Goal: Information Seeking & Learning: Learn about a topic

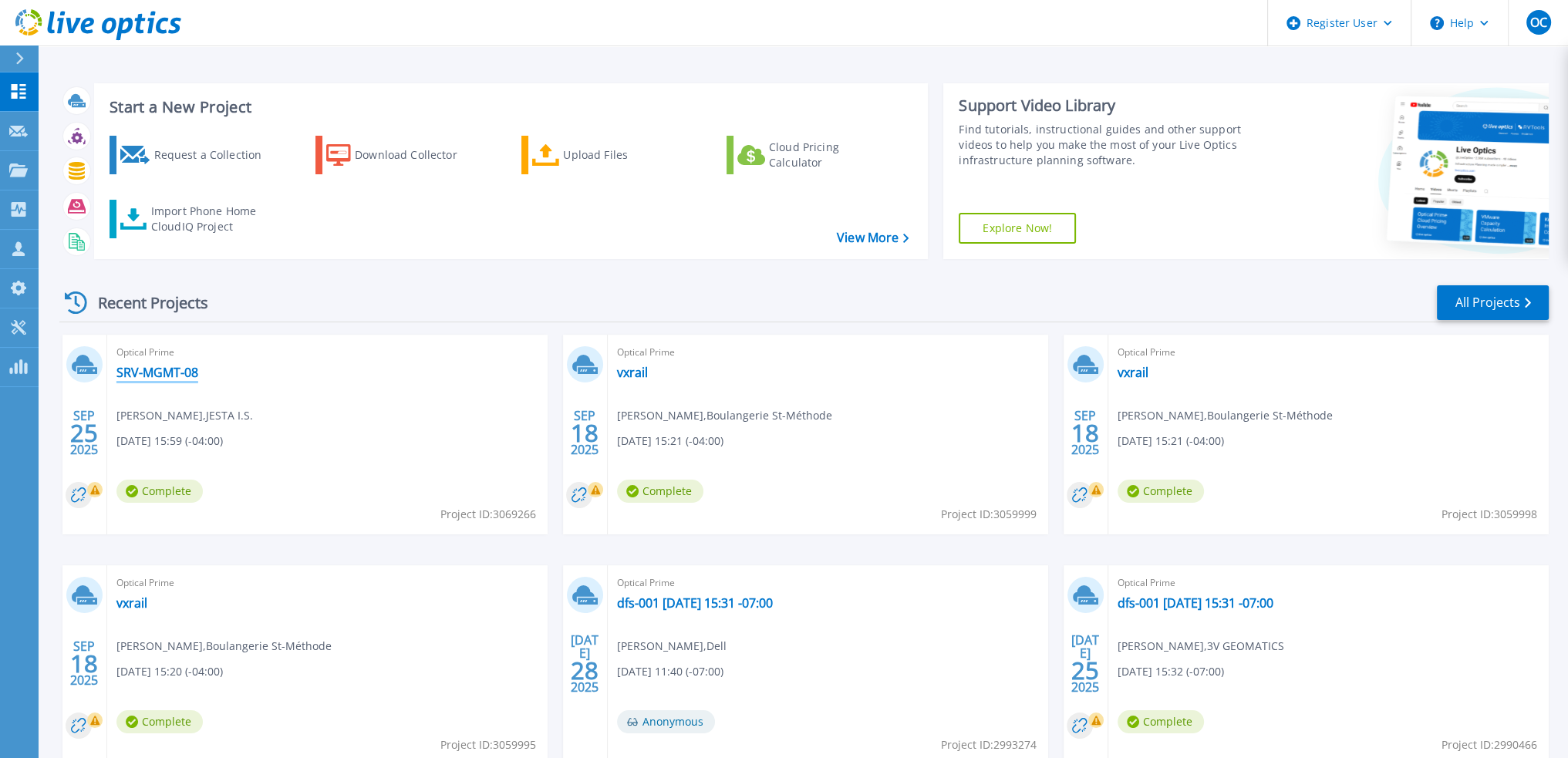
click at [155, 373] on link "SRV-MGMT-08" at bounding box center [157, 373] width 82 height 15
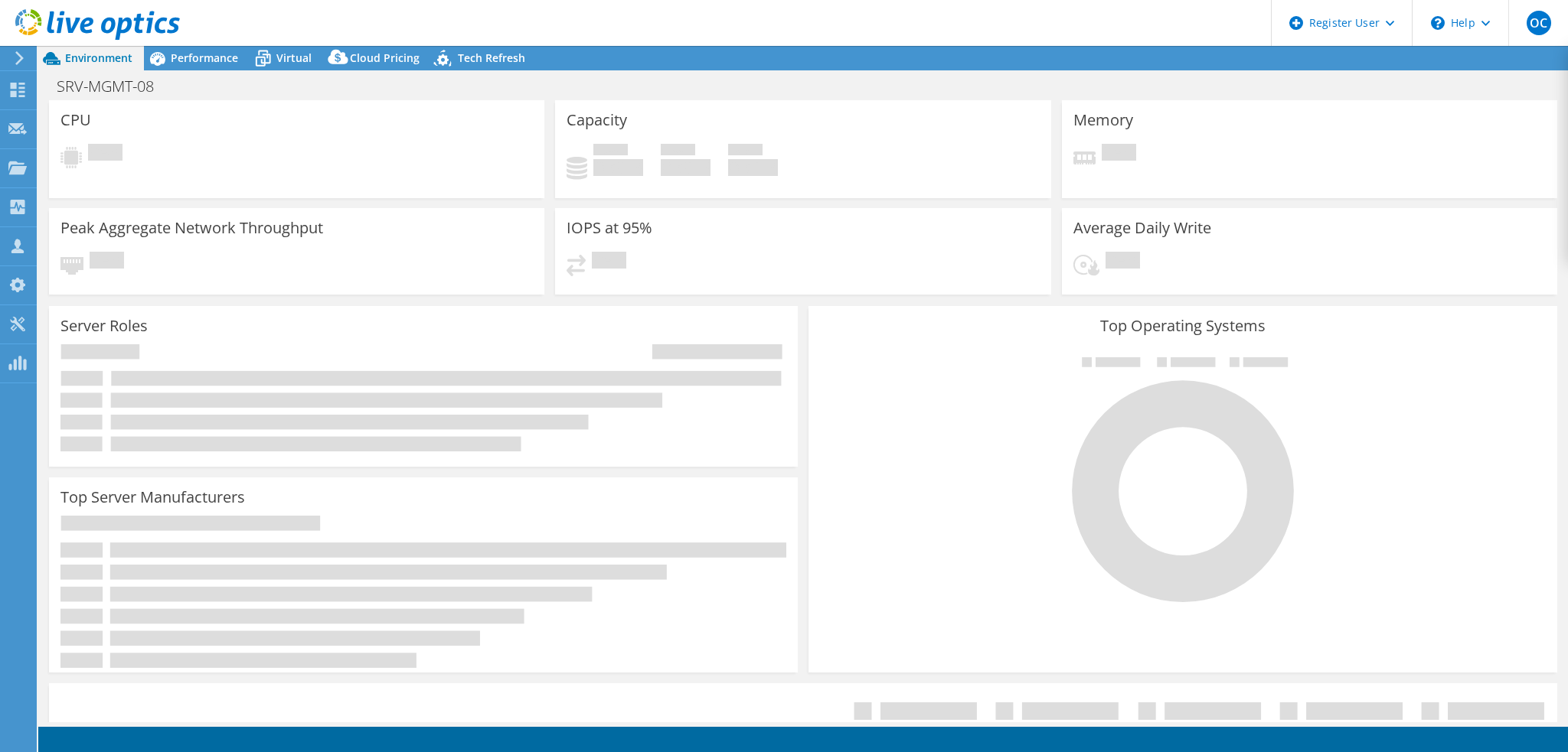
select select "[GEOGRAPHIC_DATA]"
select select "CAD"
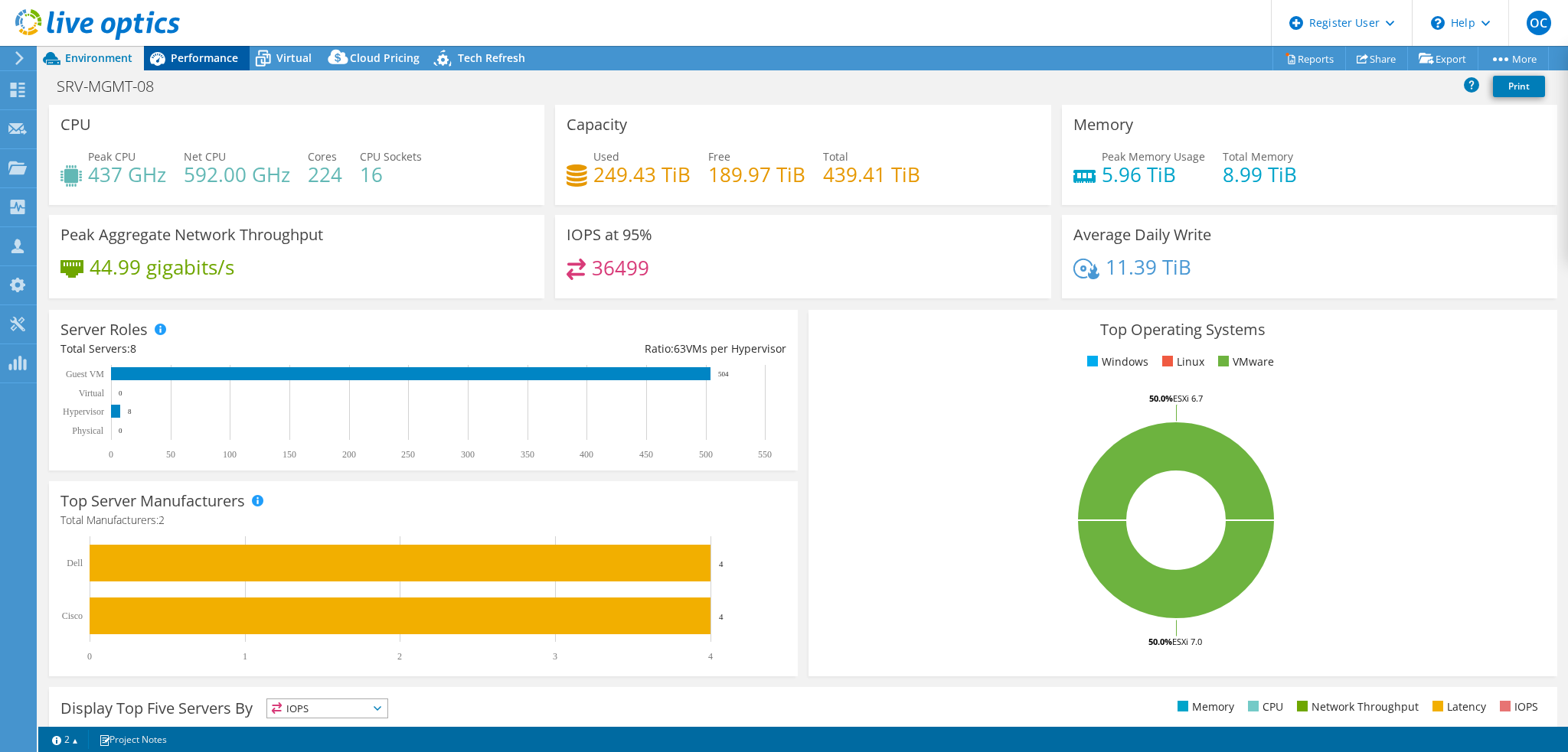
click at [217, 57] on span "Performance" at bounding box center [204, 57] width 68 height 14
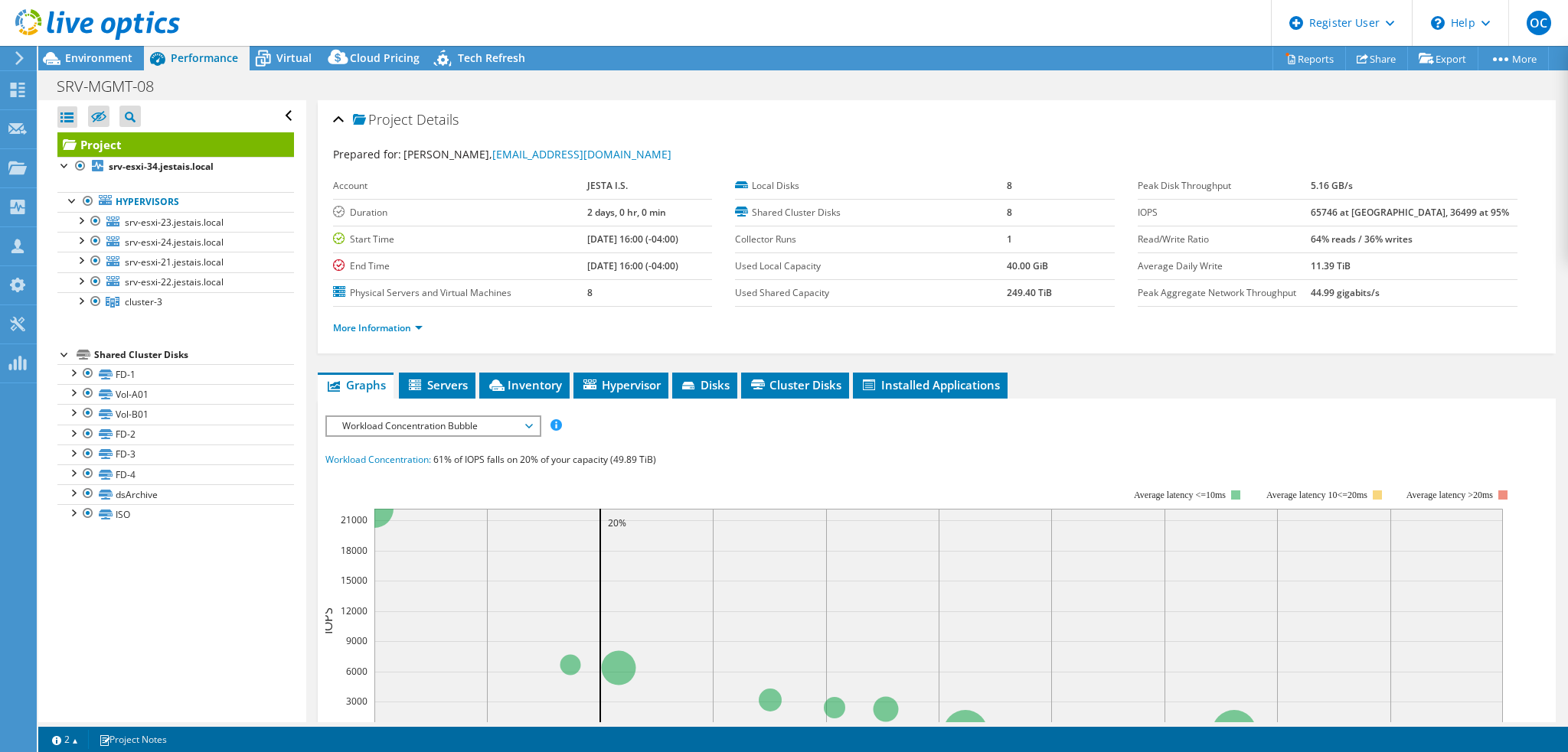
click at [526, 424] on span "Workload Concentration Bubble" at bounding box center [432, 426] width 197 height 19
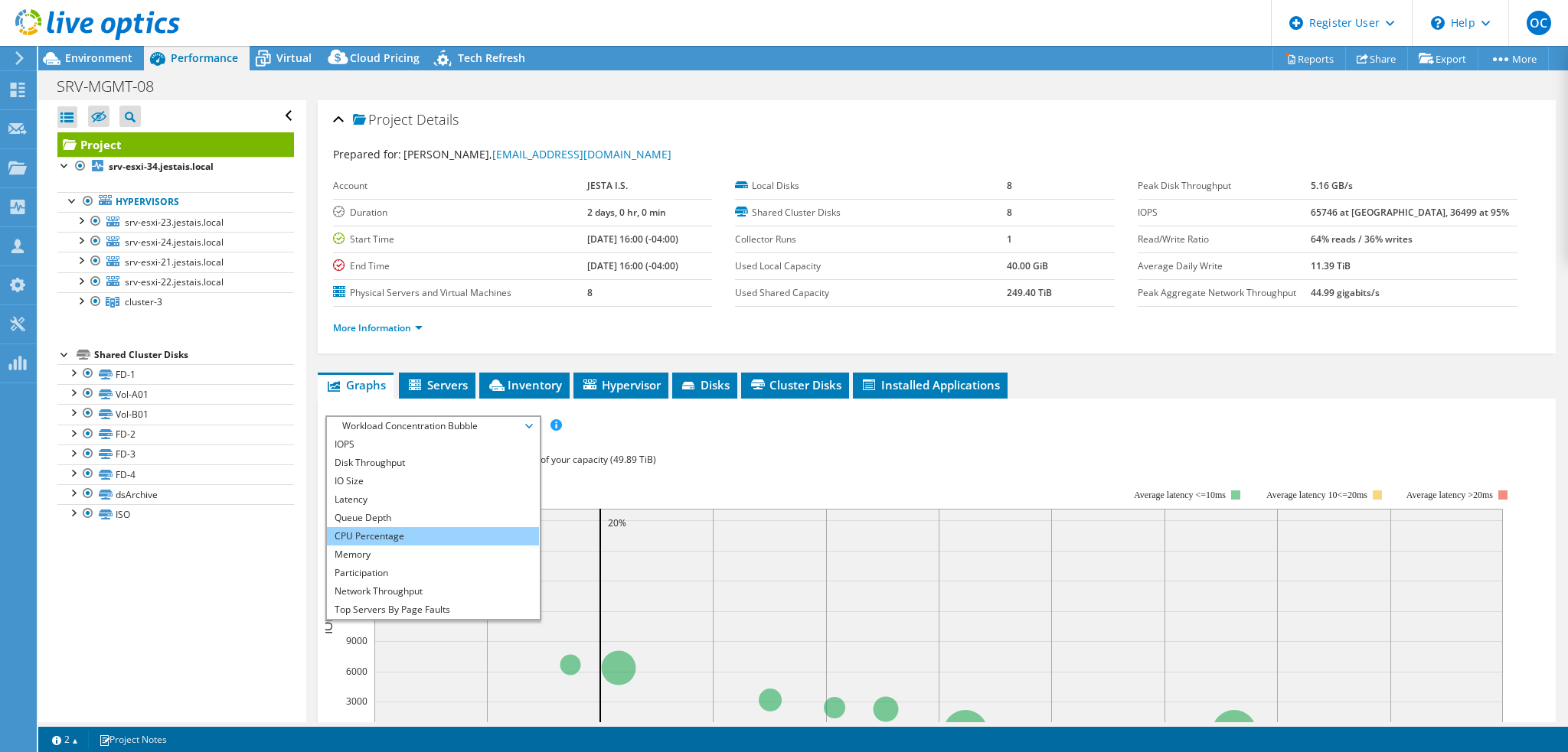
scroll to position [56, 0]
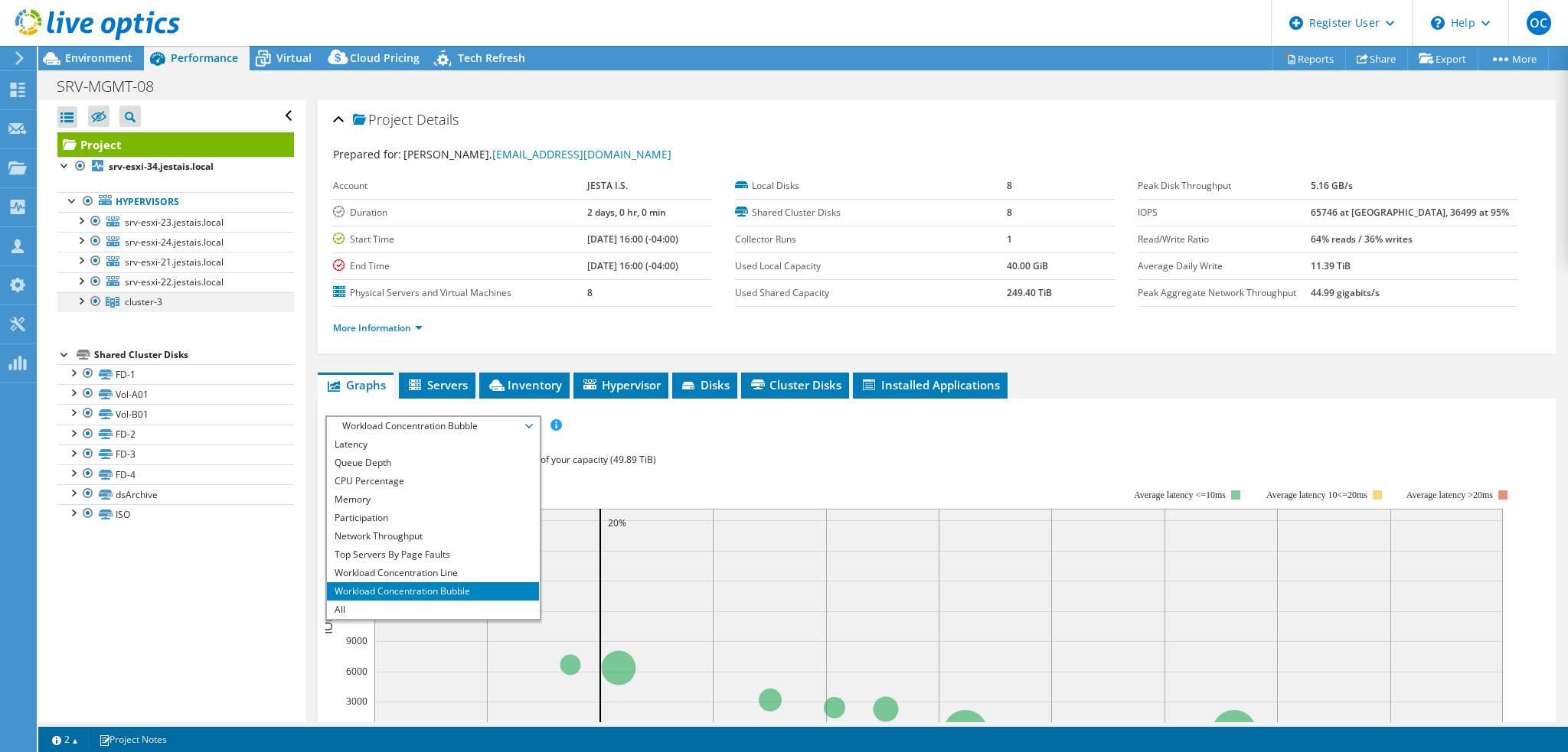
click at [84, 301] on div at bounding box center [80, 300] width 15 height 15
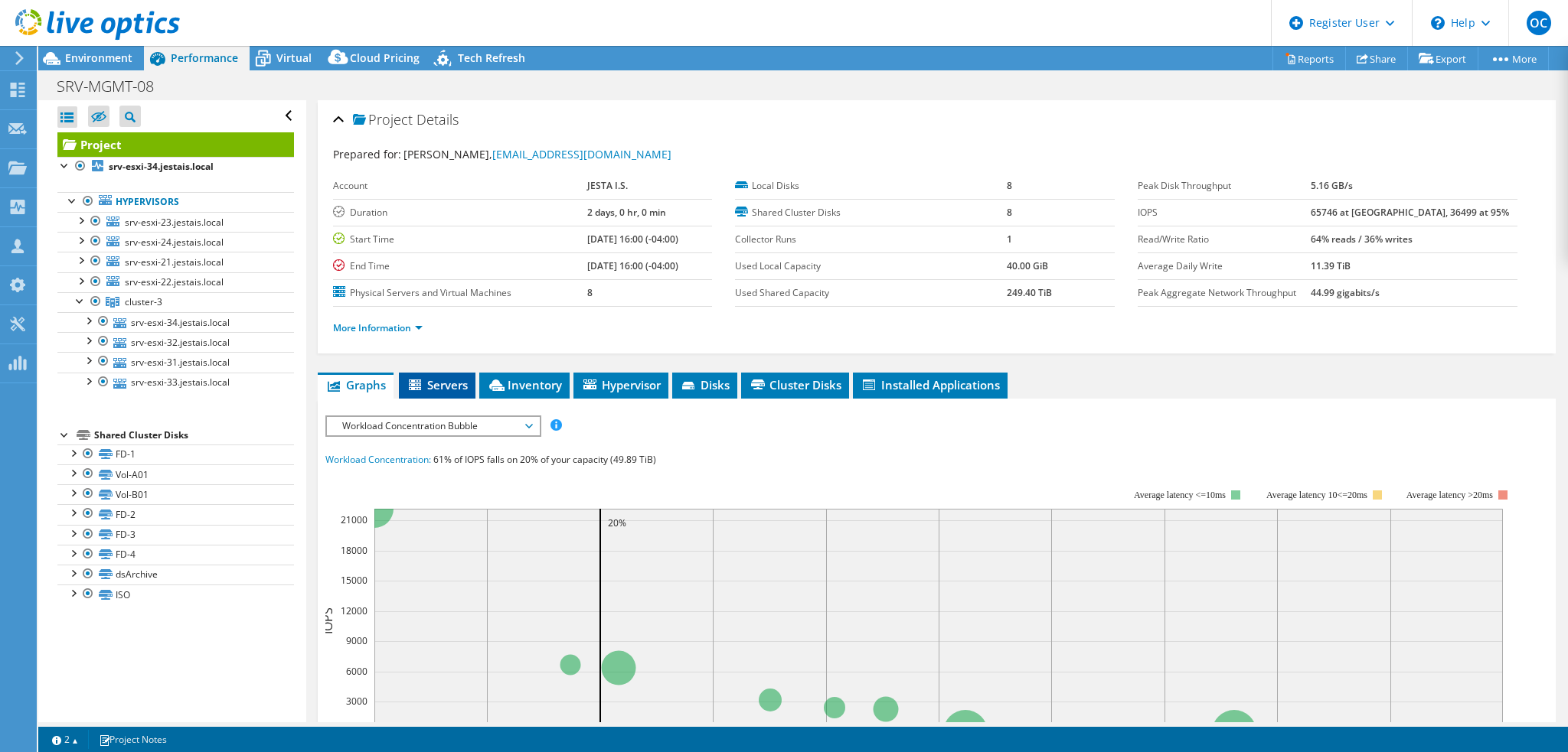
click at [441, 385] on span "Servers" at bounding box center [437, 385] width 61 height 15
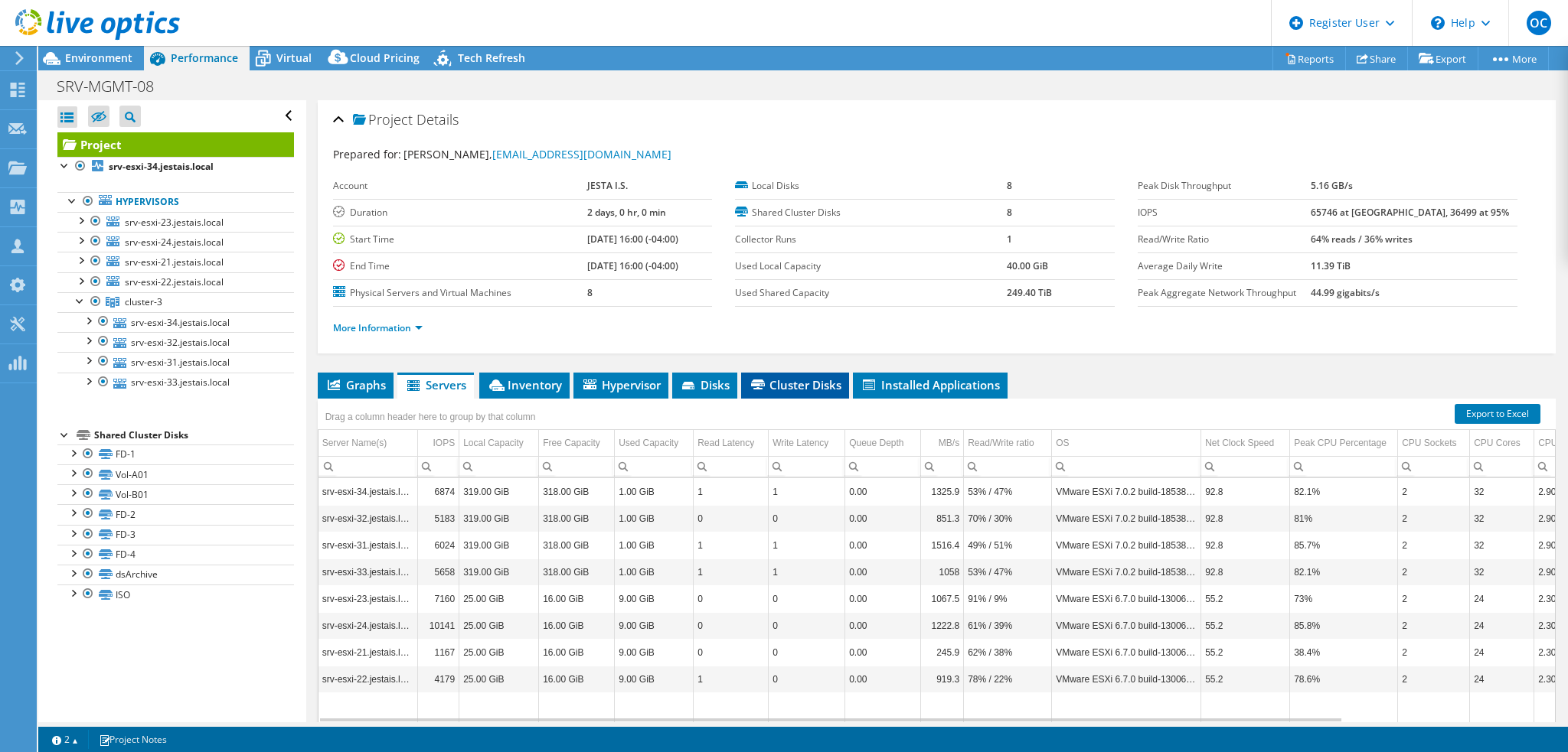
click at [799, 385] on span "Cluster Disks" at bounding box center [795, 385] width 92 height 15
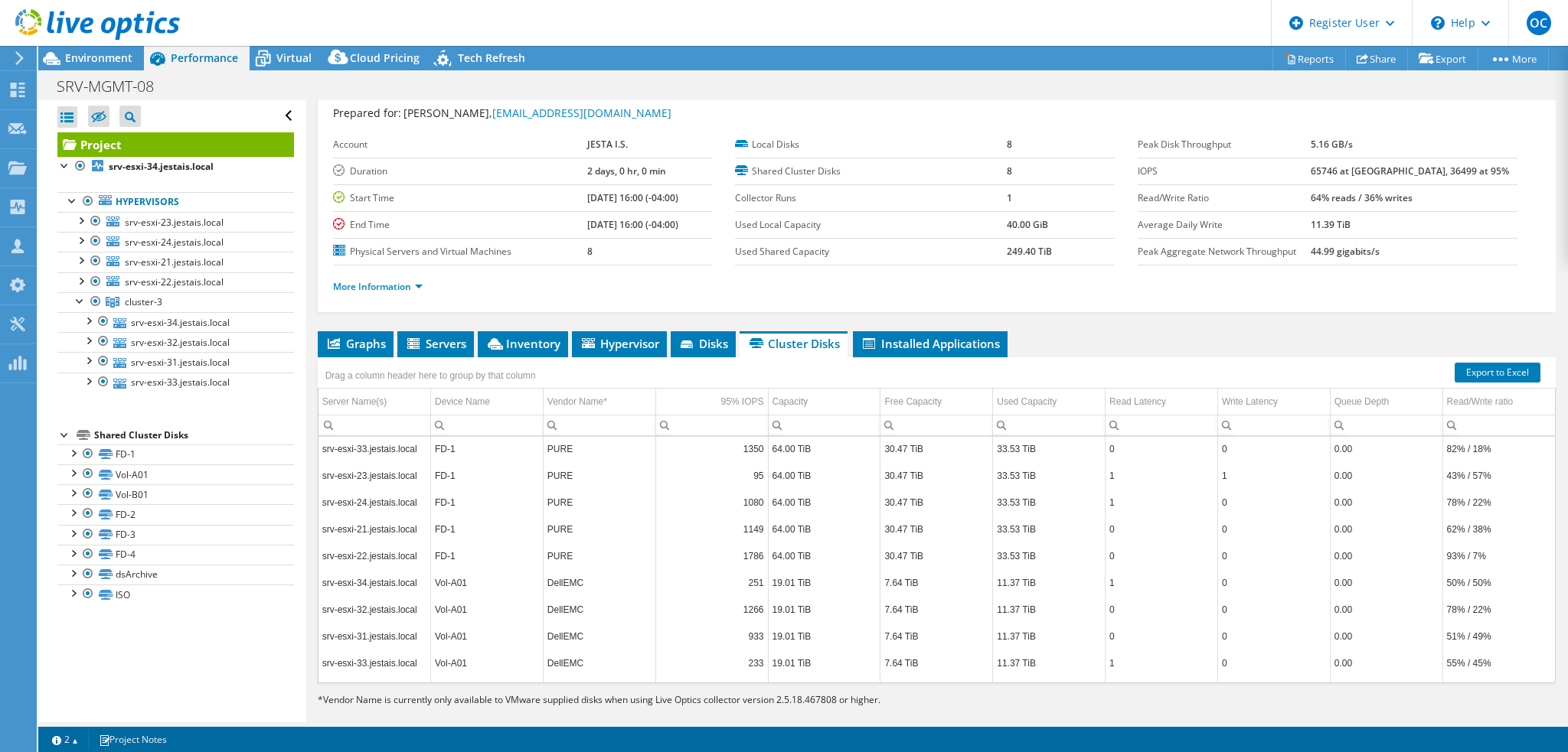
scroll to position [57, 0]
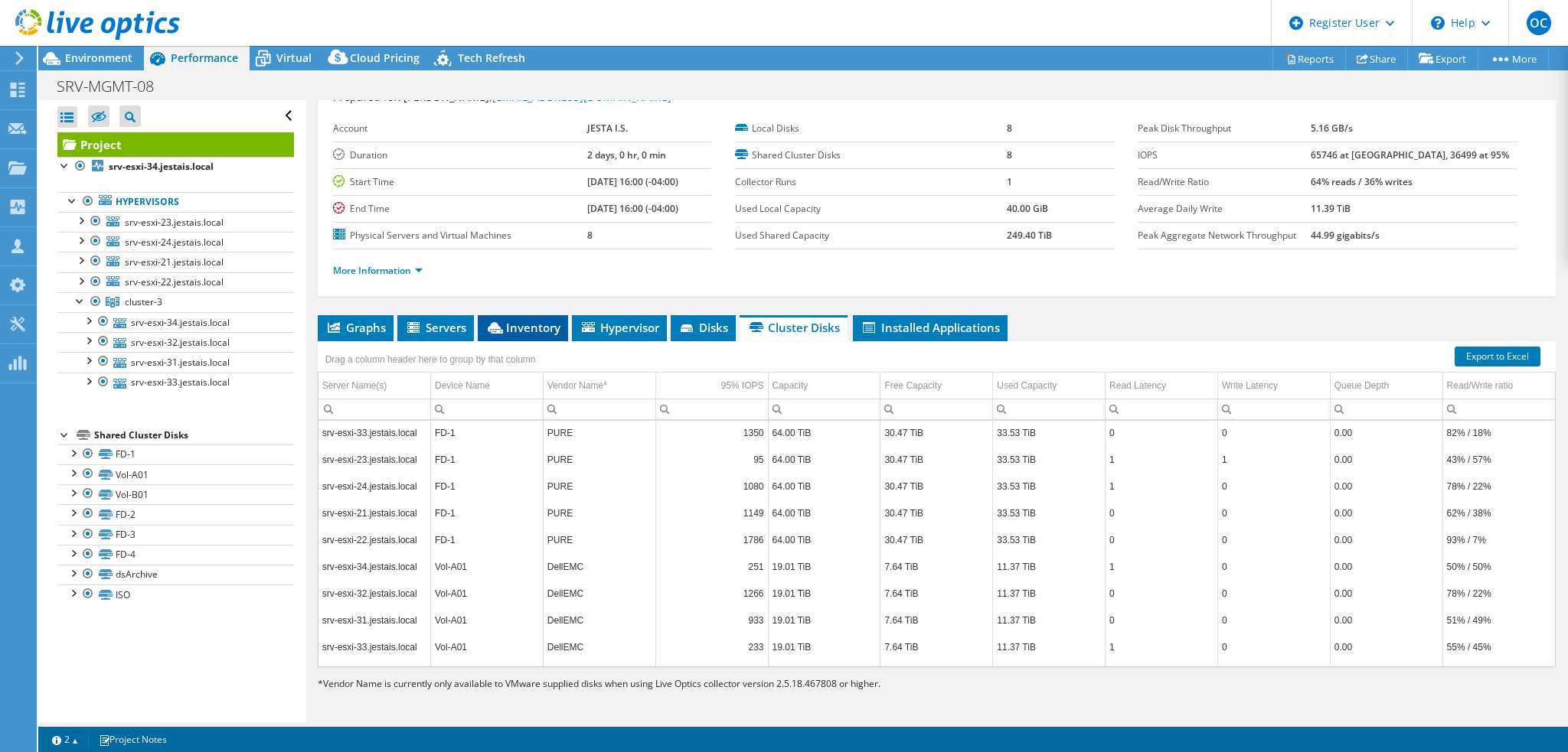
click at [536, 329] on span "Inventory" at bounding box center [524, 328] width 75 height 15
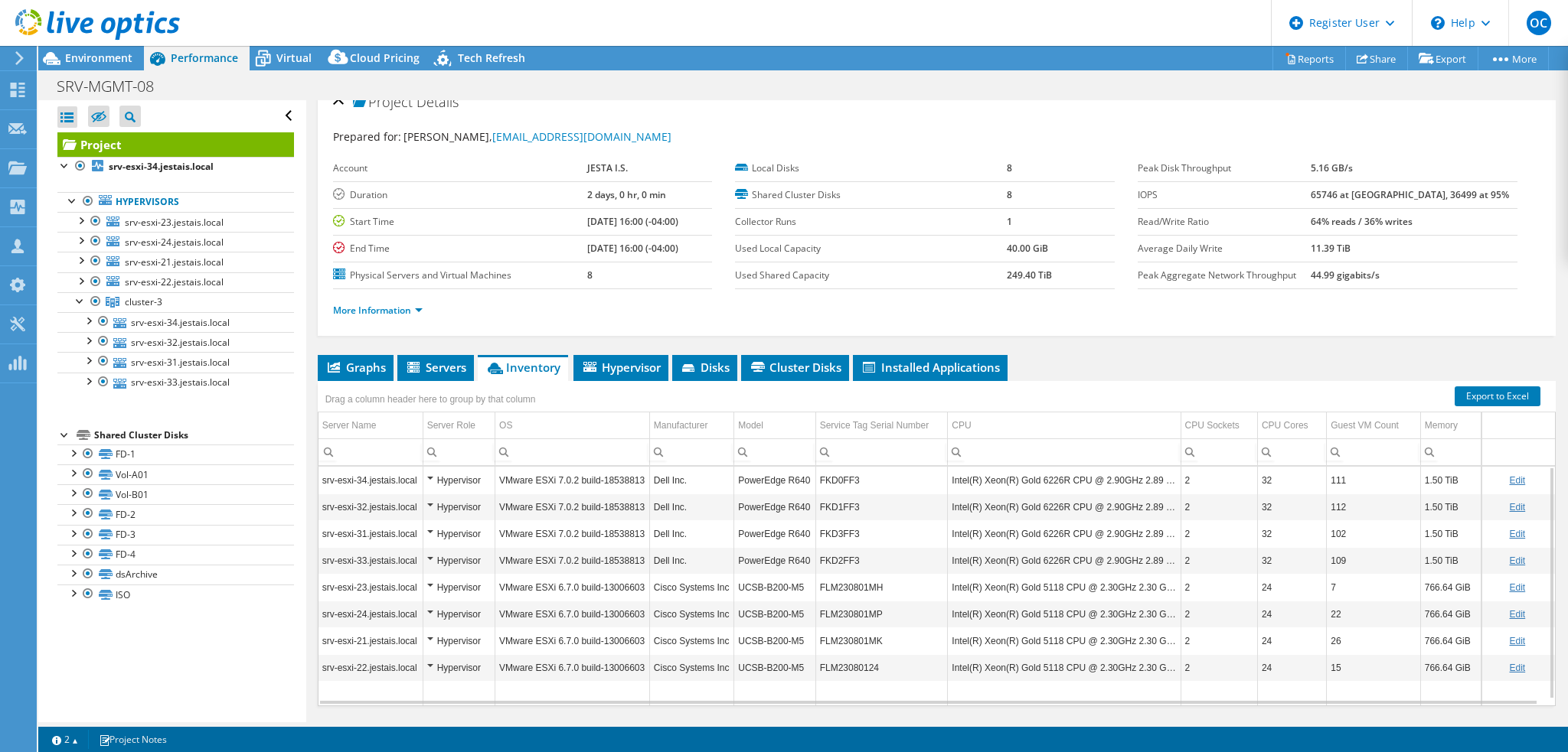
scroll to position [0, 0]
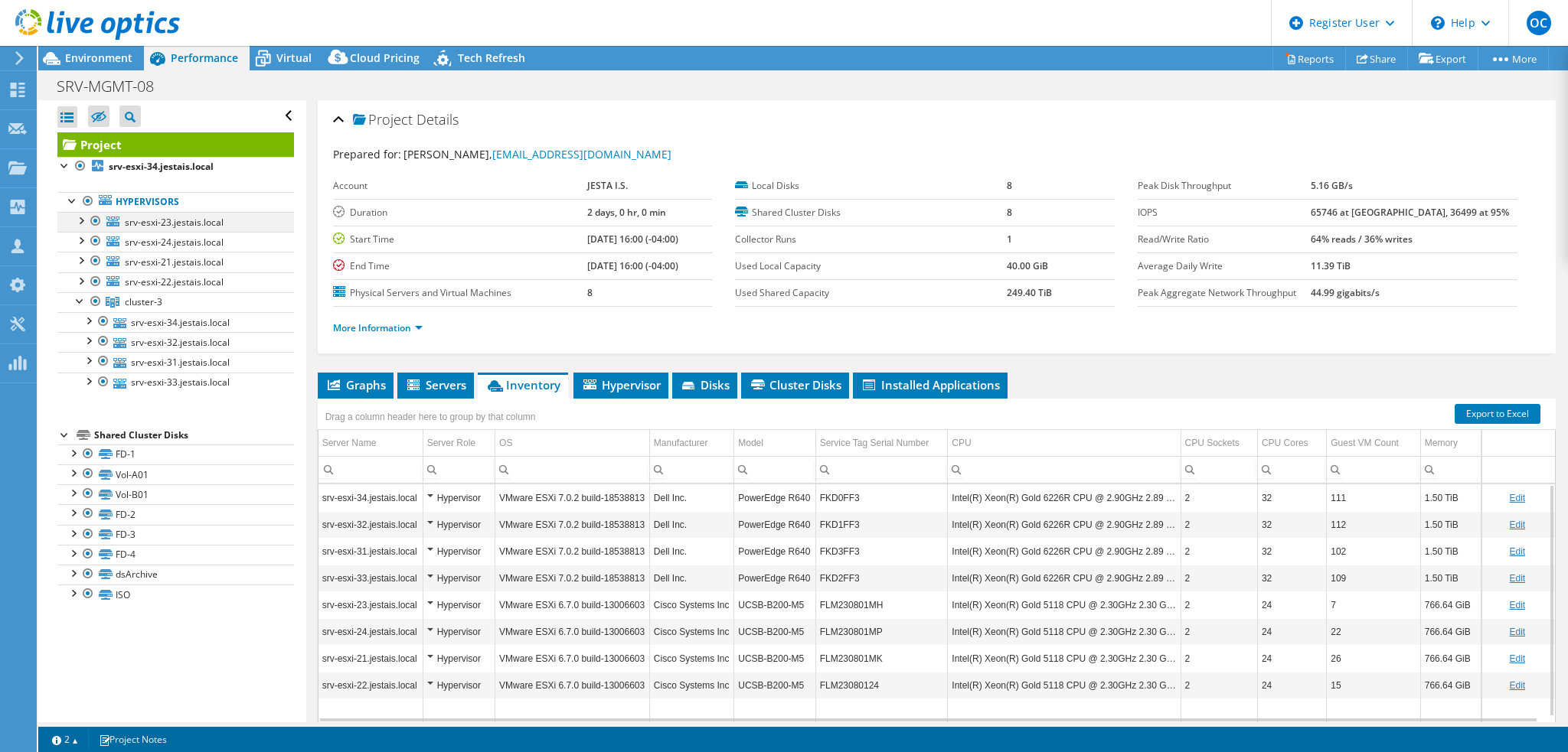
click at [96, 219] on div at bounding box center [96, 221] width 15 height 19
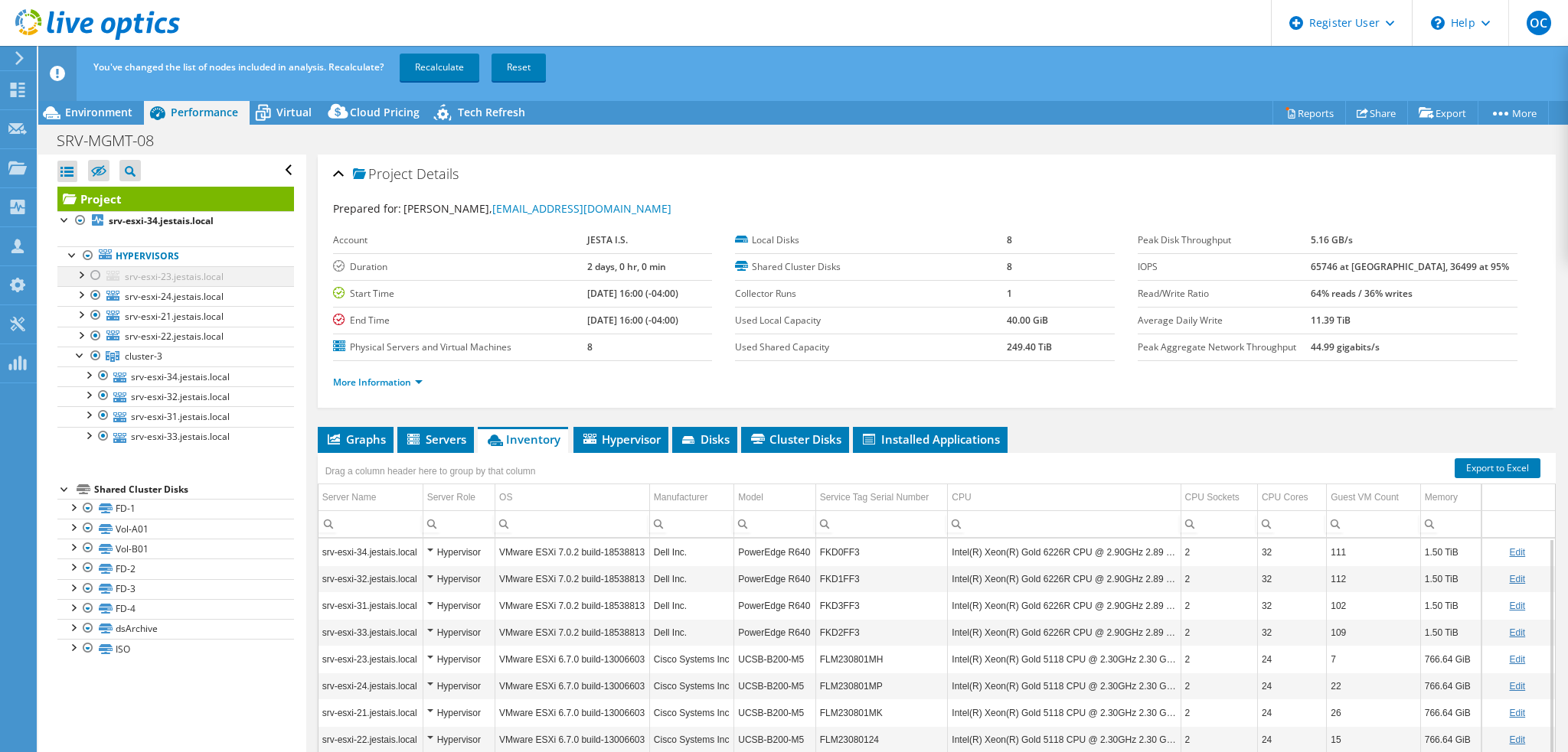
click at [97, 272] on div at bounding box center [96, 276] width 15 height 19
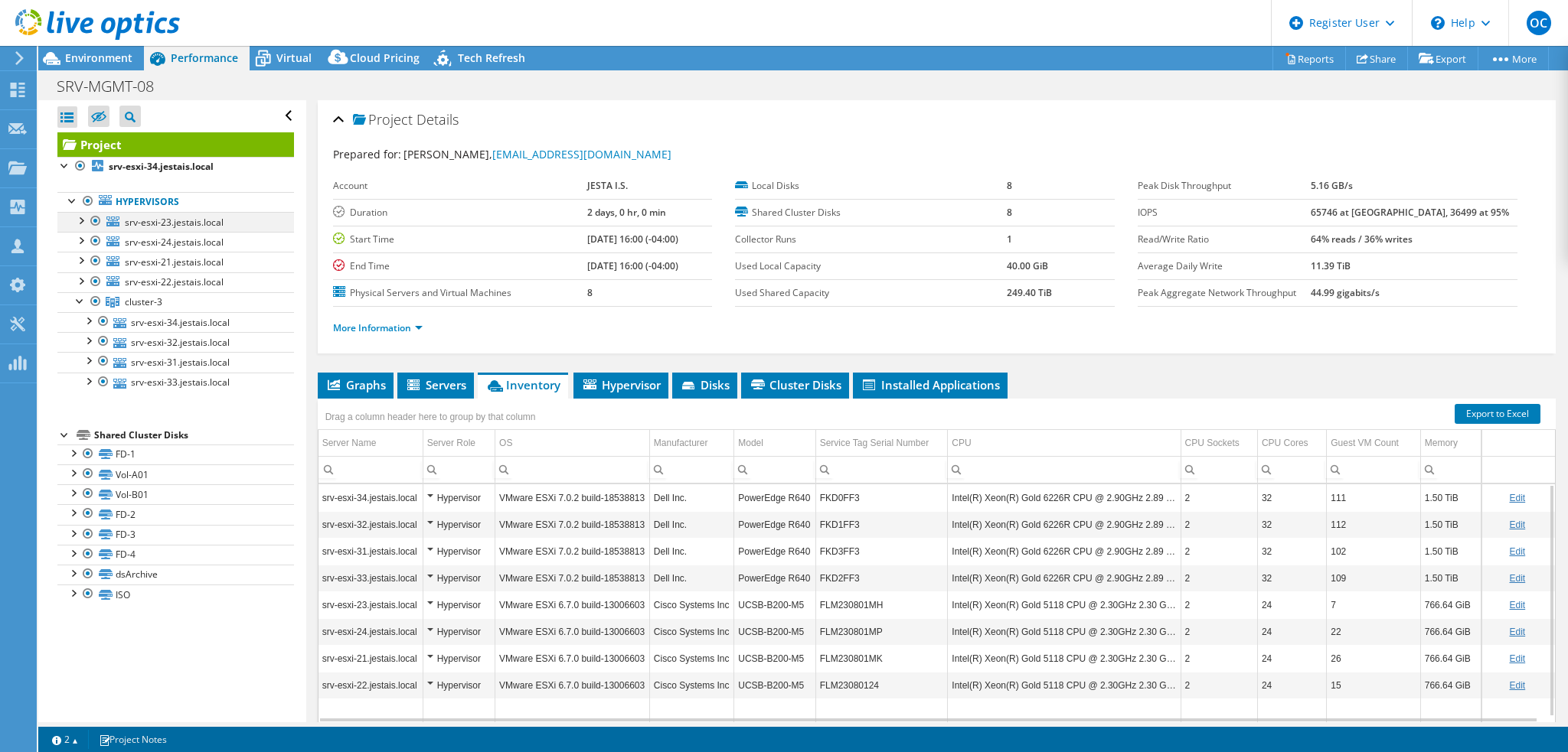
click at [97, 224] on div at bounding box center [96, 221] width 15 height 19
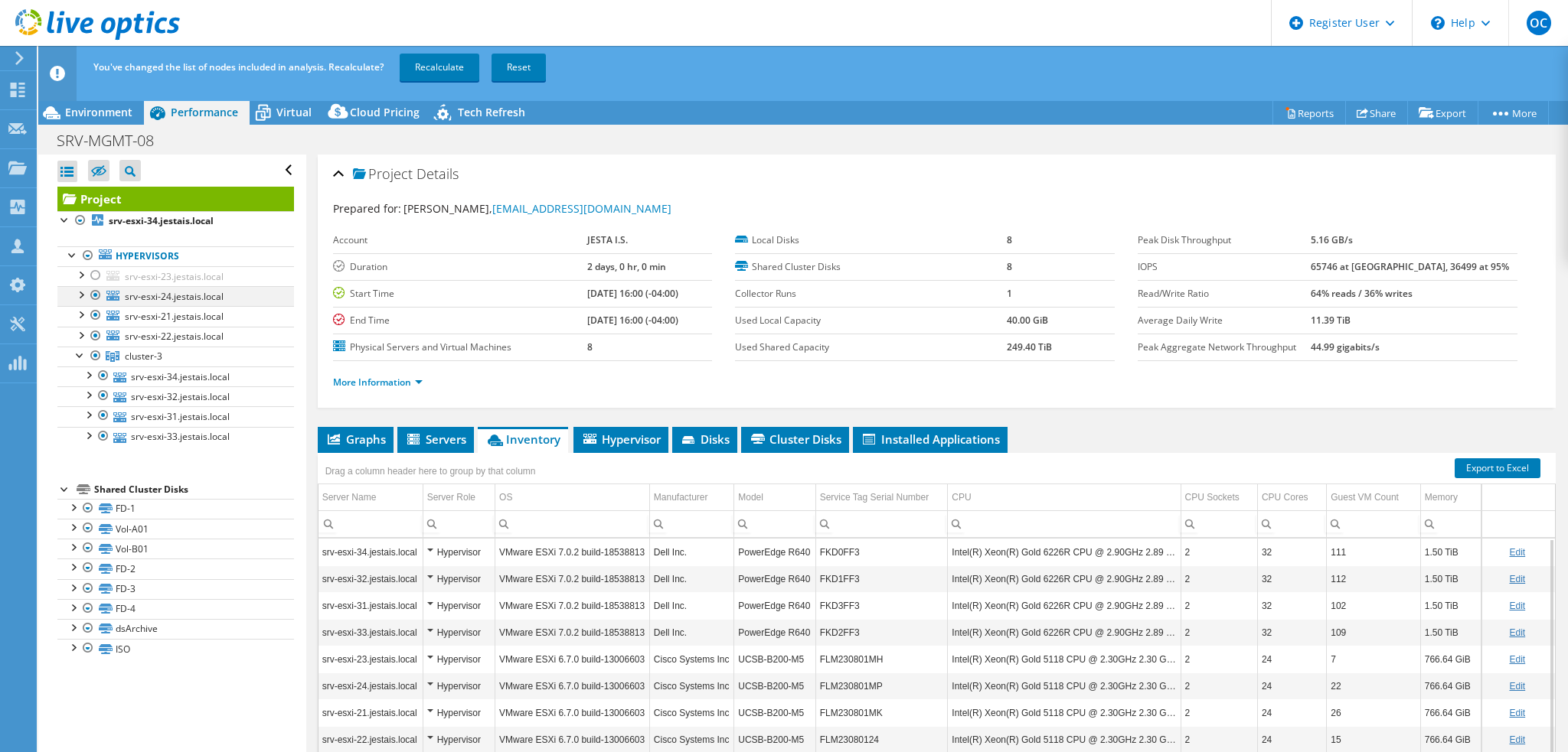
click at [95, 293] on div at bounding box center [96, 296] width 15 height 19
click at [93, 313] on div at bounding box center [96, 315] width 15 height 19
click at [98, 337] on div at bounding box center [96, 336] width 15 height 19
click at [456, 64] on link "Recalculate" at bounding box center [439, 67] width 80 height 27
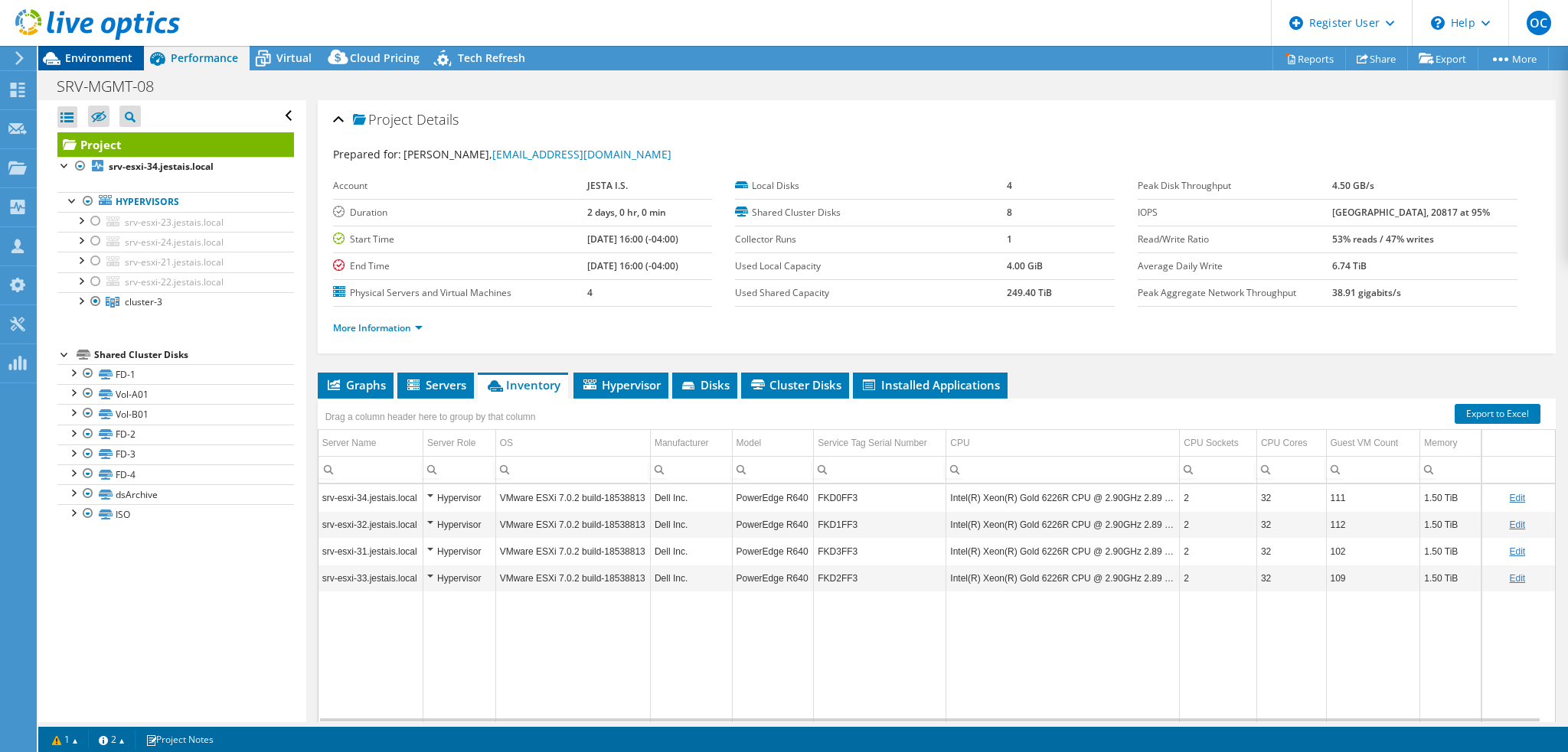
click at [91, 58] on span "Environment" at bounding box center [99, 57] width 68 height 14
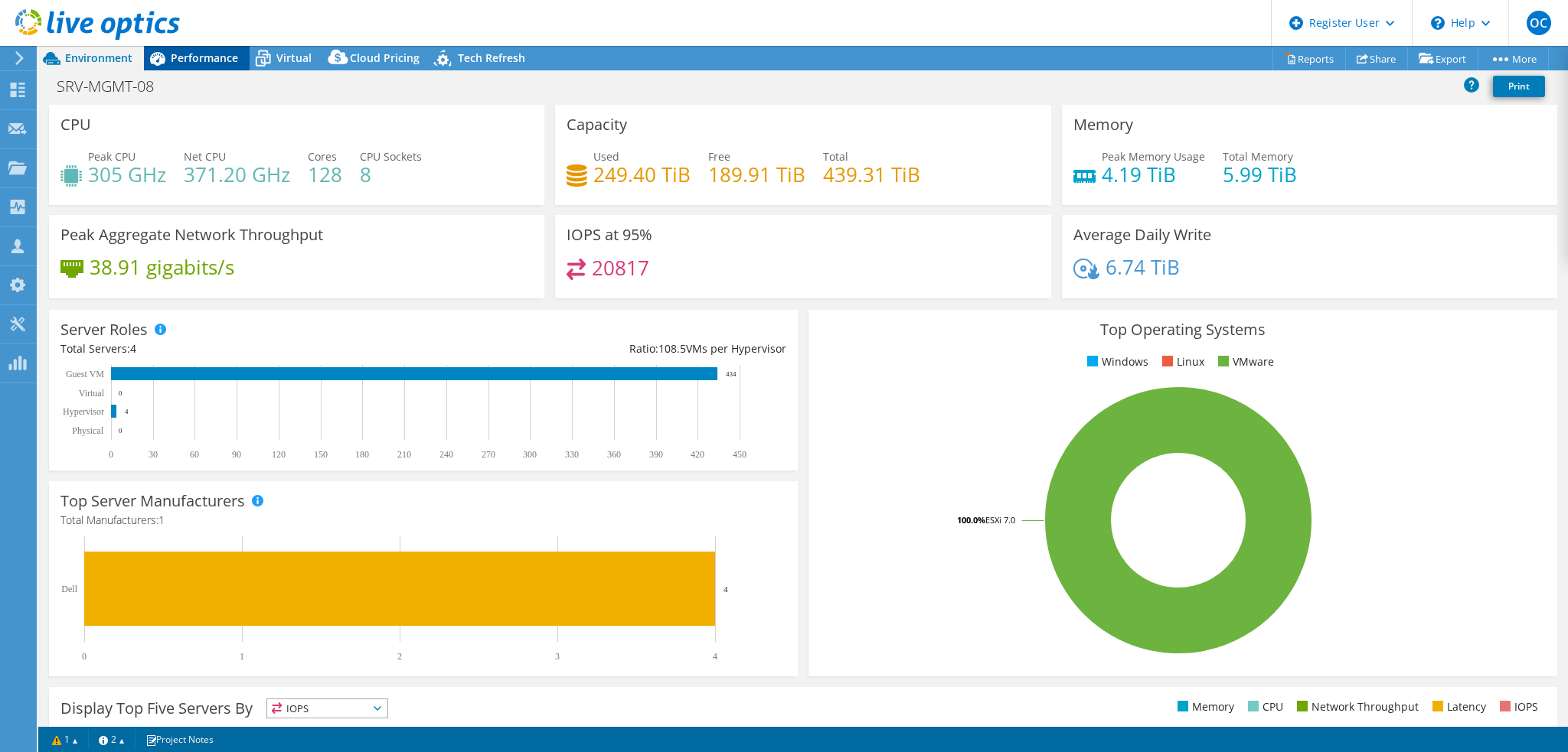
click at [205, 57] on span "Performance" at bounding box center [204, 57] width 68 height 14
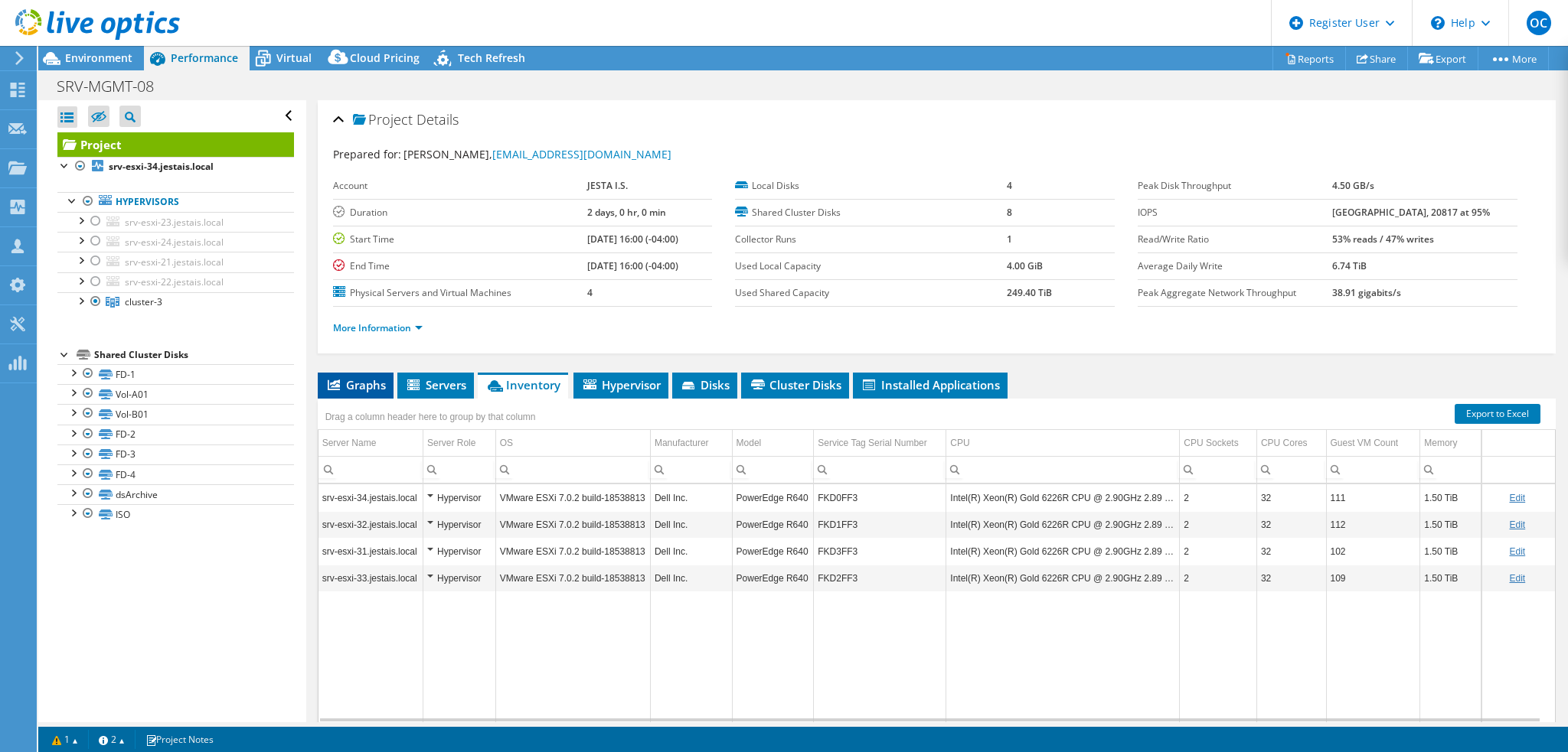
click at [355, 387] on span "Graphs" at bounding box center [356, 385] width 60 height 15
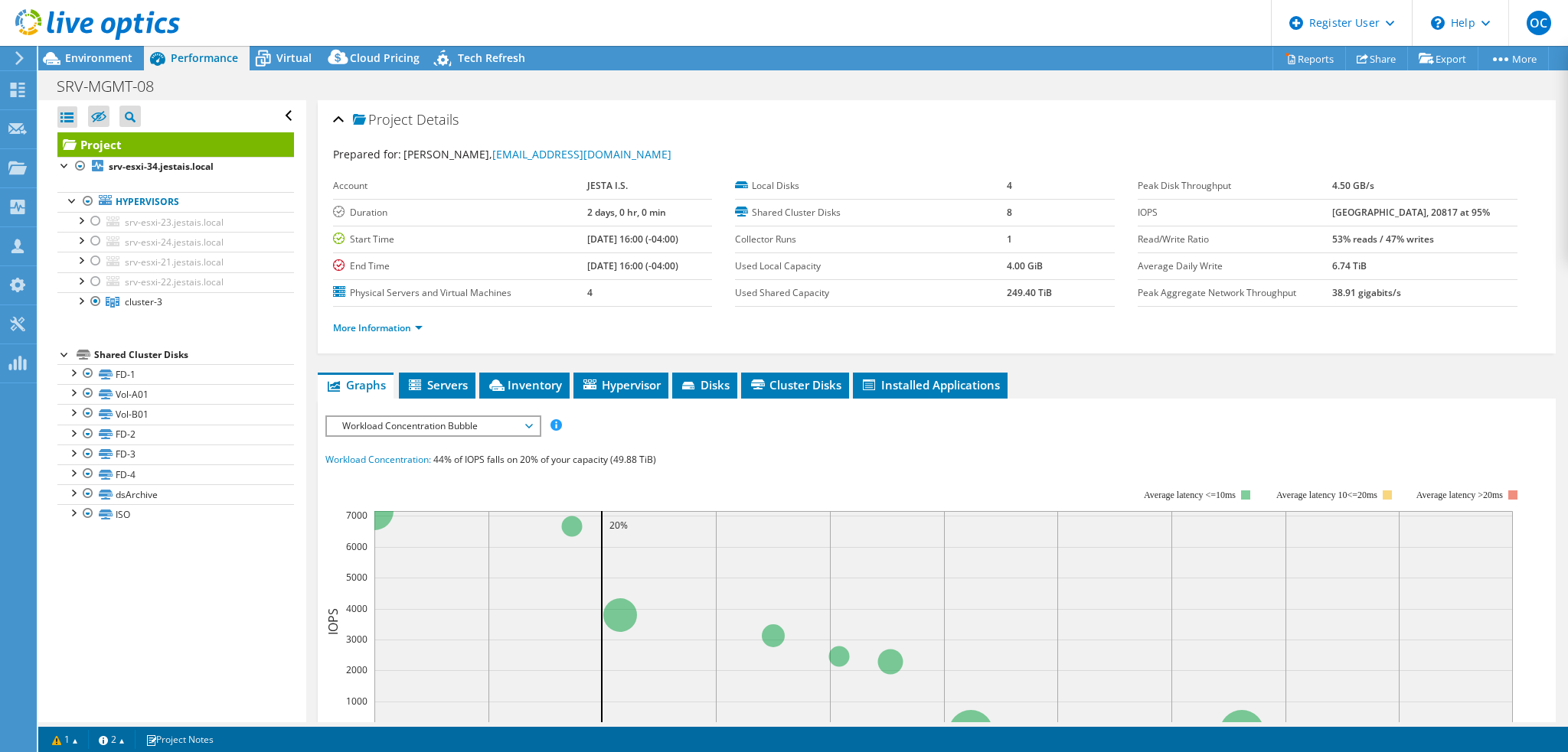
click at [505, 423] on span "Workload Concentration Bubble" at bounding box center [432, 426] width 197 height 19
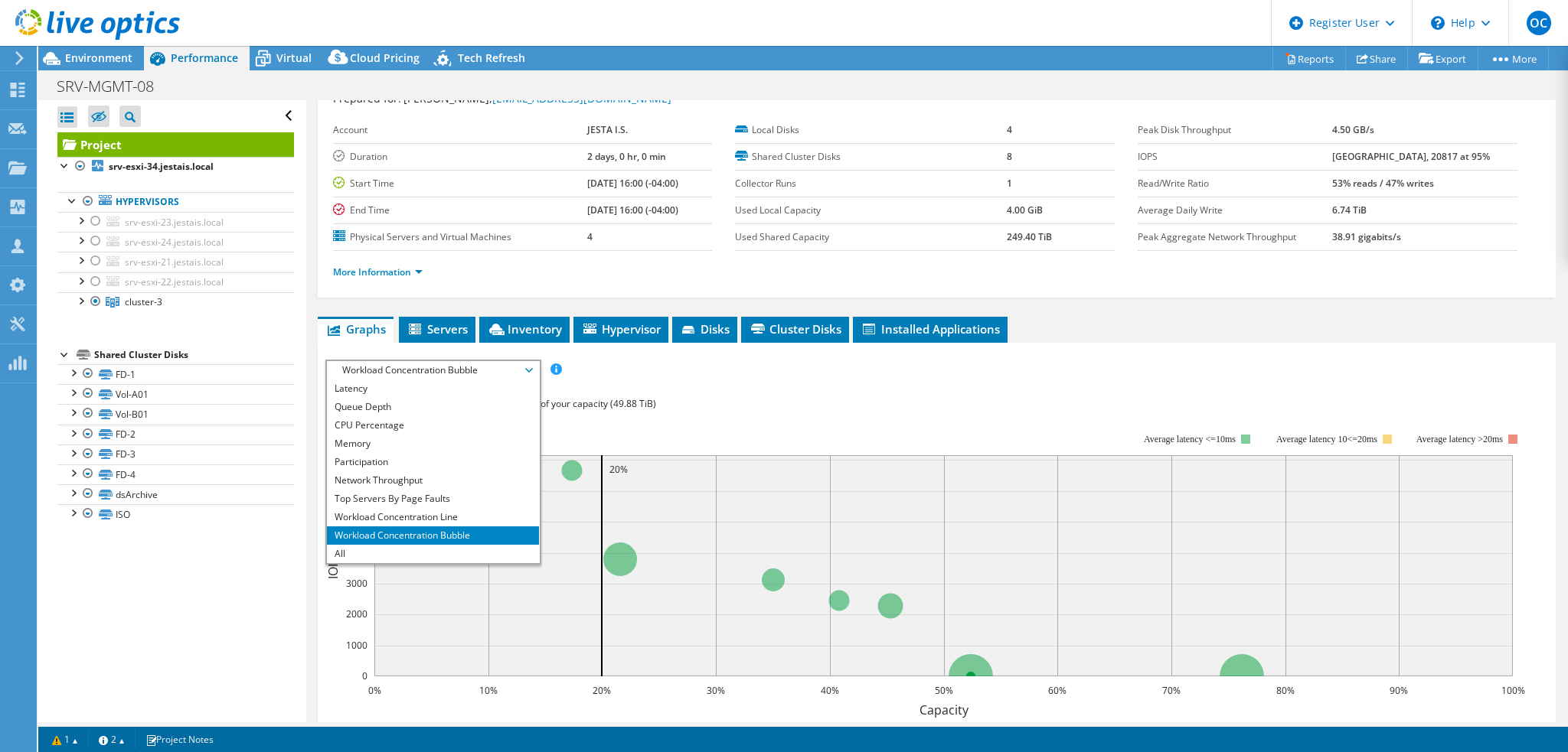
scroll to position [76, 0]
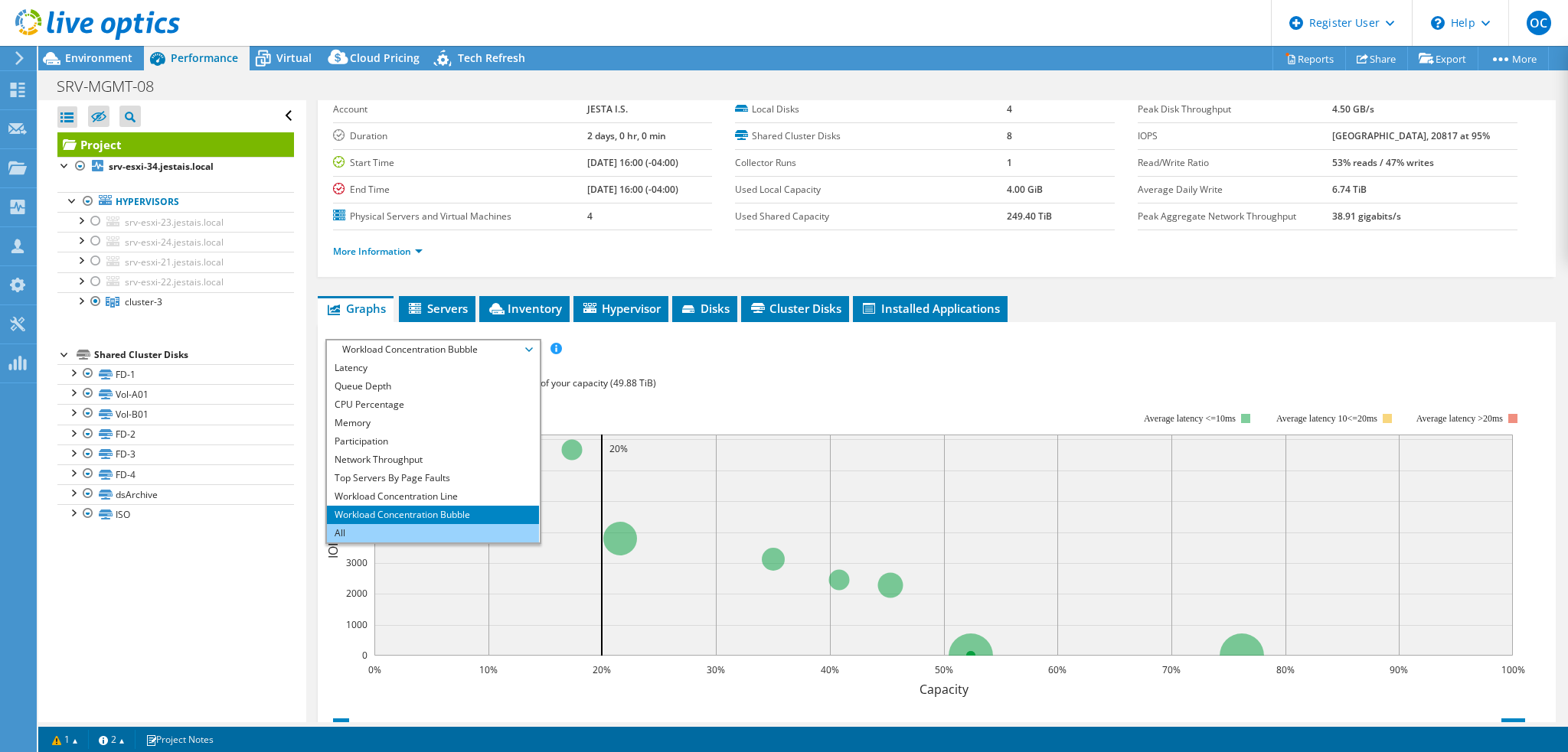
click at [465, 529] on li "All" at bounding box center [432, 534] width 212 height 19
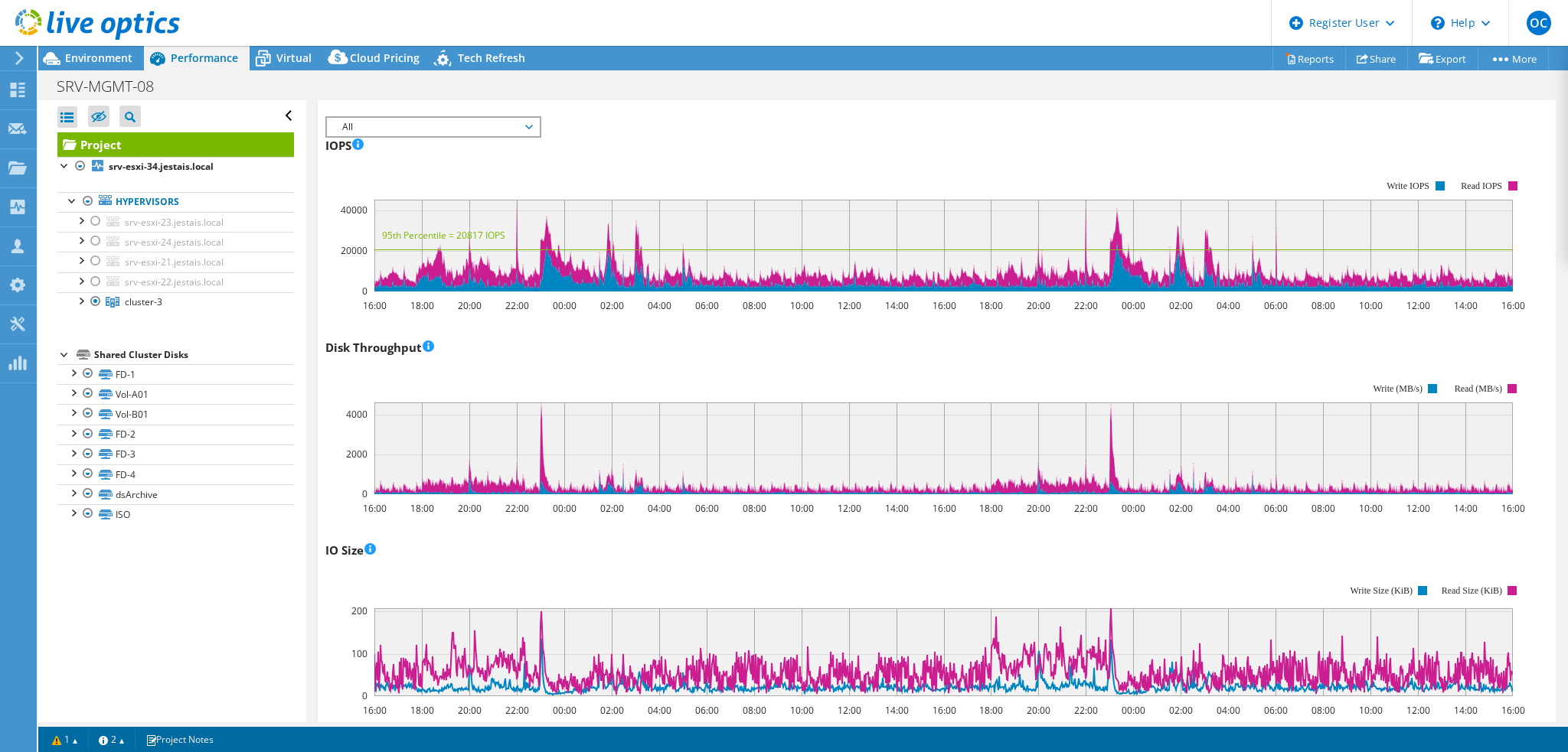
scroll to position [288, 0]
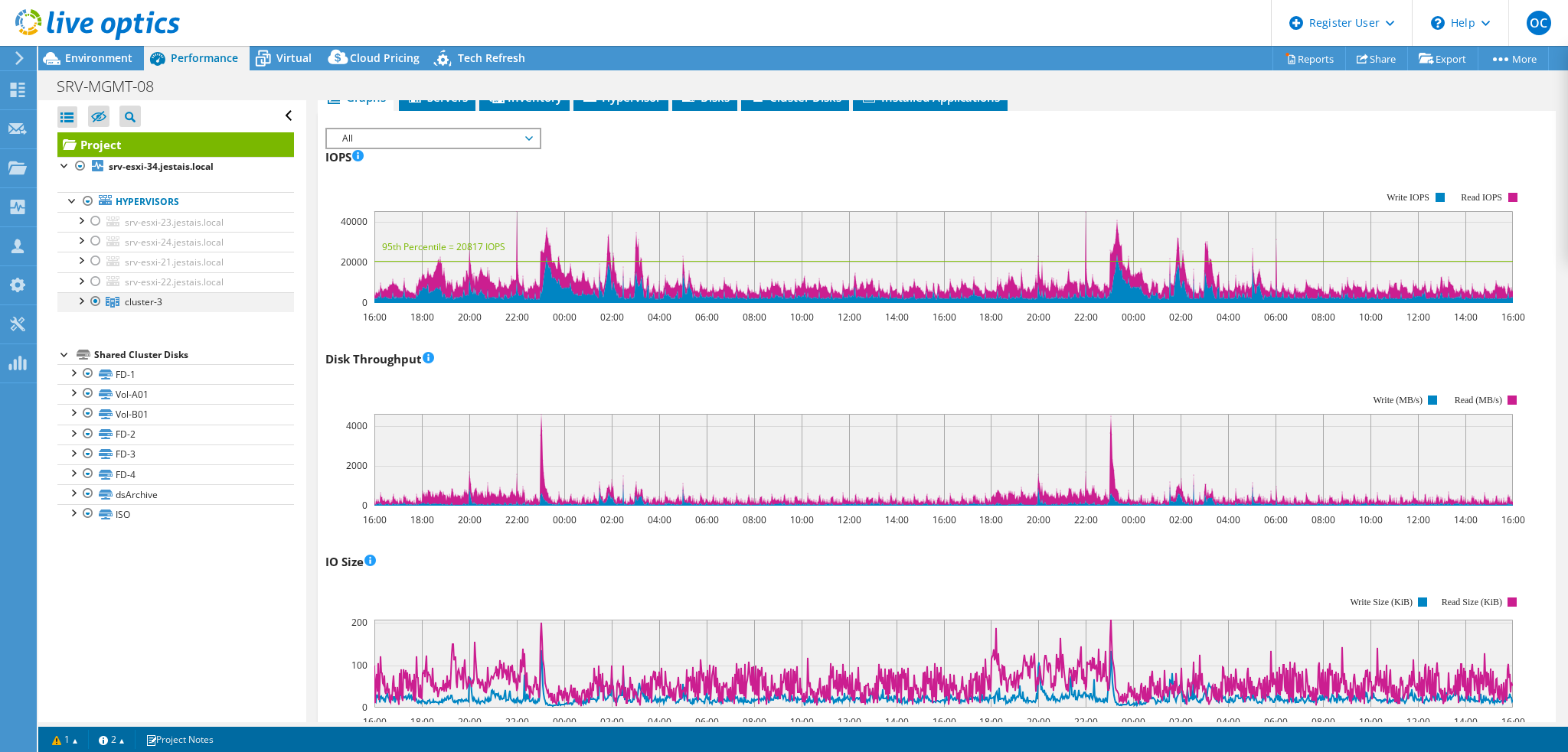
click at [83, 301] on div at bounding box center [80, 300] width 15 height 15
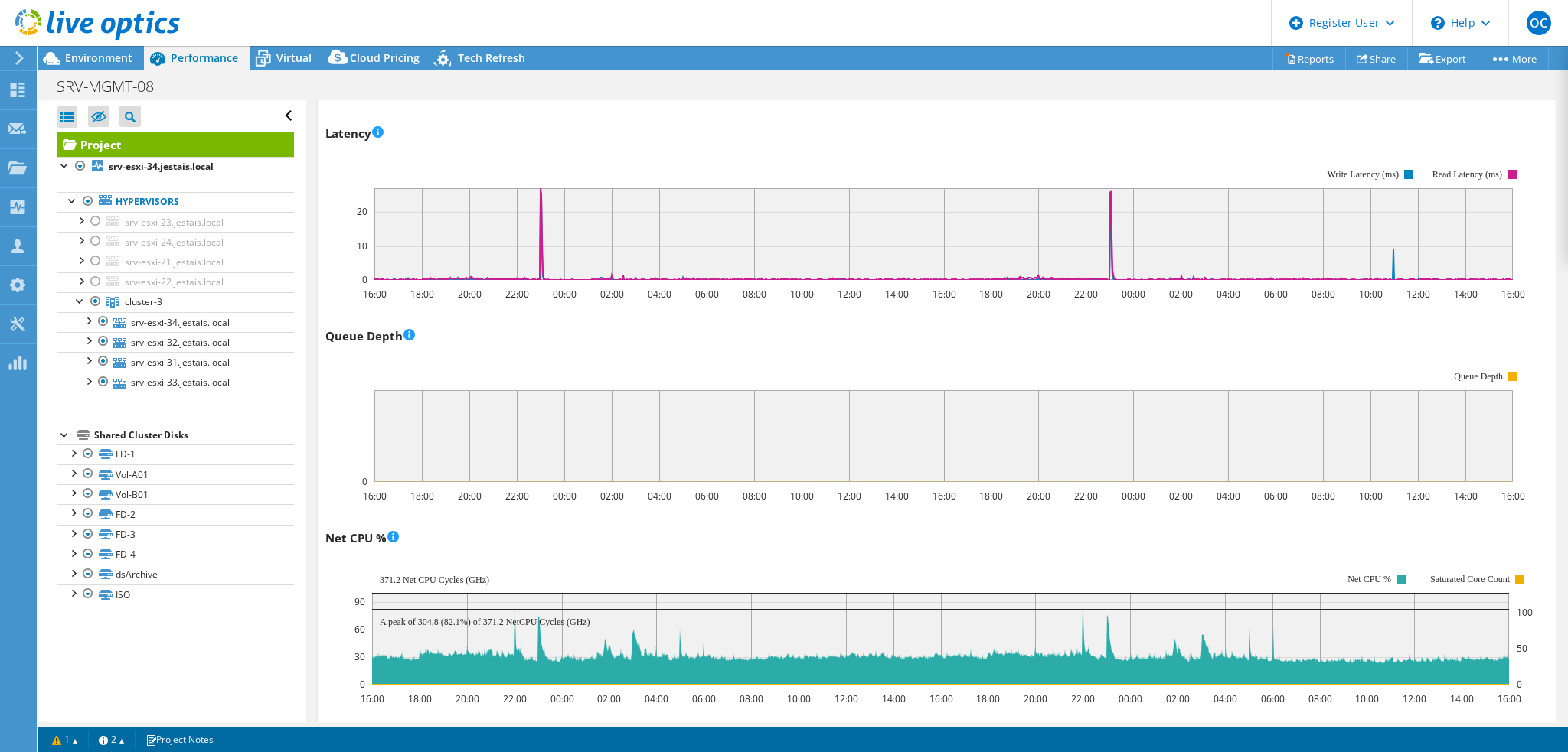
scroll to position [1071, 0]
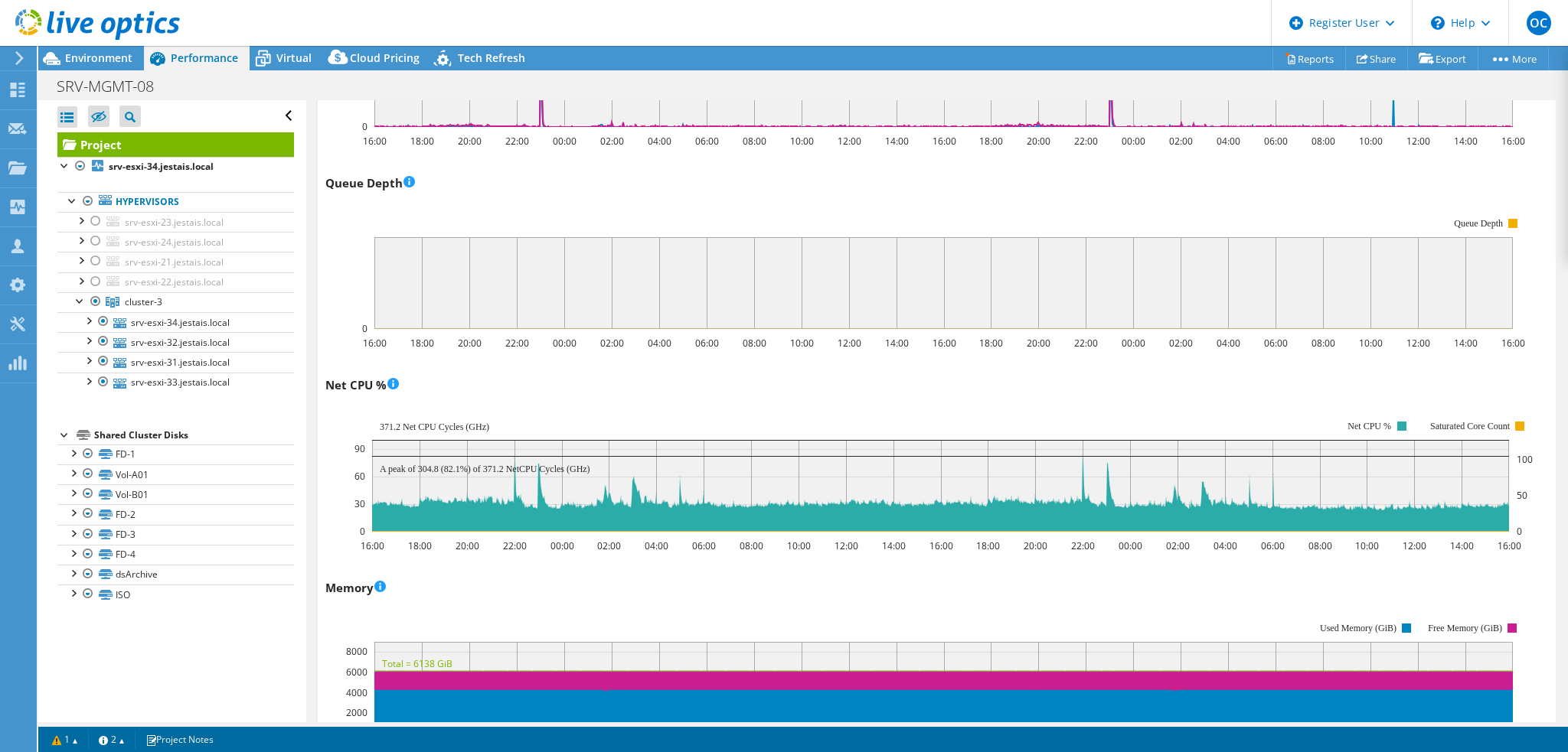
click at [582, 592] on div "Memory 16:00 18:00 20:00 22:00 00:00 02:00 04:00 06:00 08:00 10:00 12:00 14:00 …" at bounding box center [937, 665] width 1223 height 180
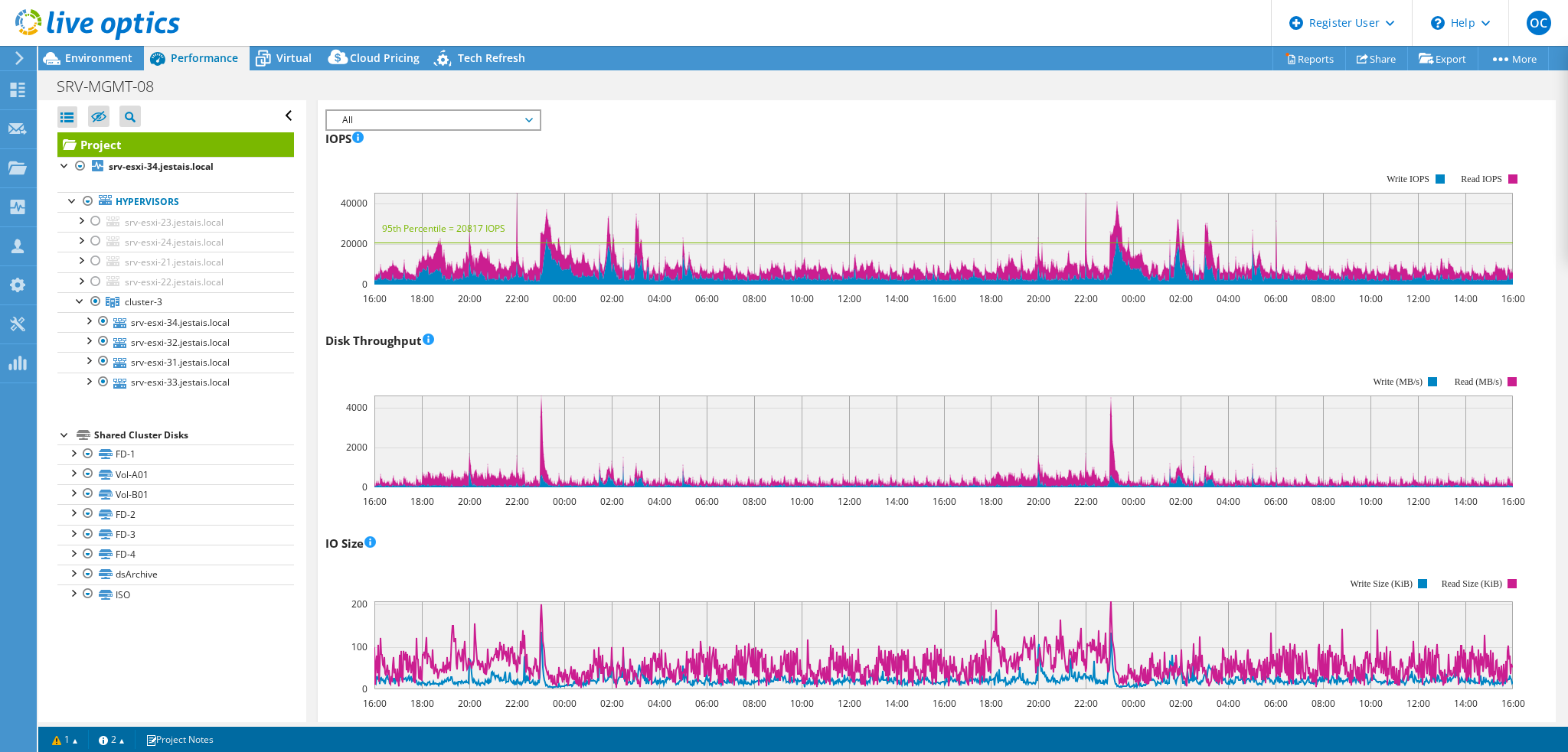
scroll to position [0, 0]
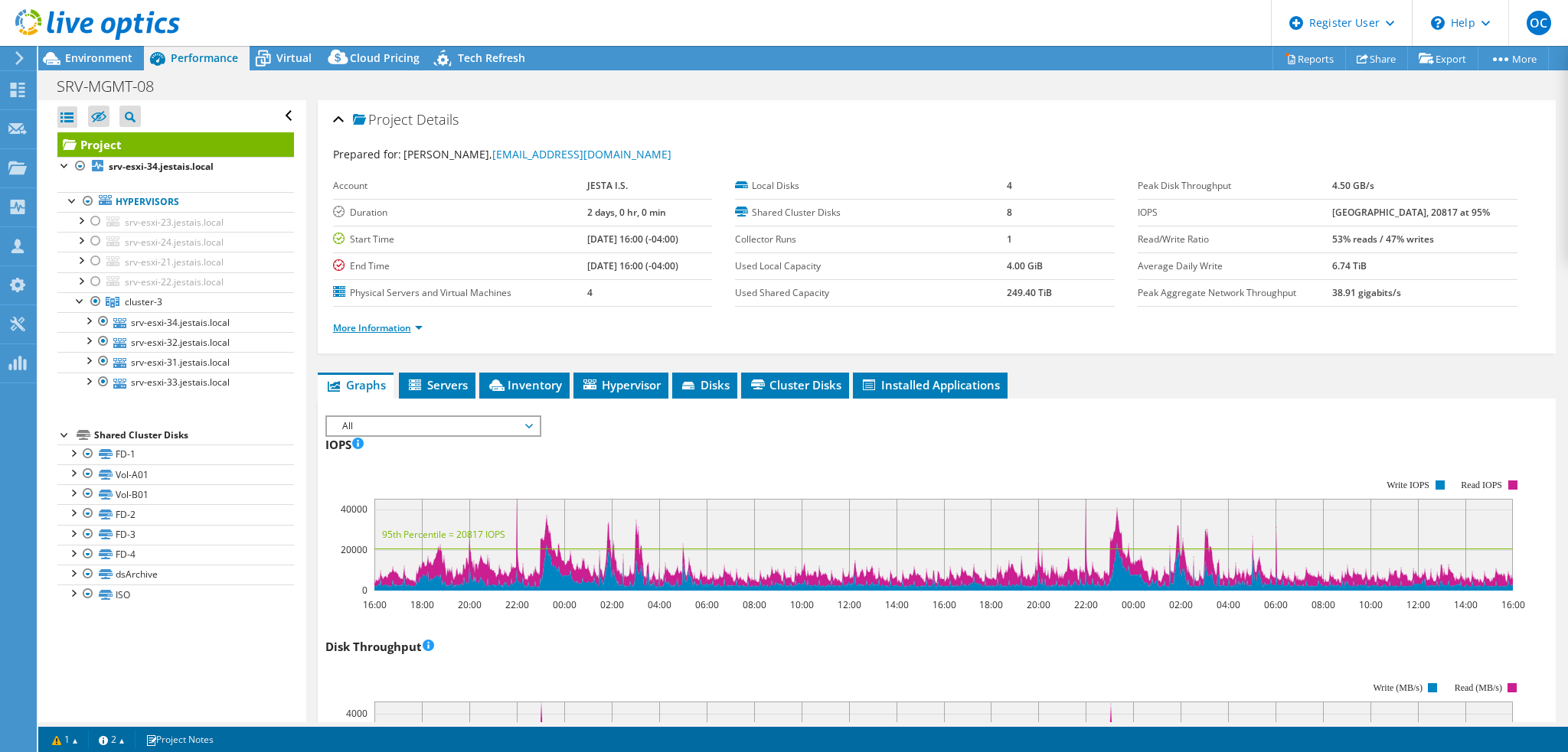
click at [418, 324] on link "More Information" at bounding box center [378, 328] width 89 height 13
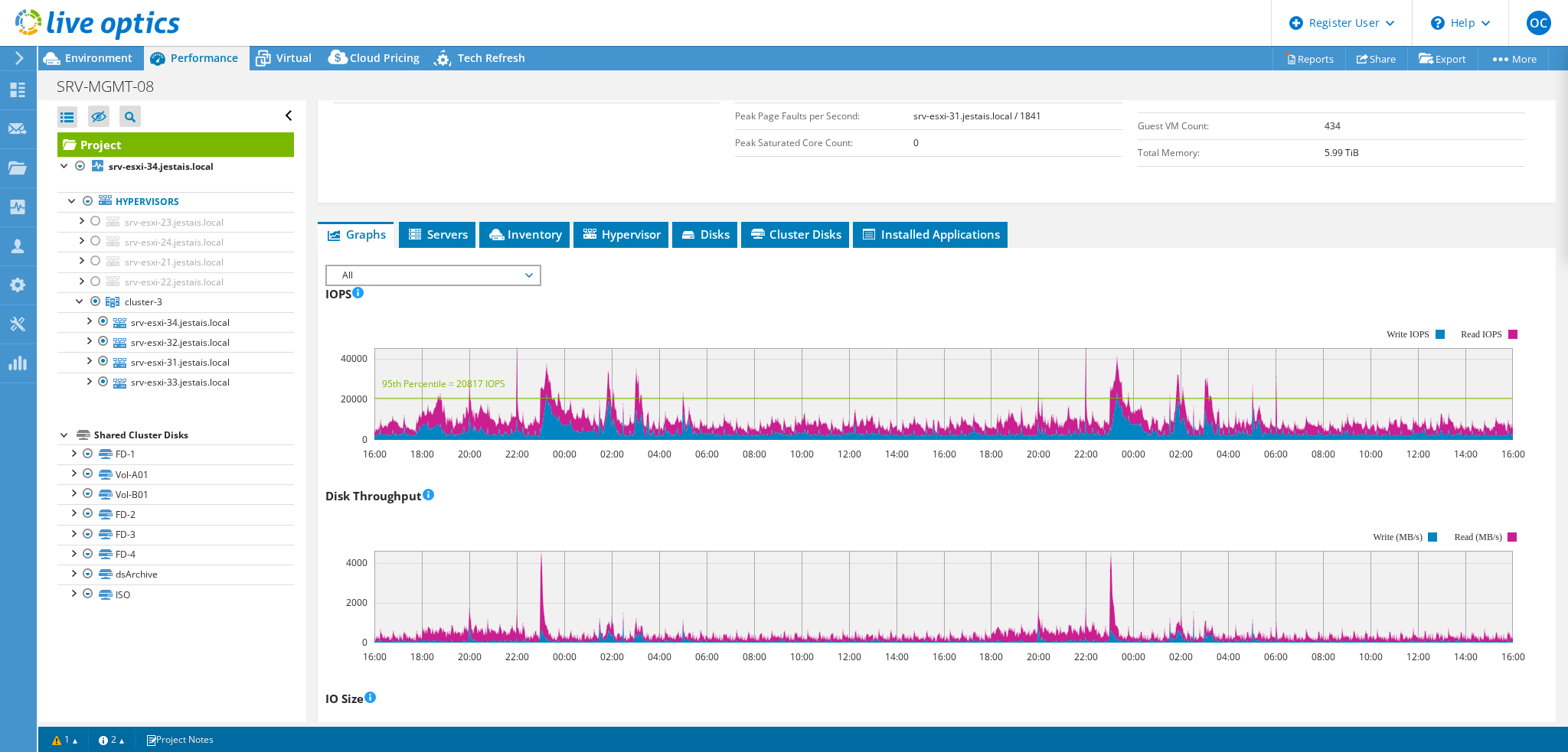
scroll to position [536, 0]
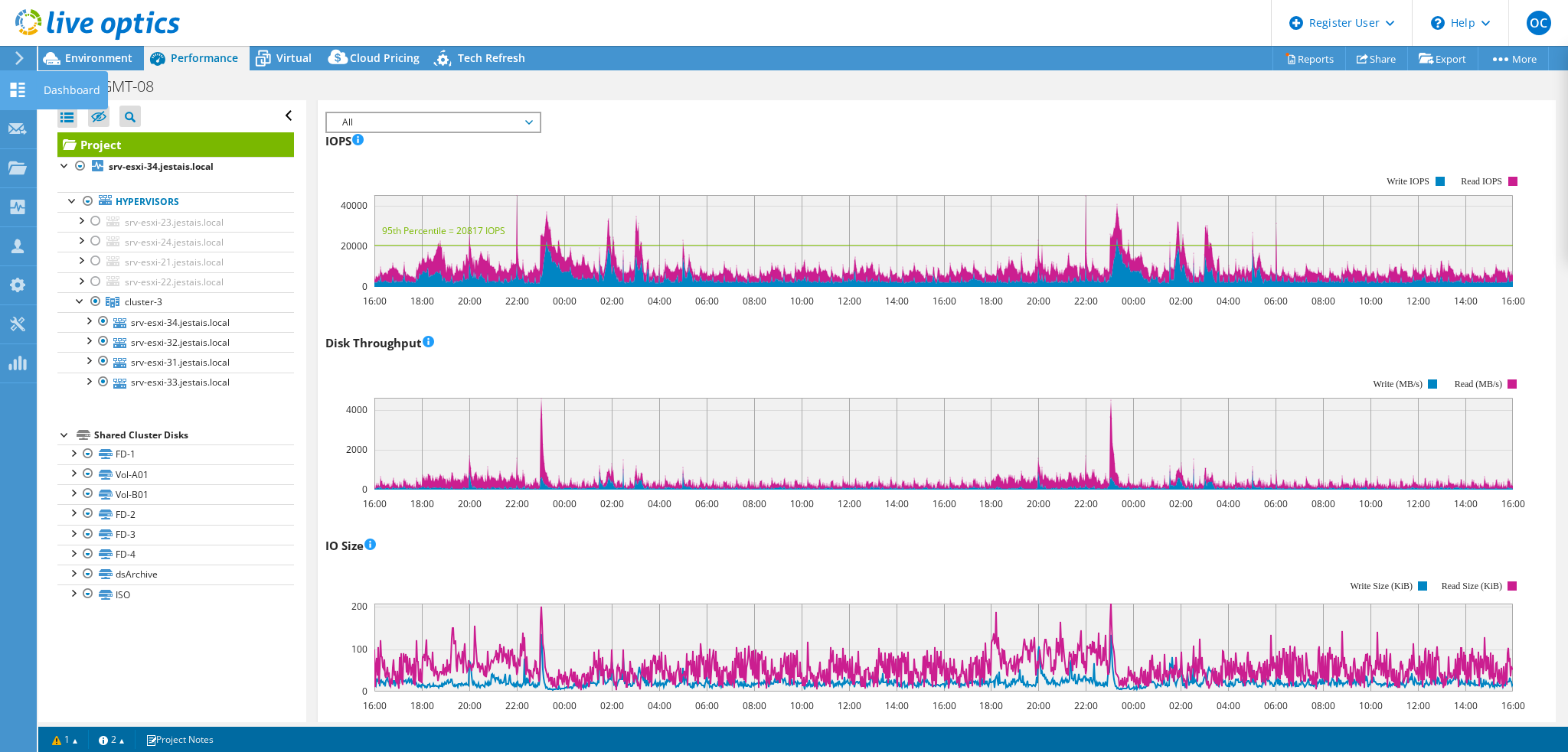
click at [14, 88] on icon at bounding box center [18, 89] width 19 height 14
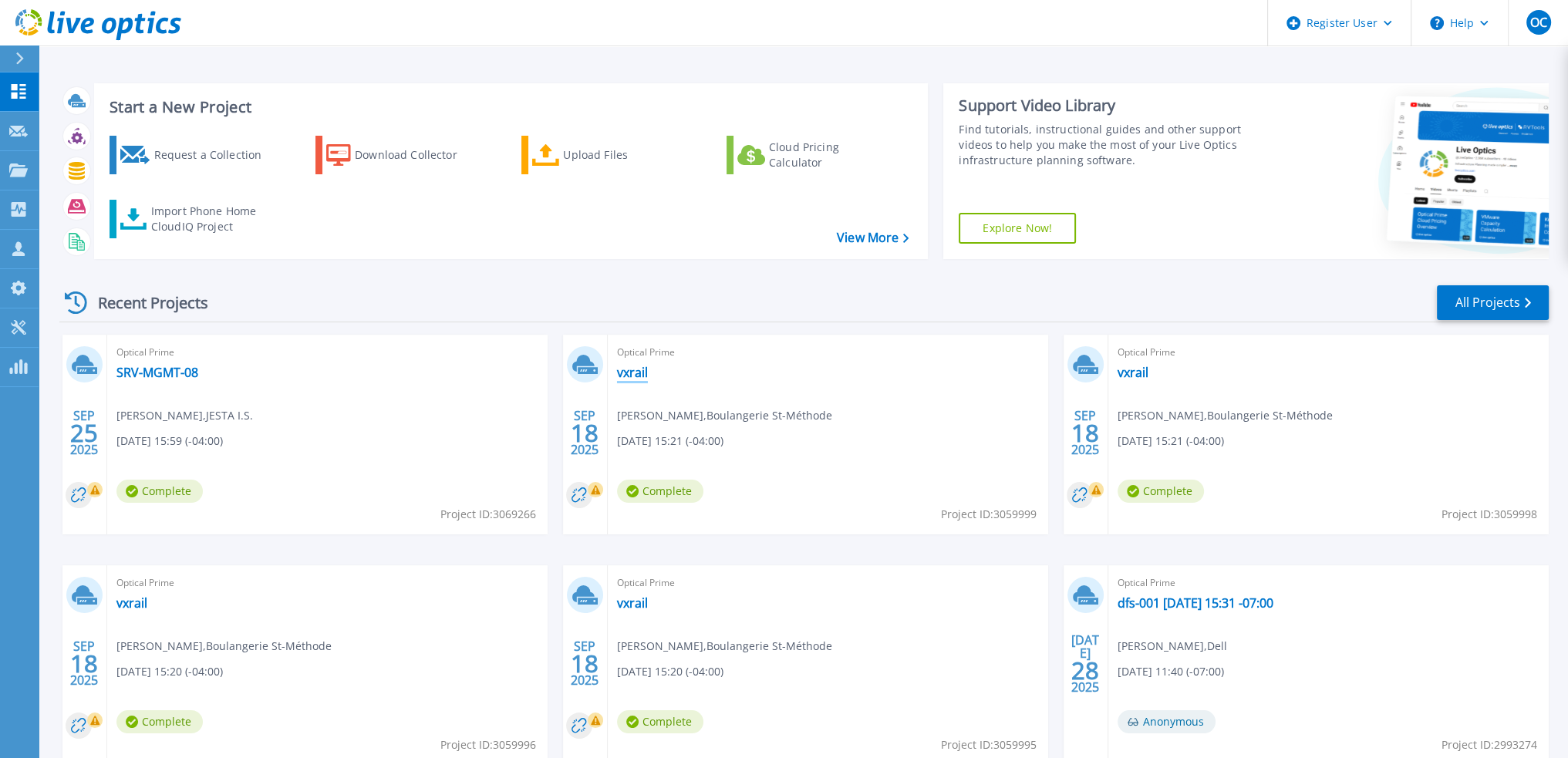
click at [630, 374] on link "vxrail" at bounding box center [633, 373] width 31 height 15
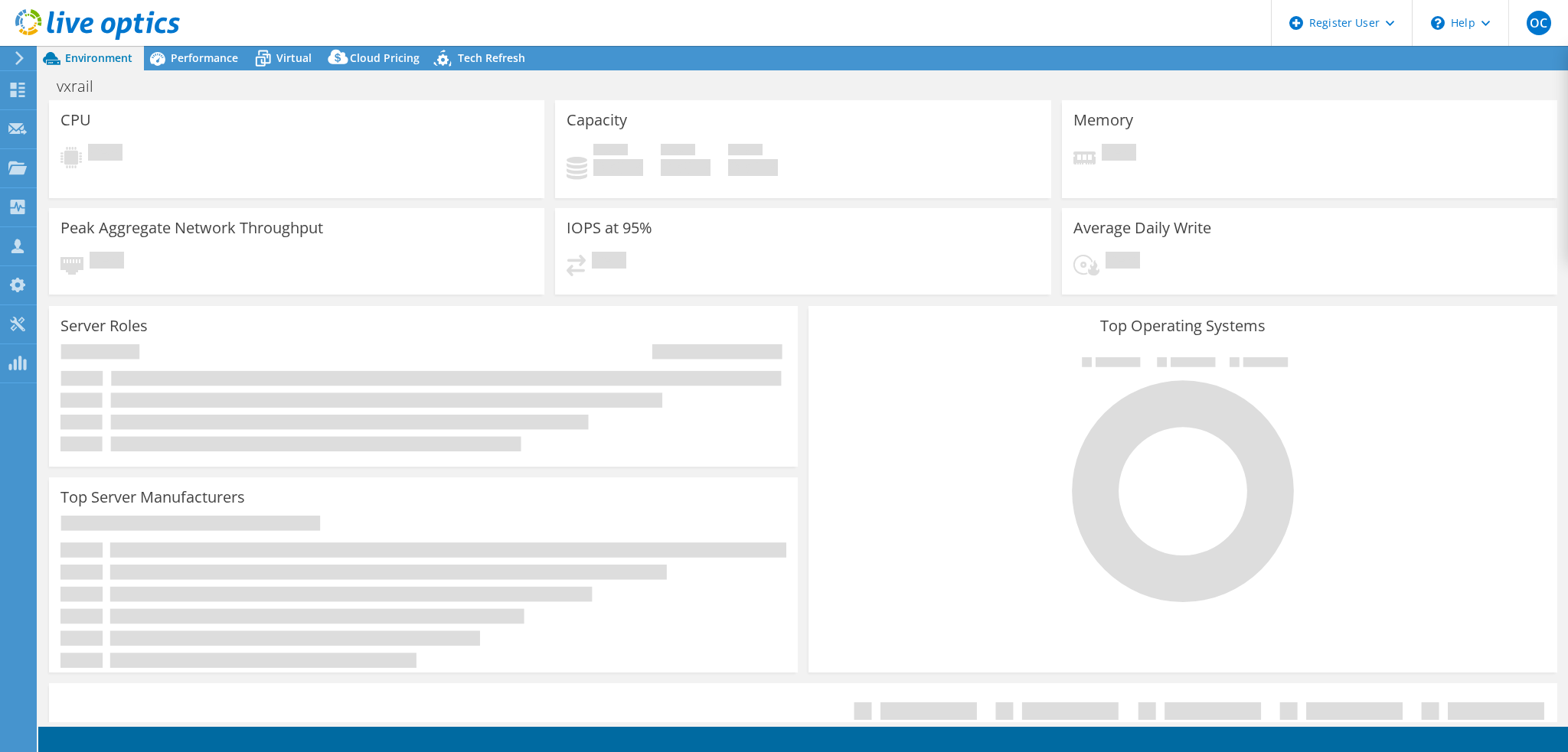
select select "USD"
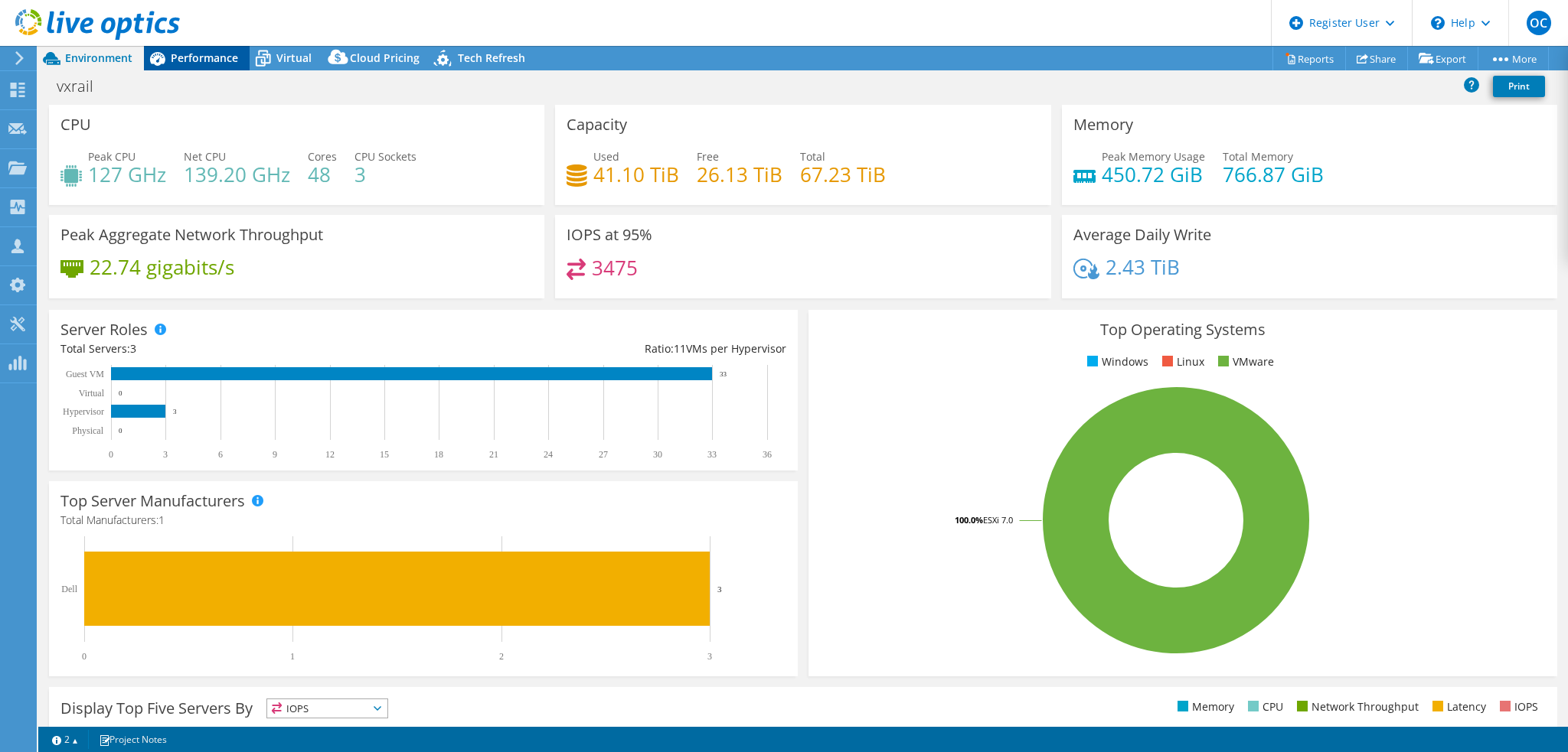
click at [218, 59] on span "Performance" at bounding box center [204, 57] width 68 height 14
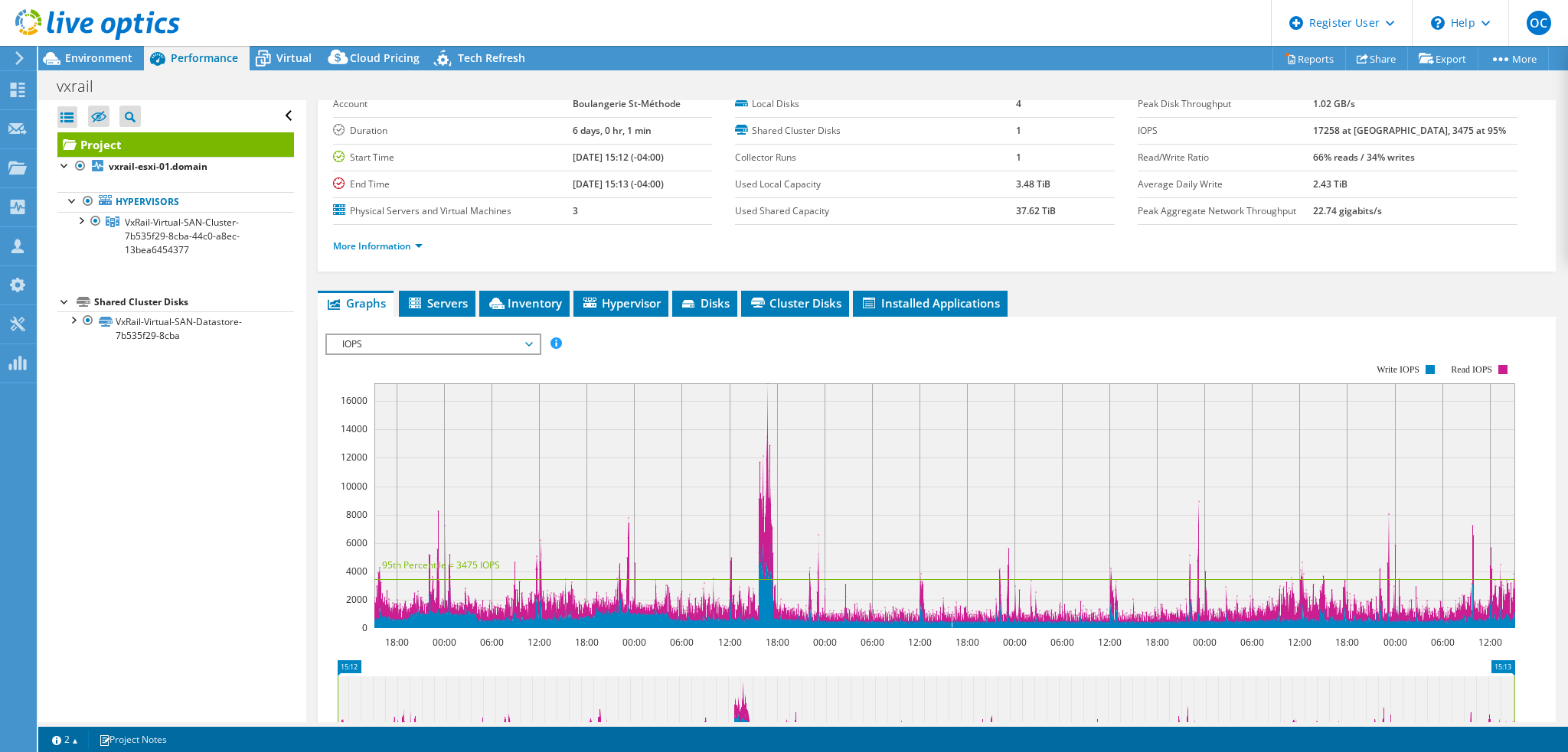
scroll to position [76, 0]
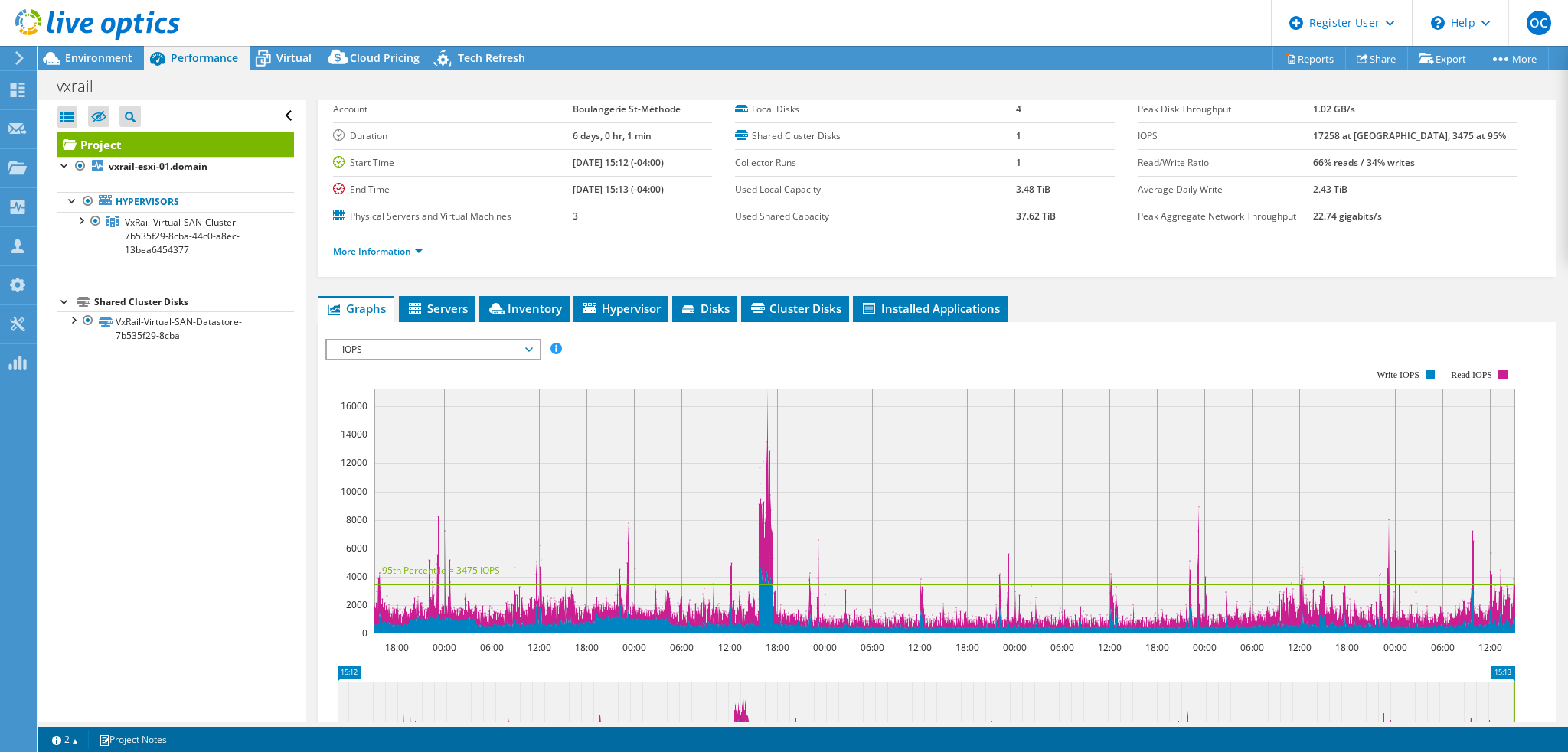
click at [526, 348] on span "IOPS" at bounding box center [432, 350] width 197 height 19
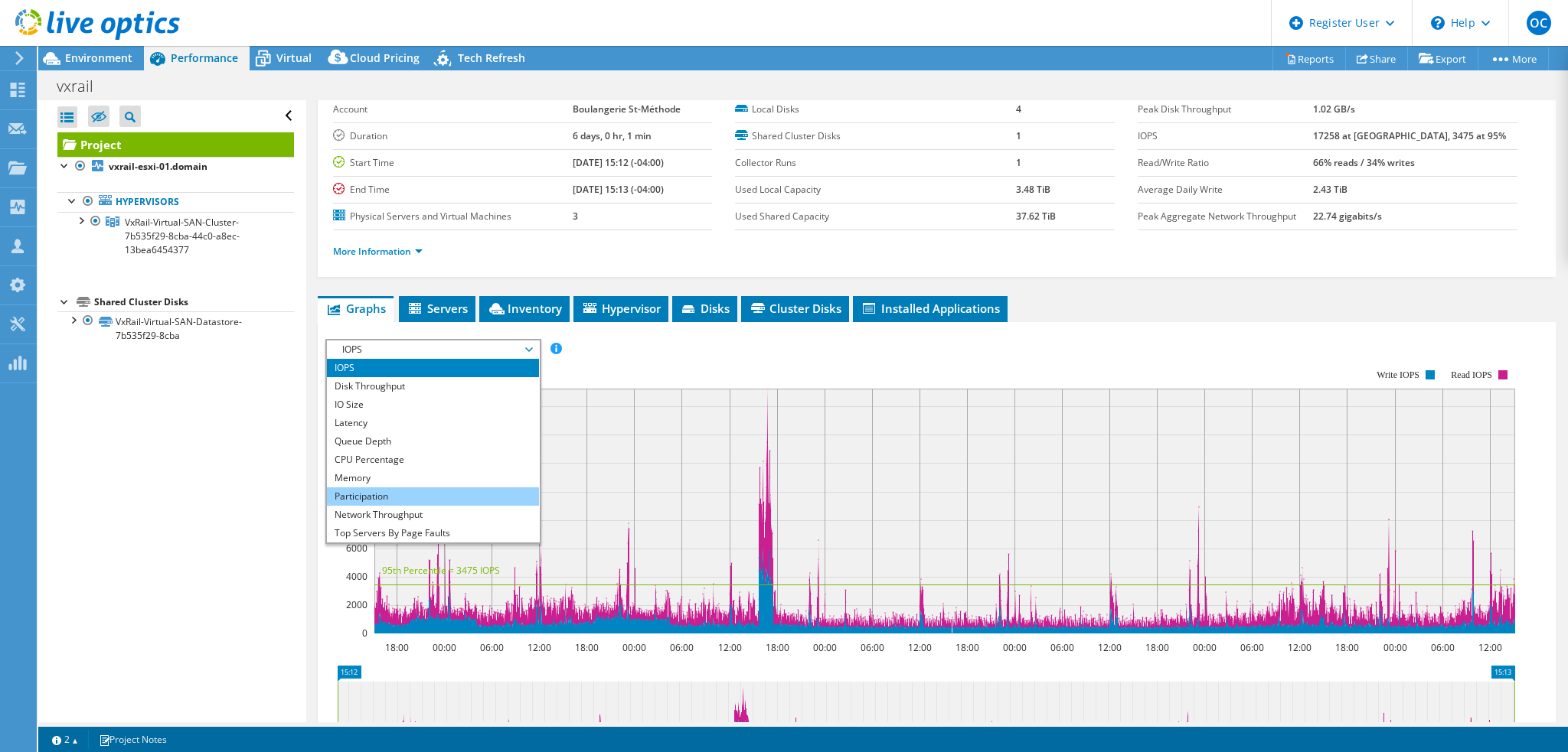
scroll to position [56, 0]
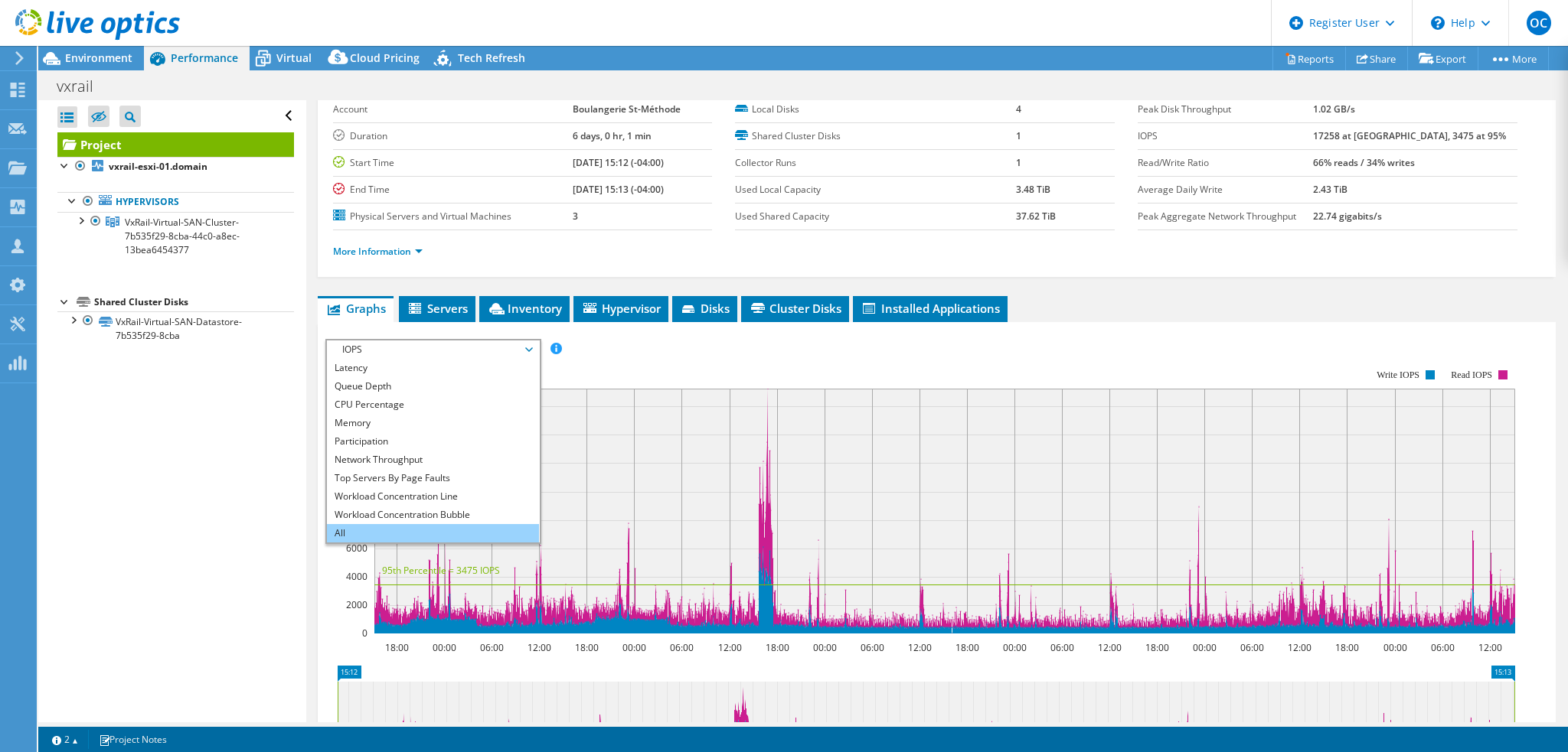
click at [461, 531] on li "All" at bounding box center [432, 534] width 212 height 19
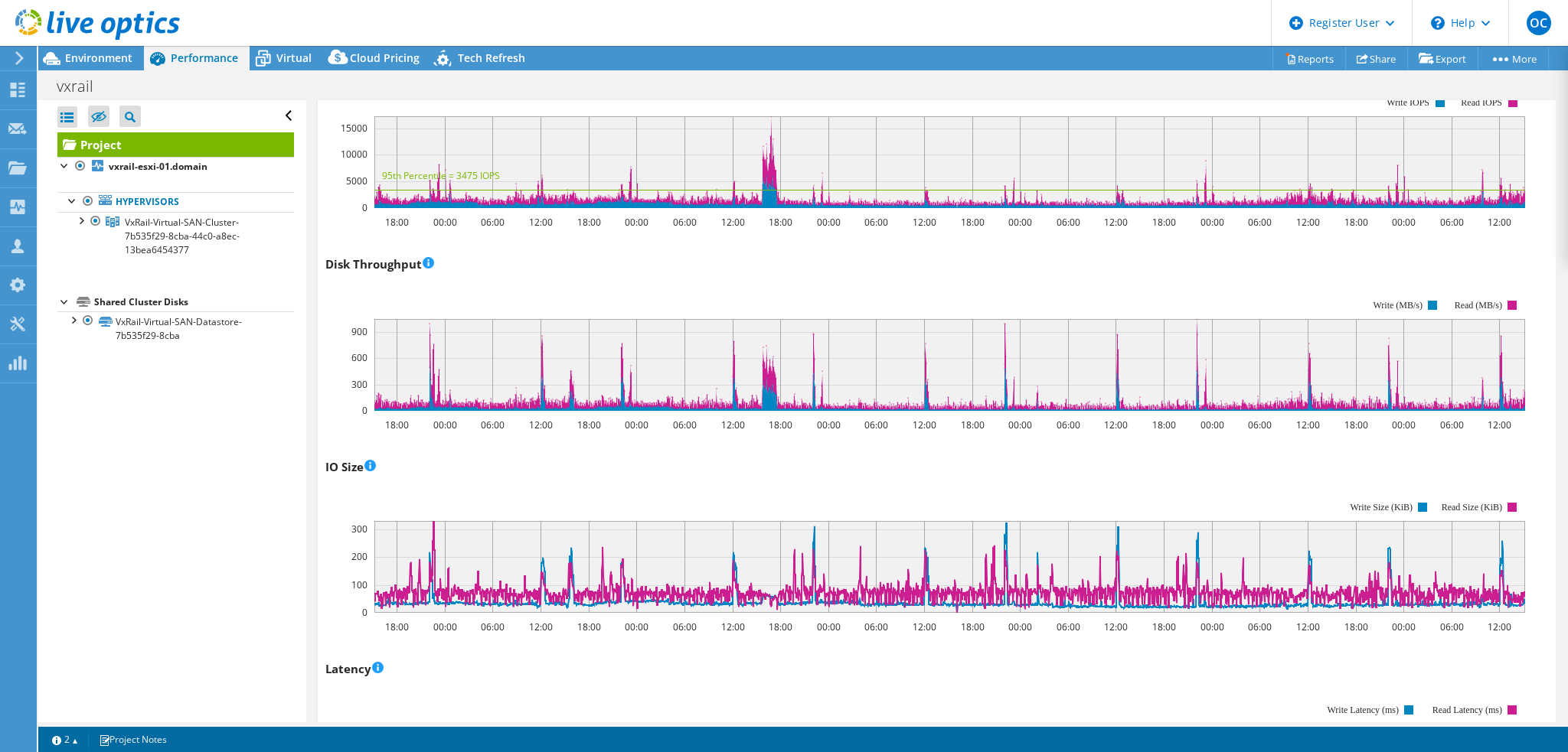
scroll to position [0, 0]
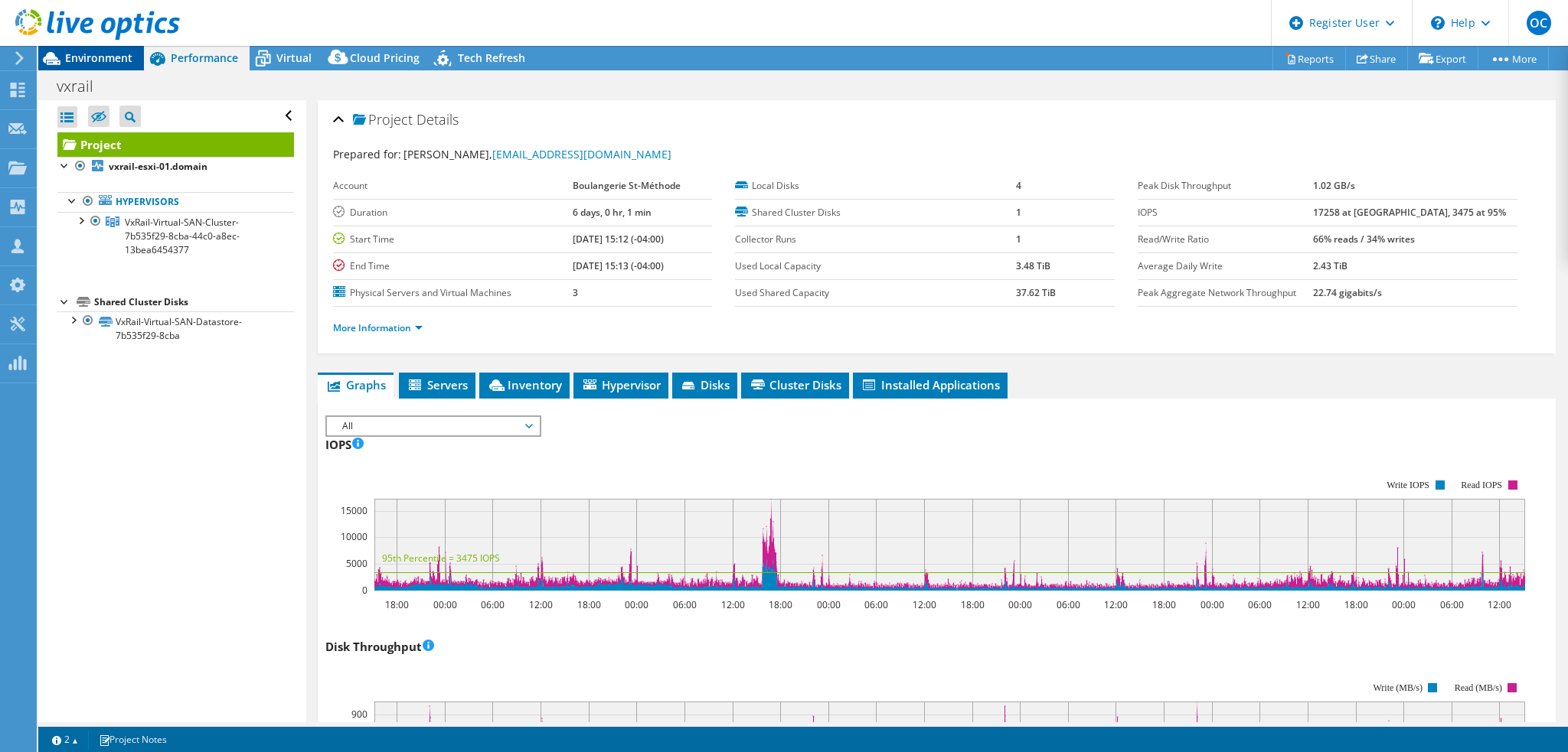
click at [90, 63] on span "Environment" at bounding box center [99, 57] width 68 height 14
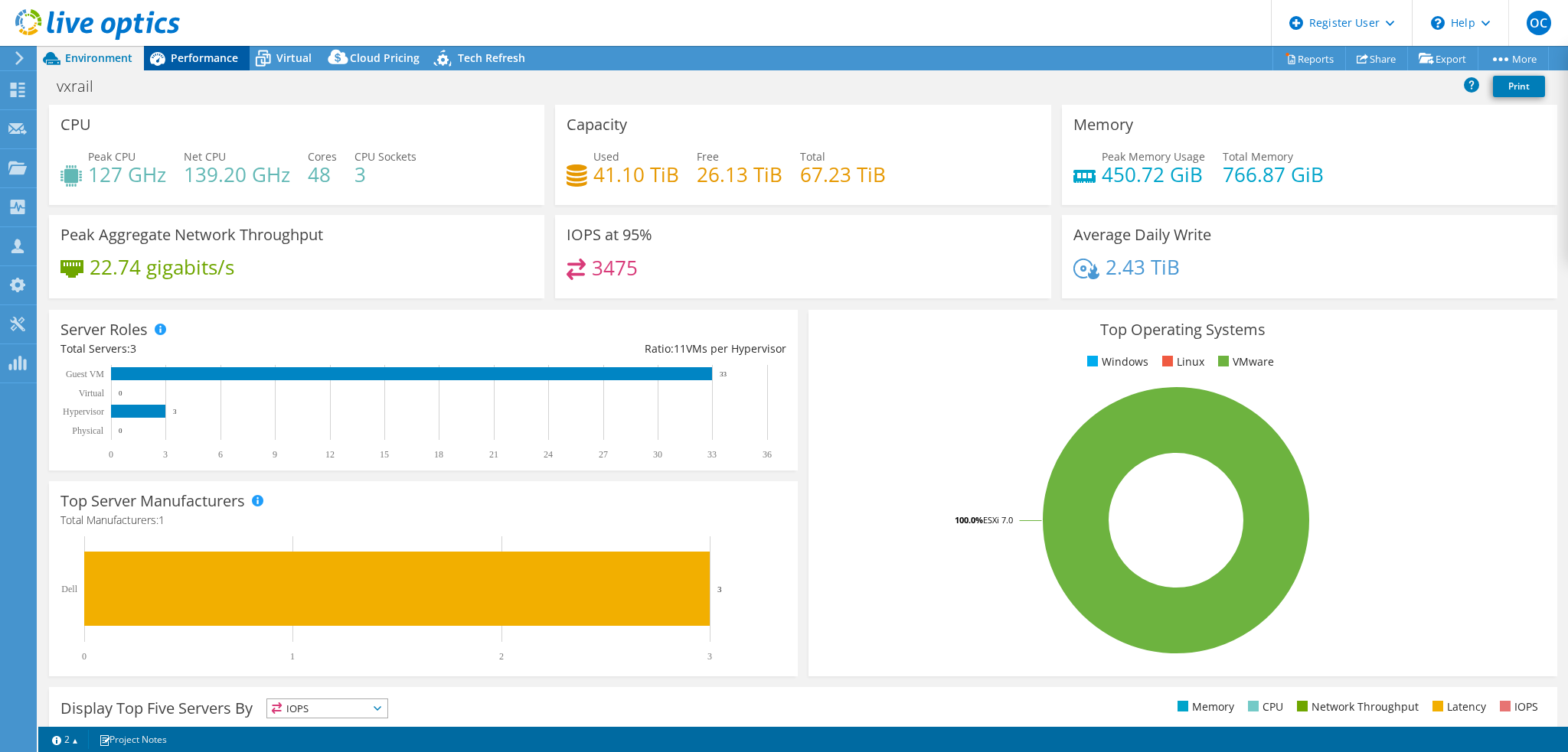
click at [183, 59] on span "Performance" at bounding box center [204, 57] width 68 height 14
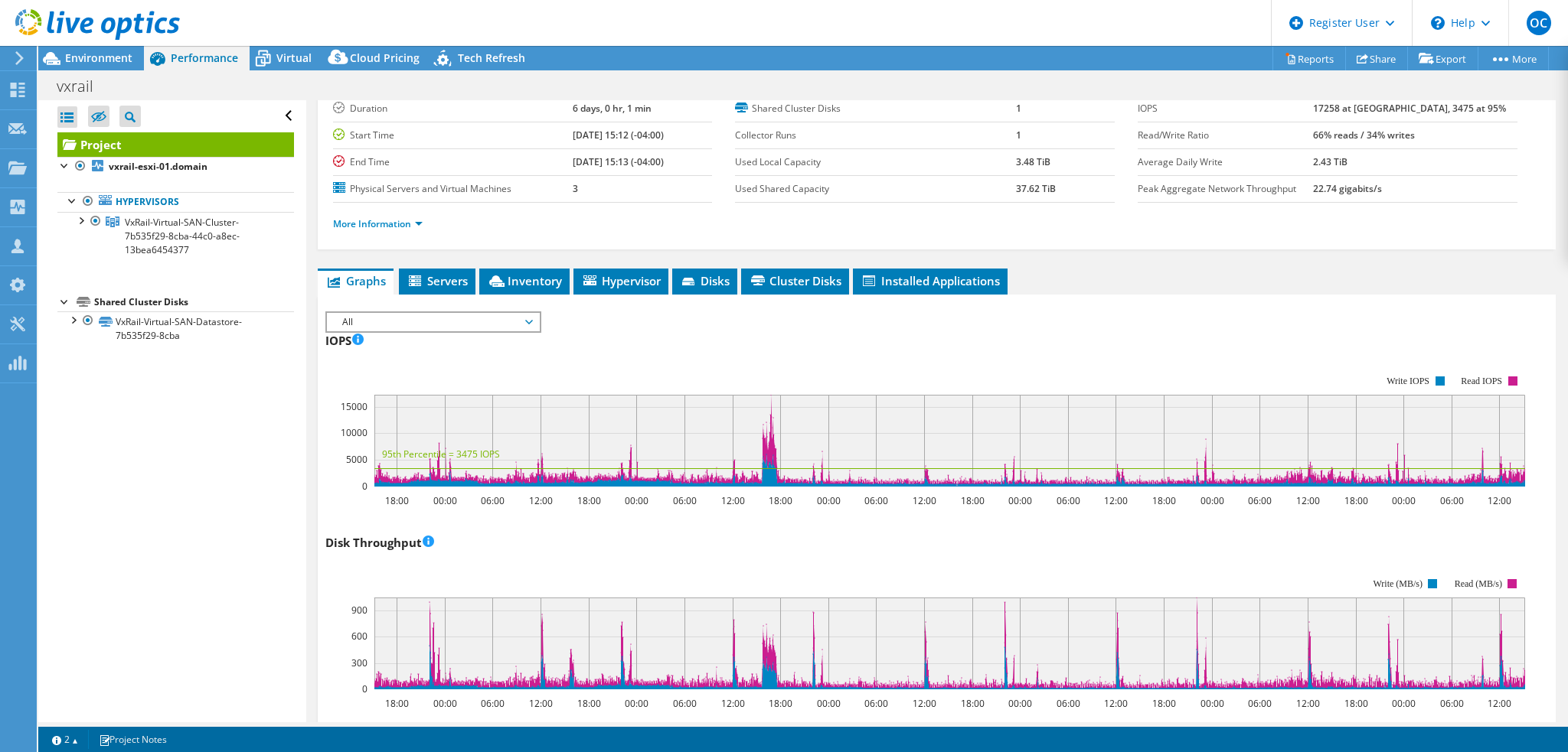
scroll to position [57, 0]
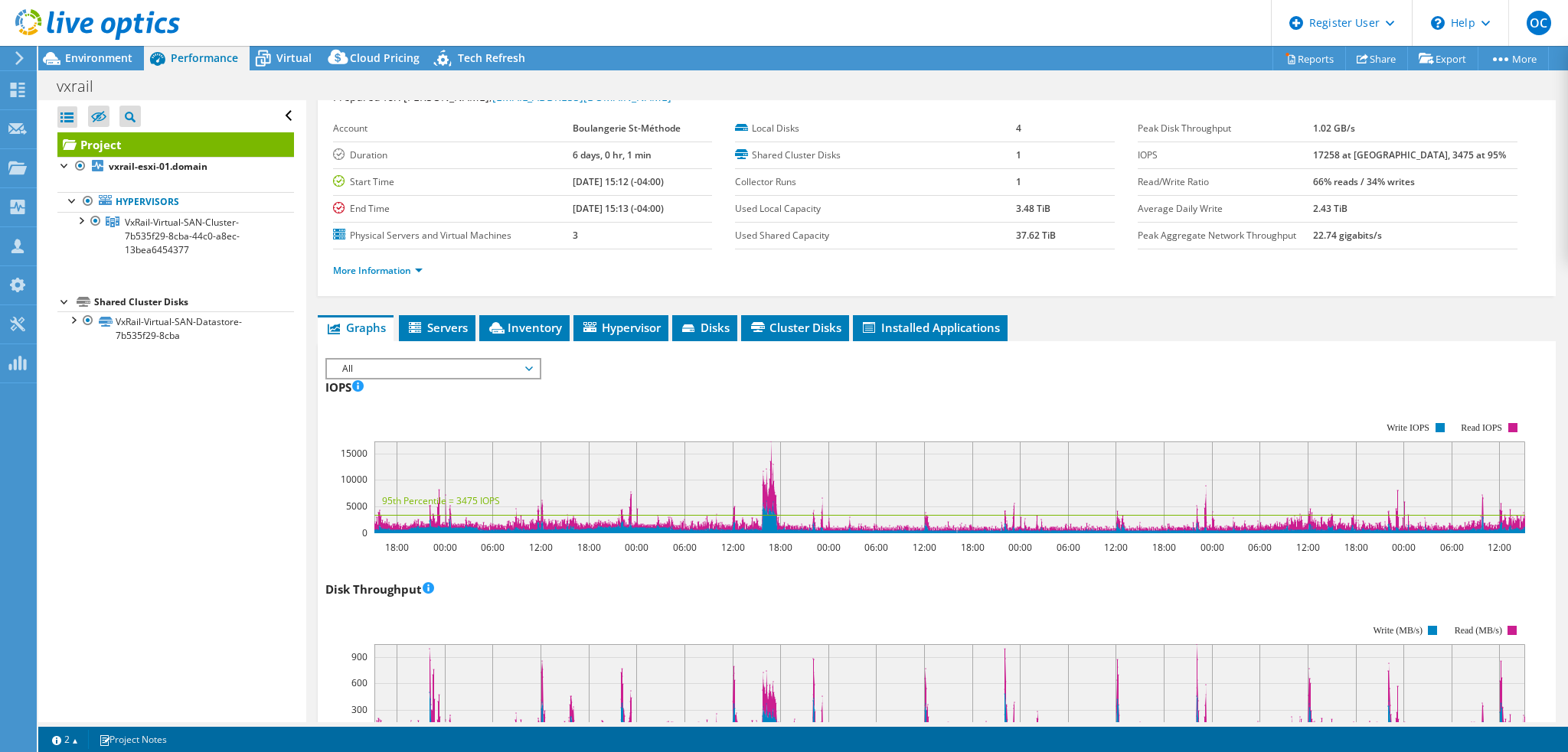
click at [526, 366] on span "All" at bounding box center [432, 369] width 197 height 19
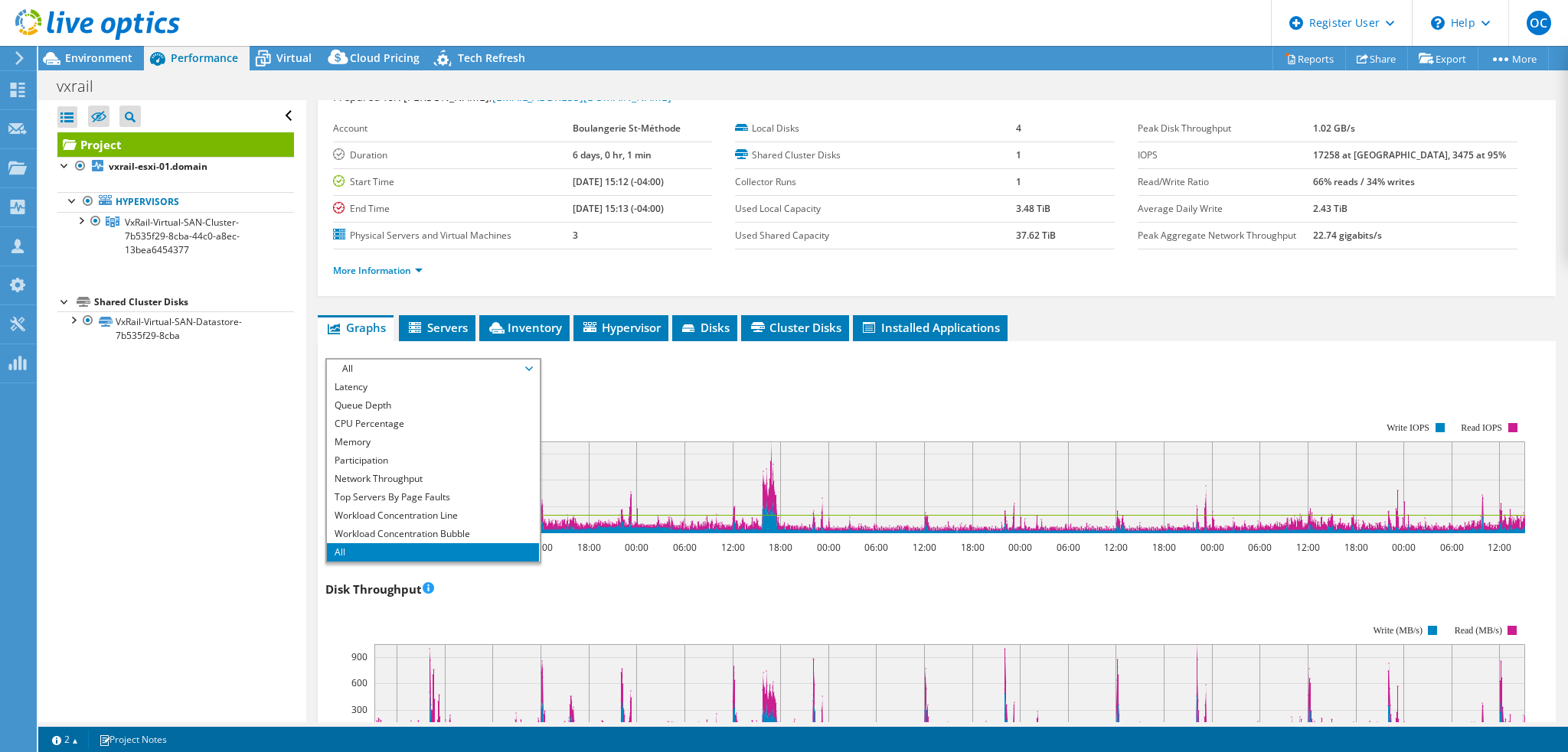
click at [486, 549] on li "All" at bounding box center [432, 552] width 212 height 19
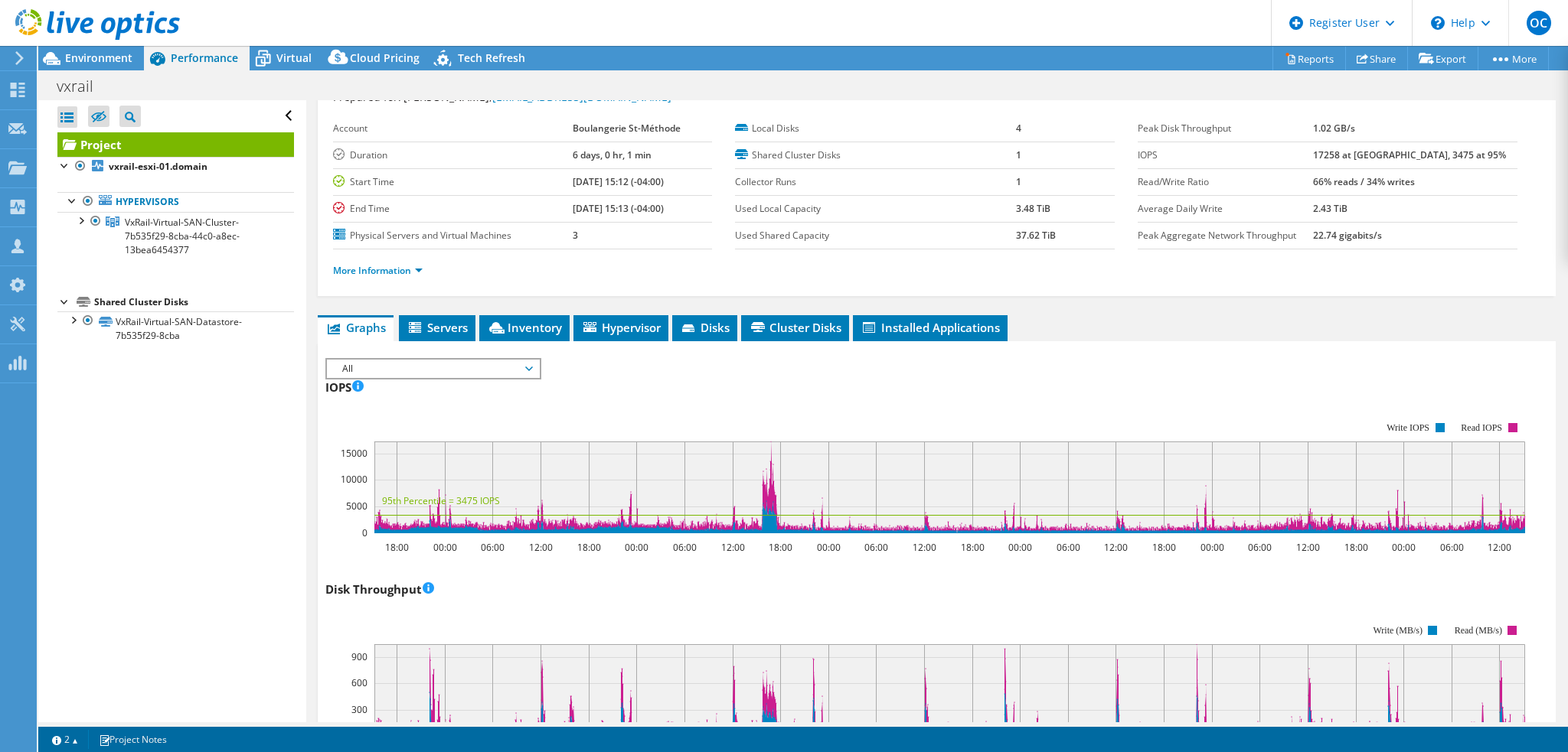
scroll to position [0, 0]
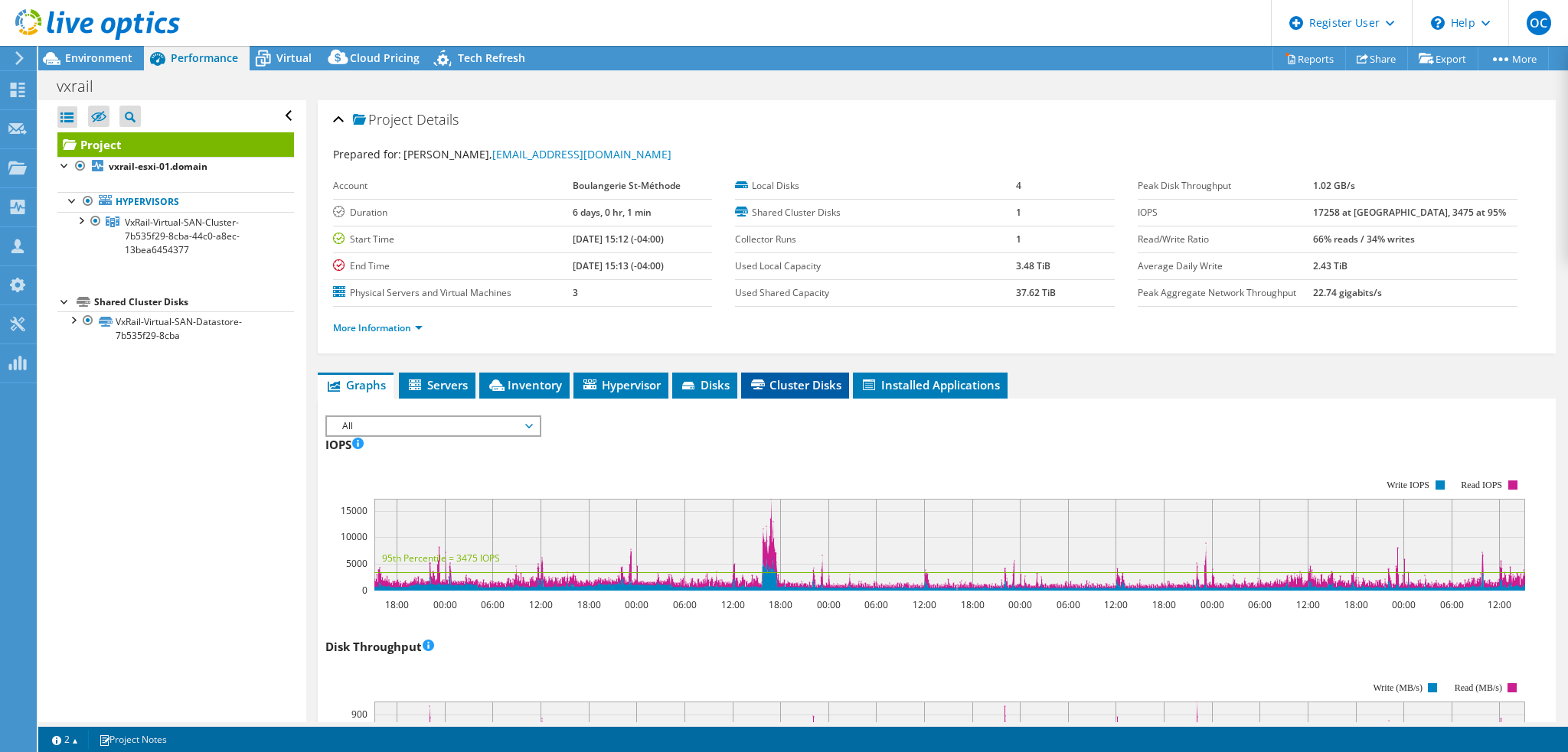
click at [787, 385] on span "Cluster Disks" at bounding box center [795, 385] width 92 height 15
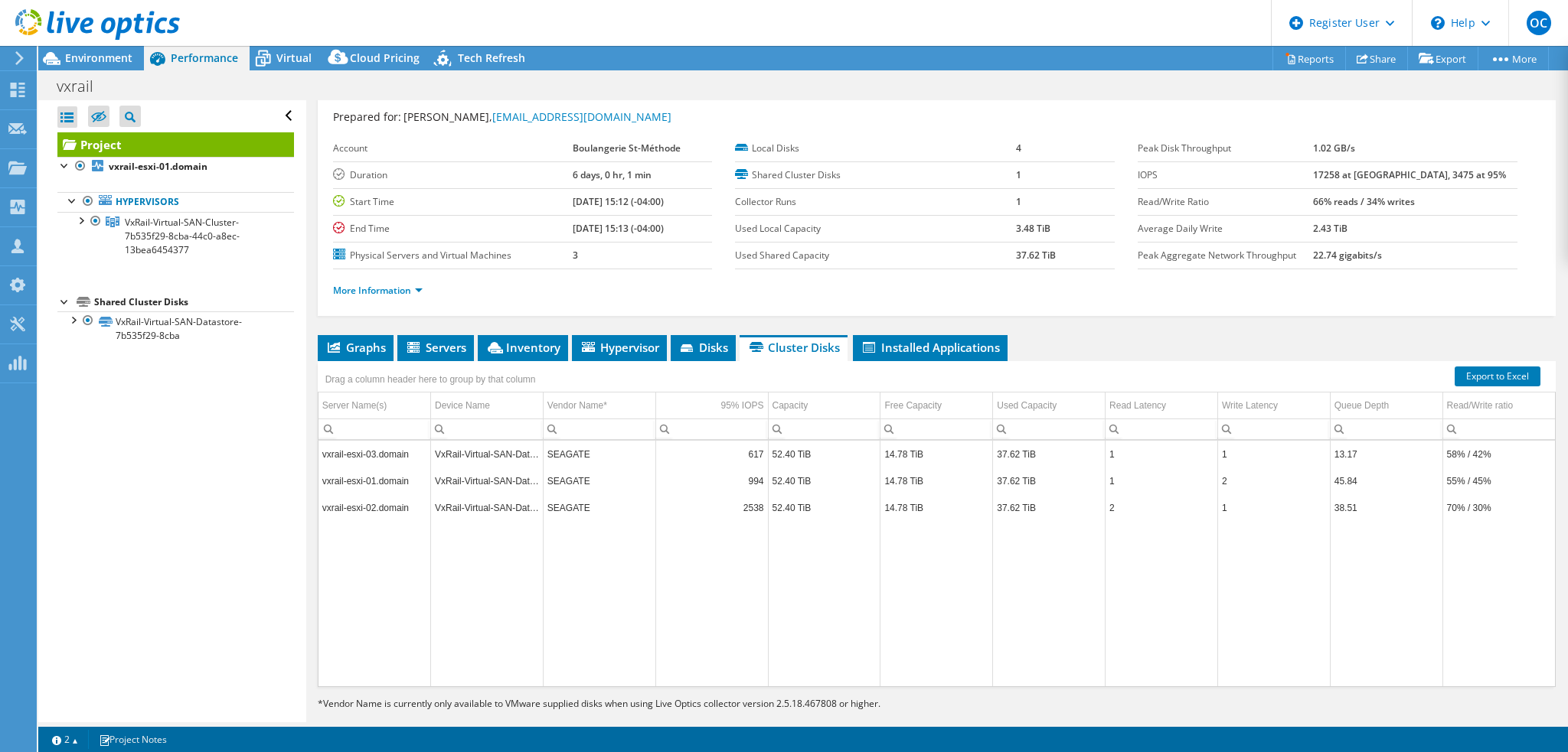
scroll to position [57, 0]
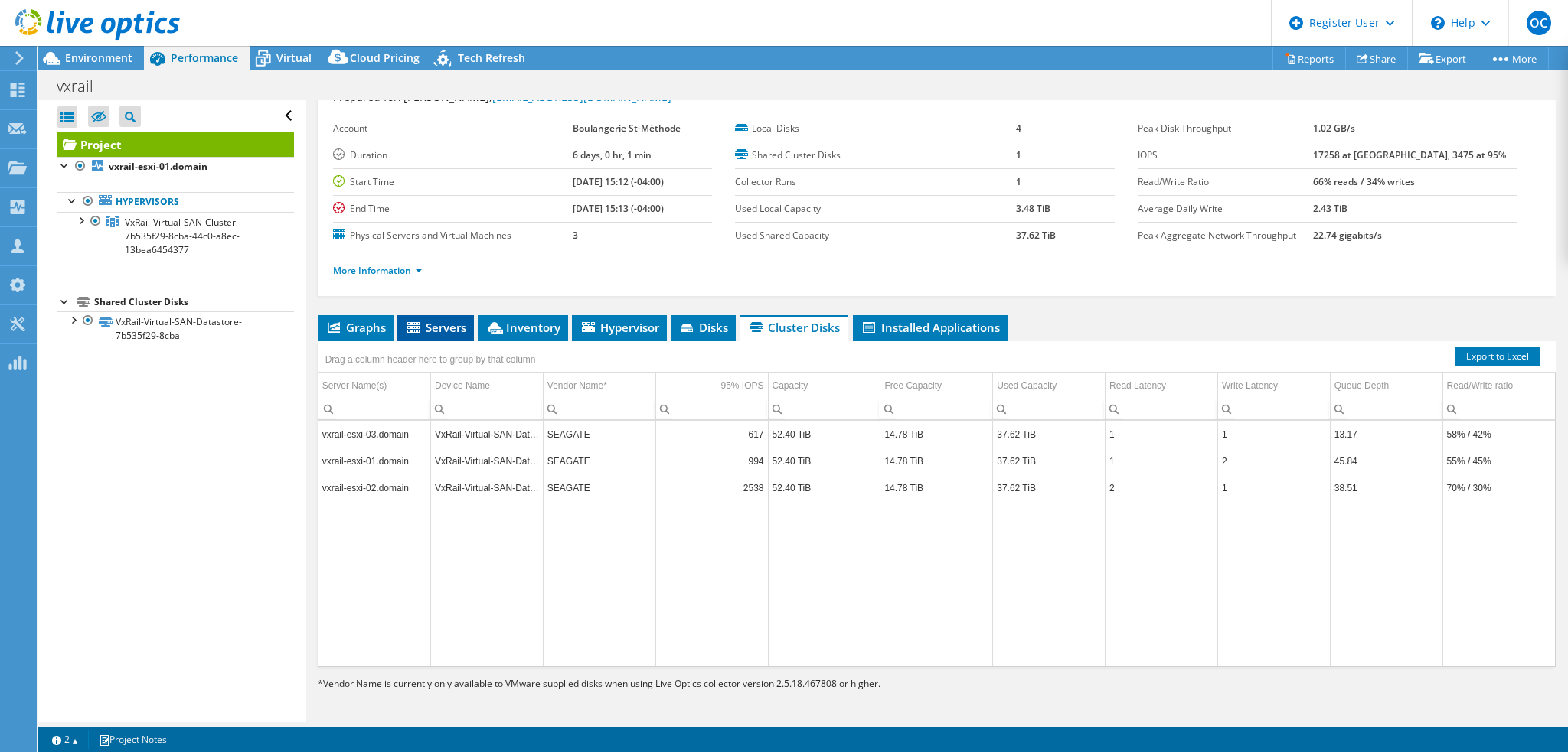
click at [453, 330] on span "Servers" at bounding box center [435, 328] width 61 height 15
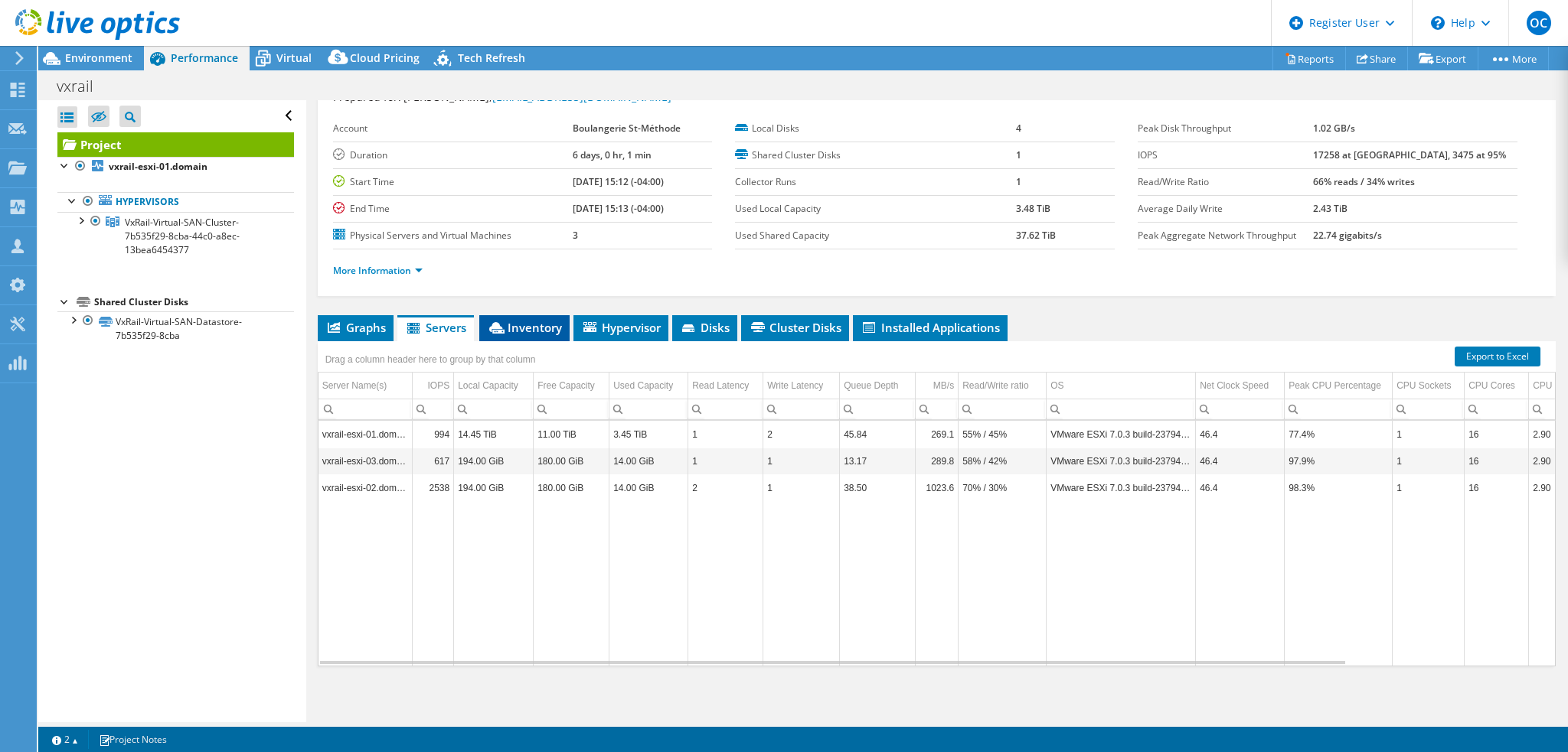
click at [535, 329] on span "Inventory" at bounding box center [525, 328] width 75 height 15
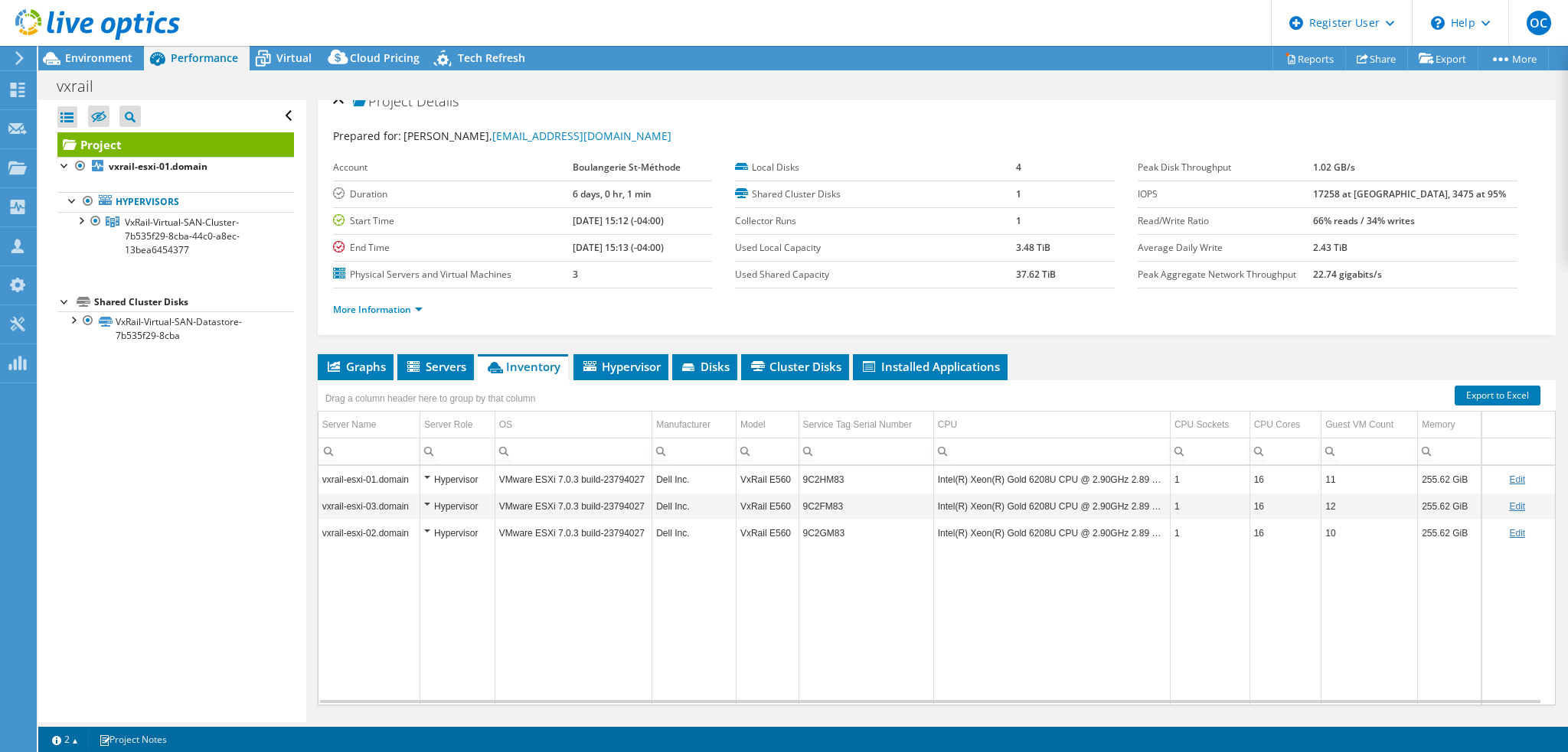
scroll to position [0, 0]
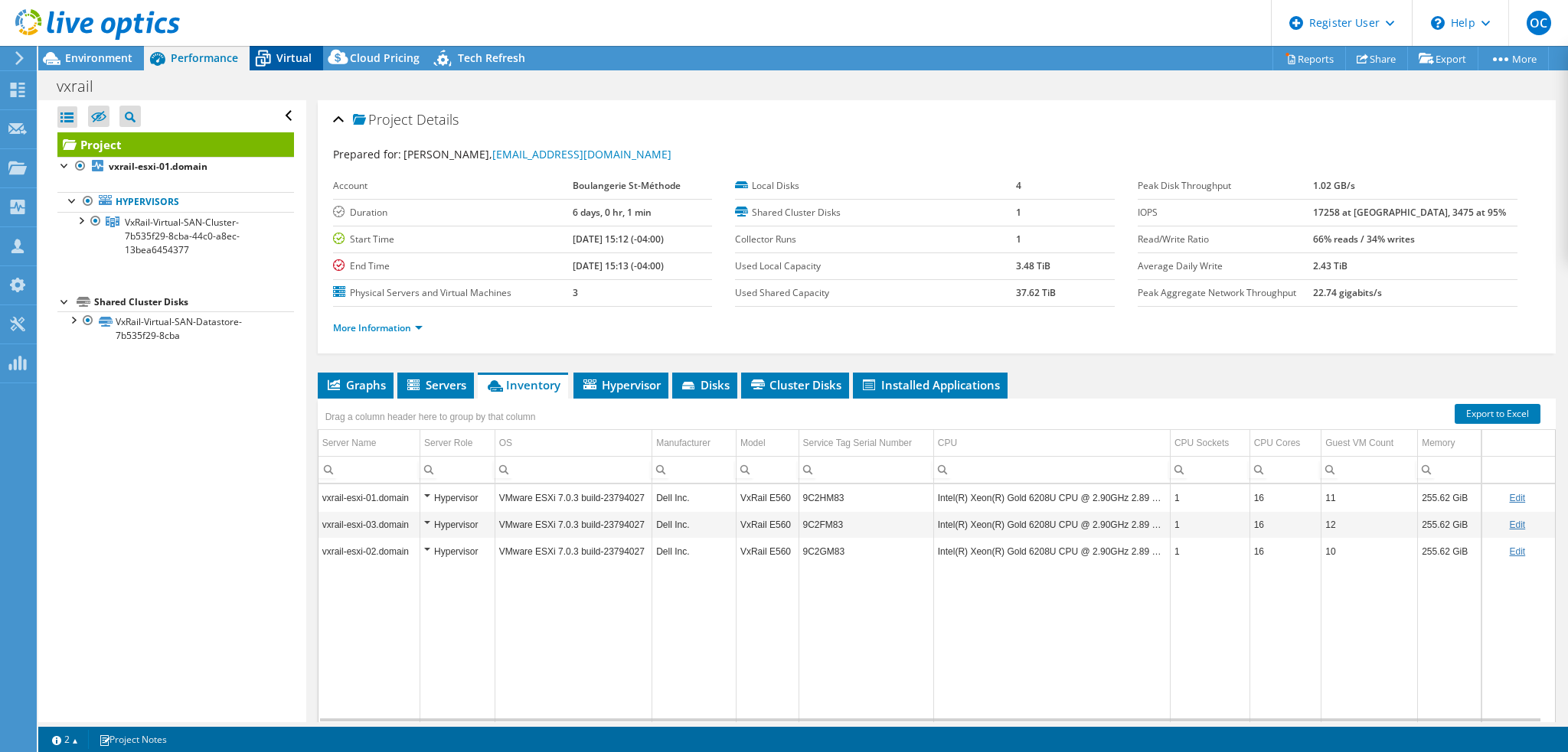
click at [299, 55] on span "Virtual" at bounding box center [294, 57] width 35 height 14
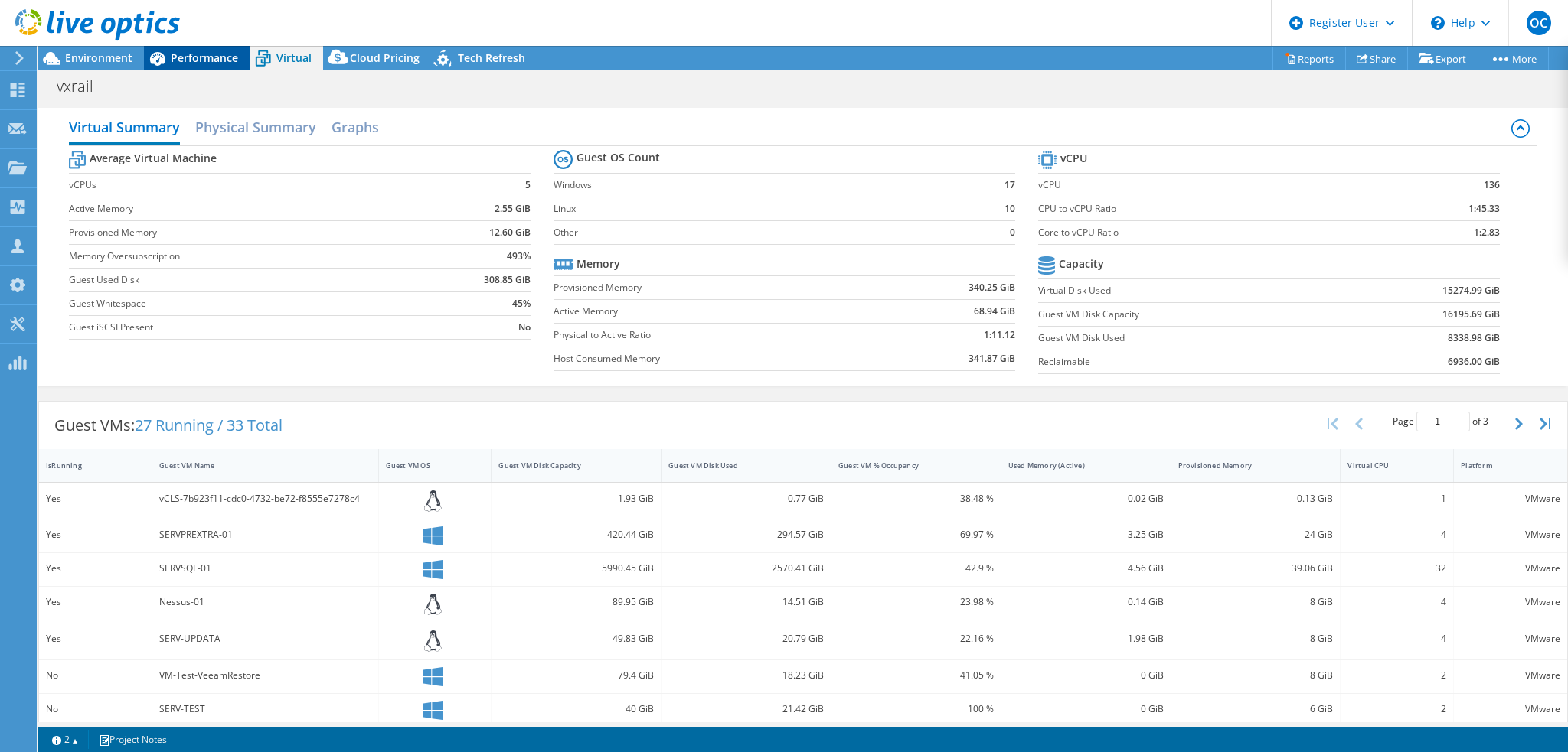
click at [202, 49] on div "Performance" at bounding box center [197, 58] width 105 height 24
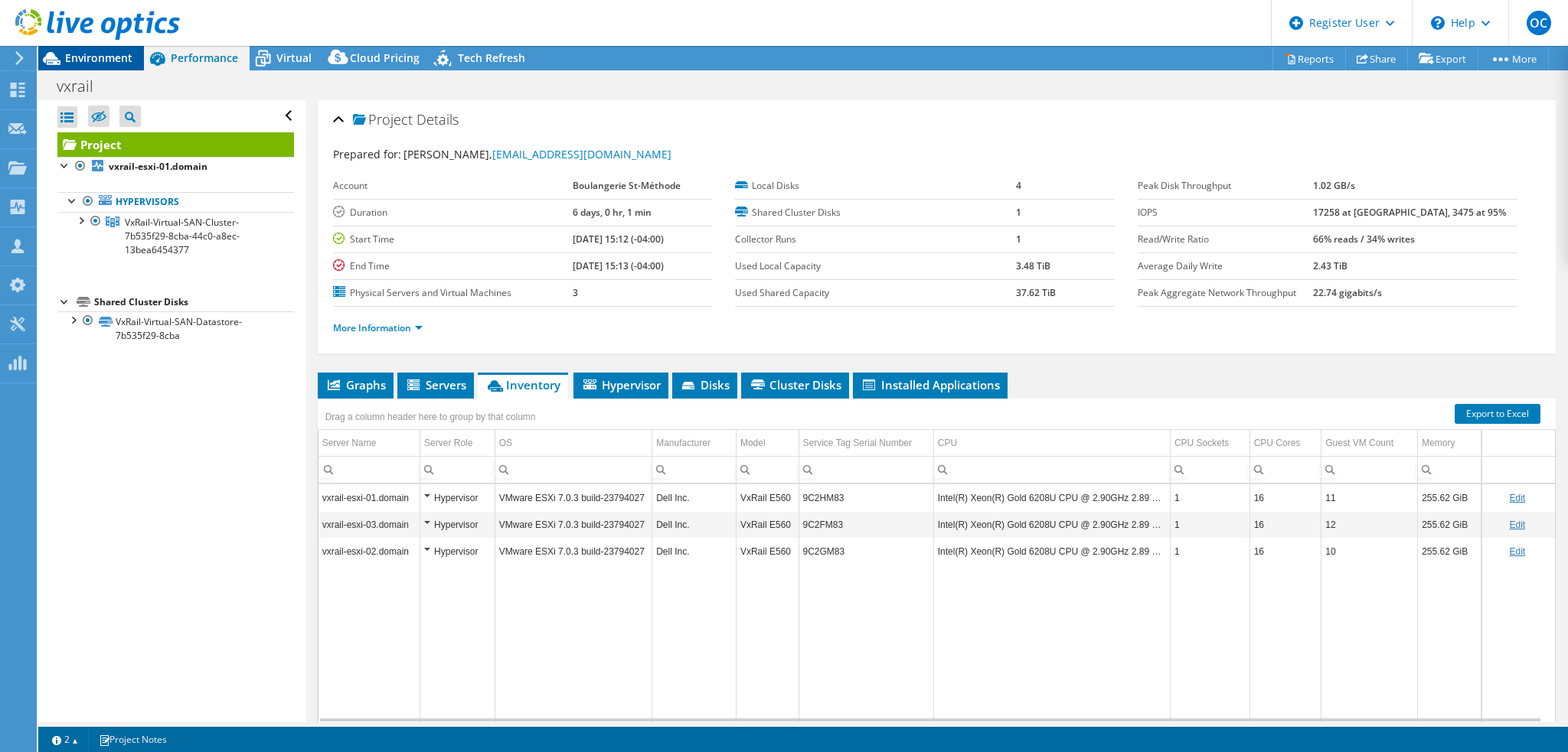
click at [105, 55] on span "Environment" at bounding box center [99, 57] width 68 height 14
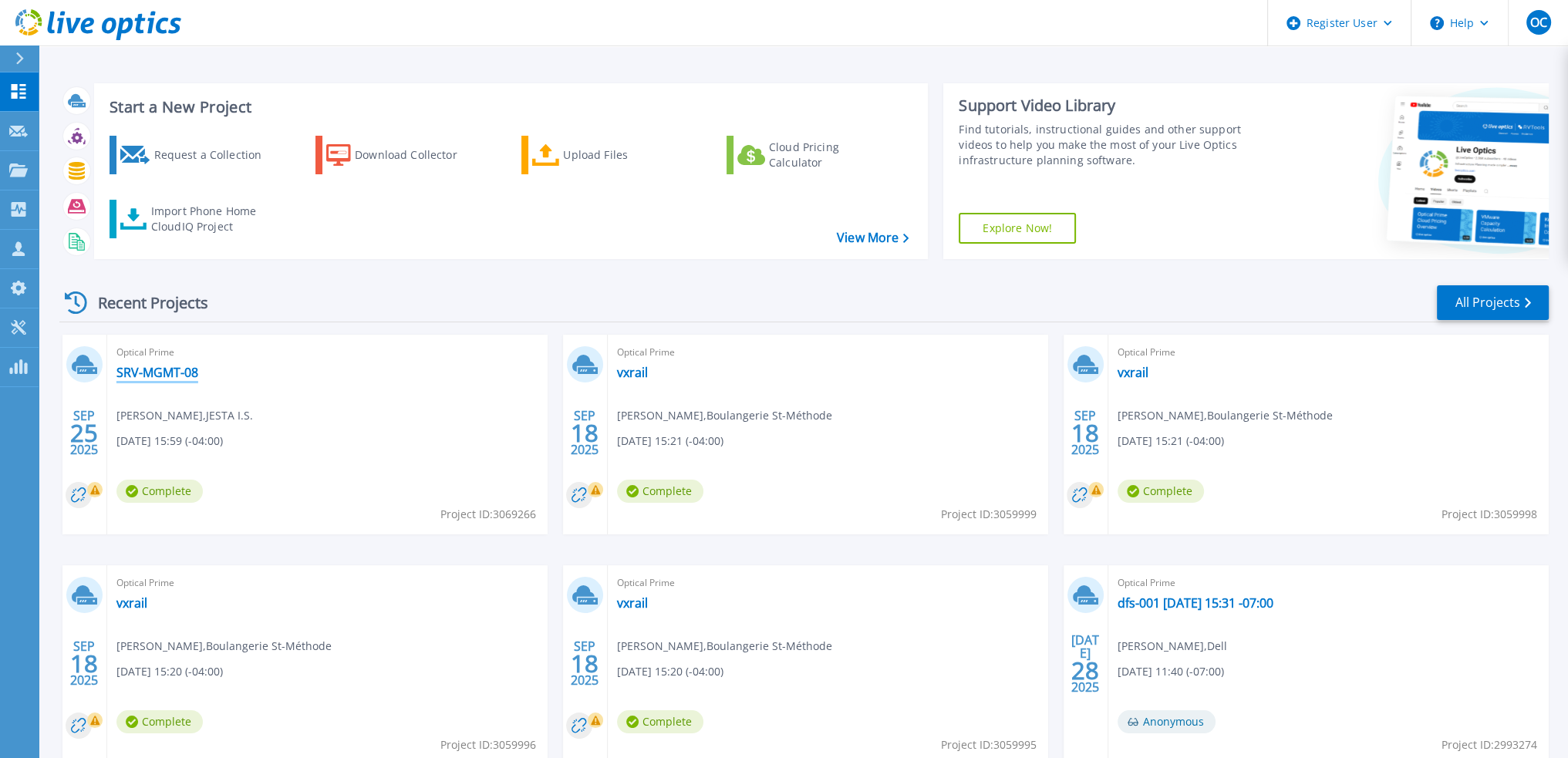
click at [167, 375] on link "SRV-MGMT-08" at bounding box center [157, 373] width 82 height 15
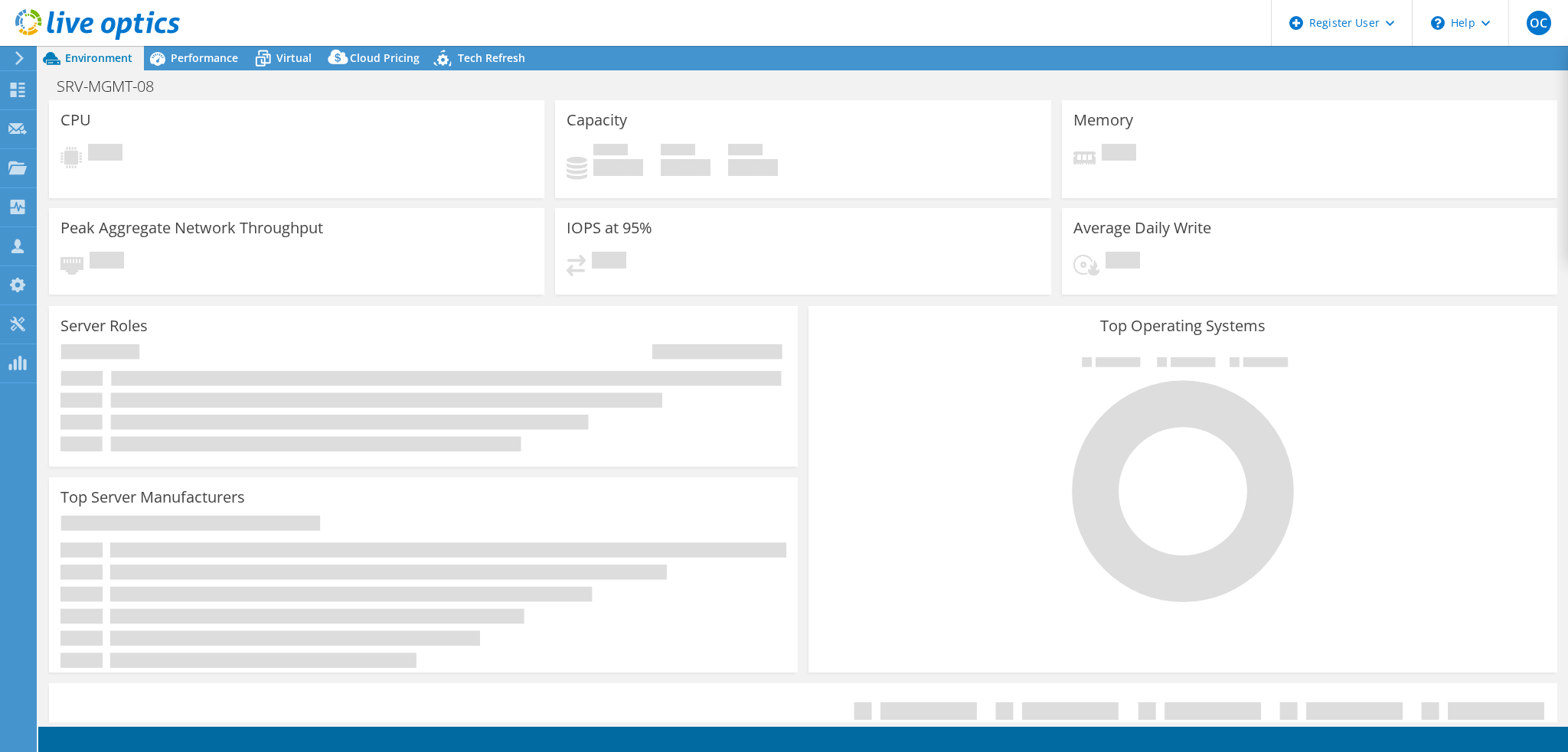
select select "[GEOGRAPHIC_DATA]"
select select "USD"
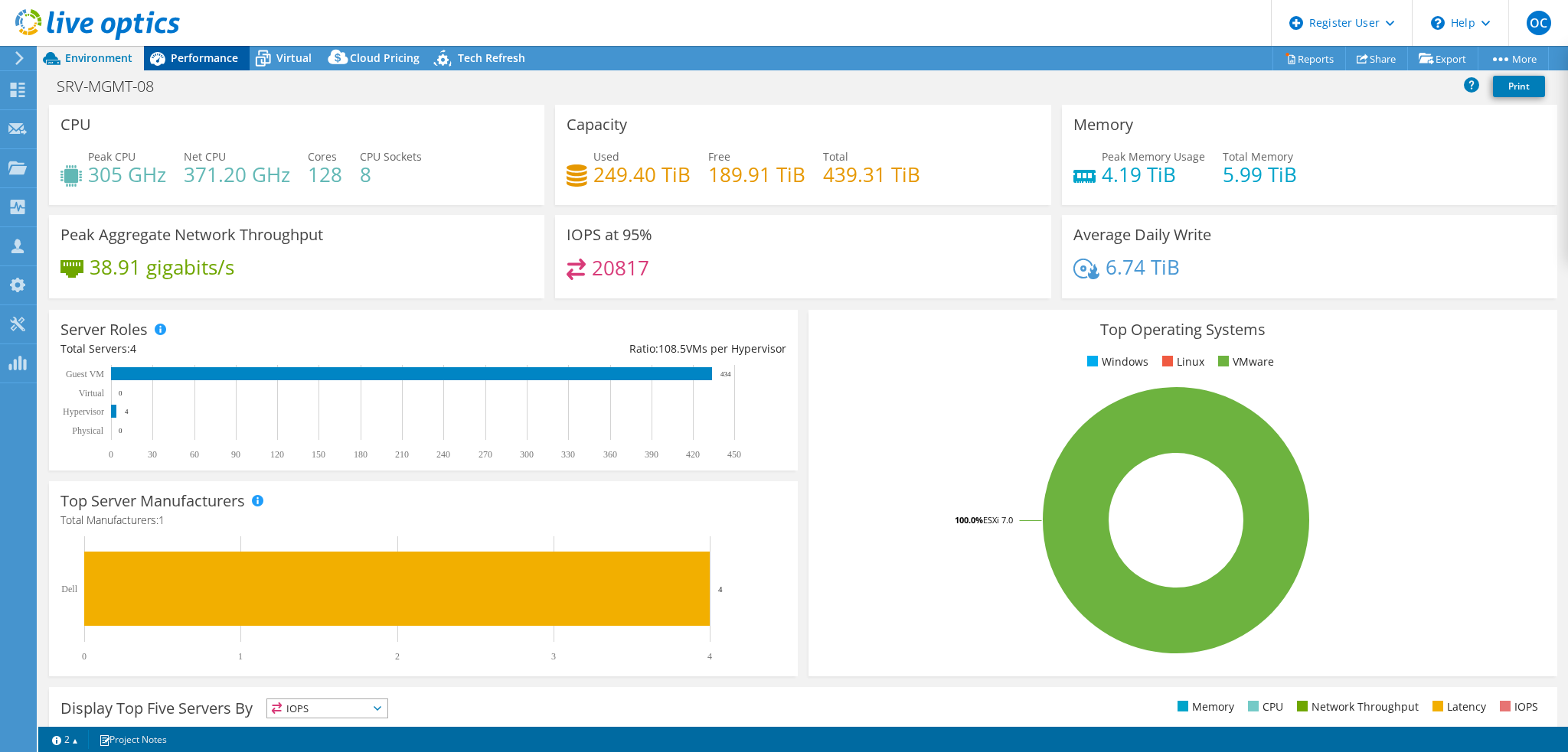
click at [190, 67] on div "Performance" at bounding box center [197, 58] width 105 height 24
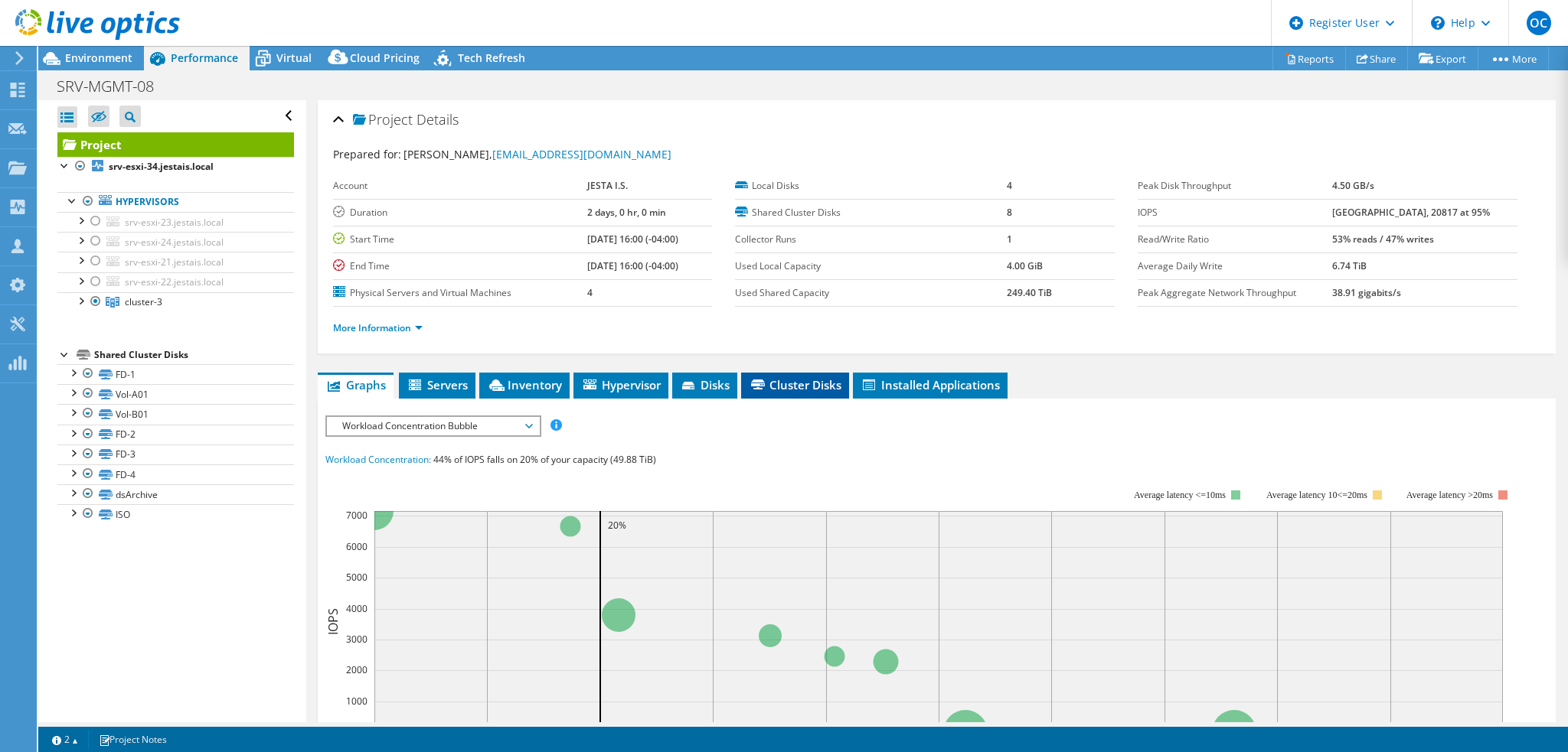
click at [796, 388] on span "Cluster Disks" at bounding box center [795, 385] width 92 height 15
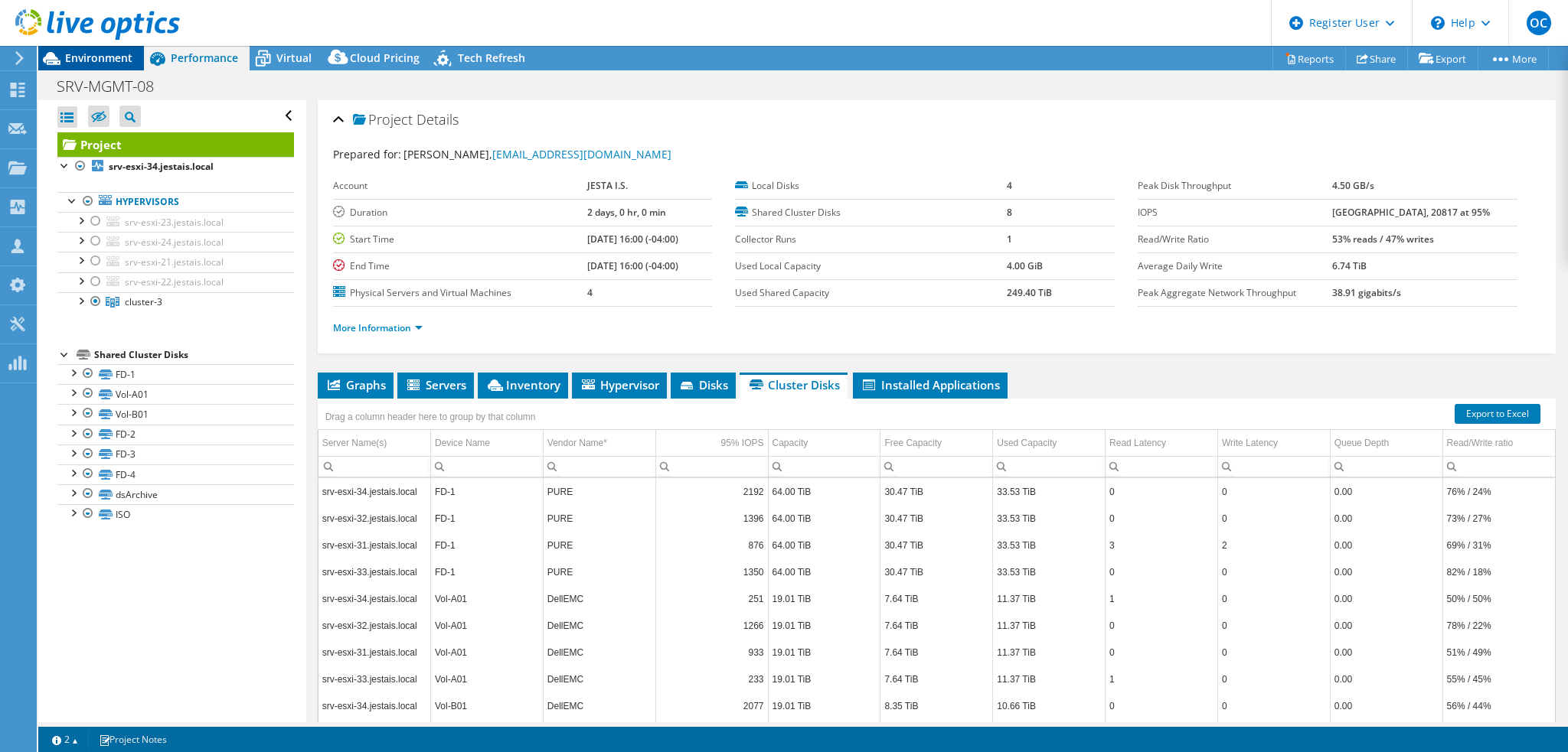
click at [106, 63] on span "Environment" at bounding box center [99, 57] width 68 height 14
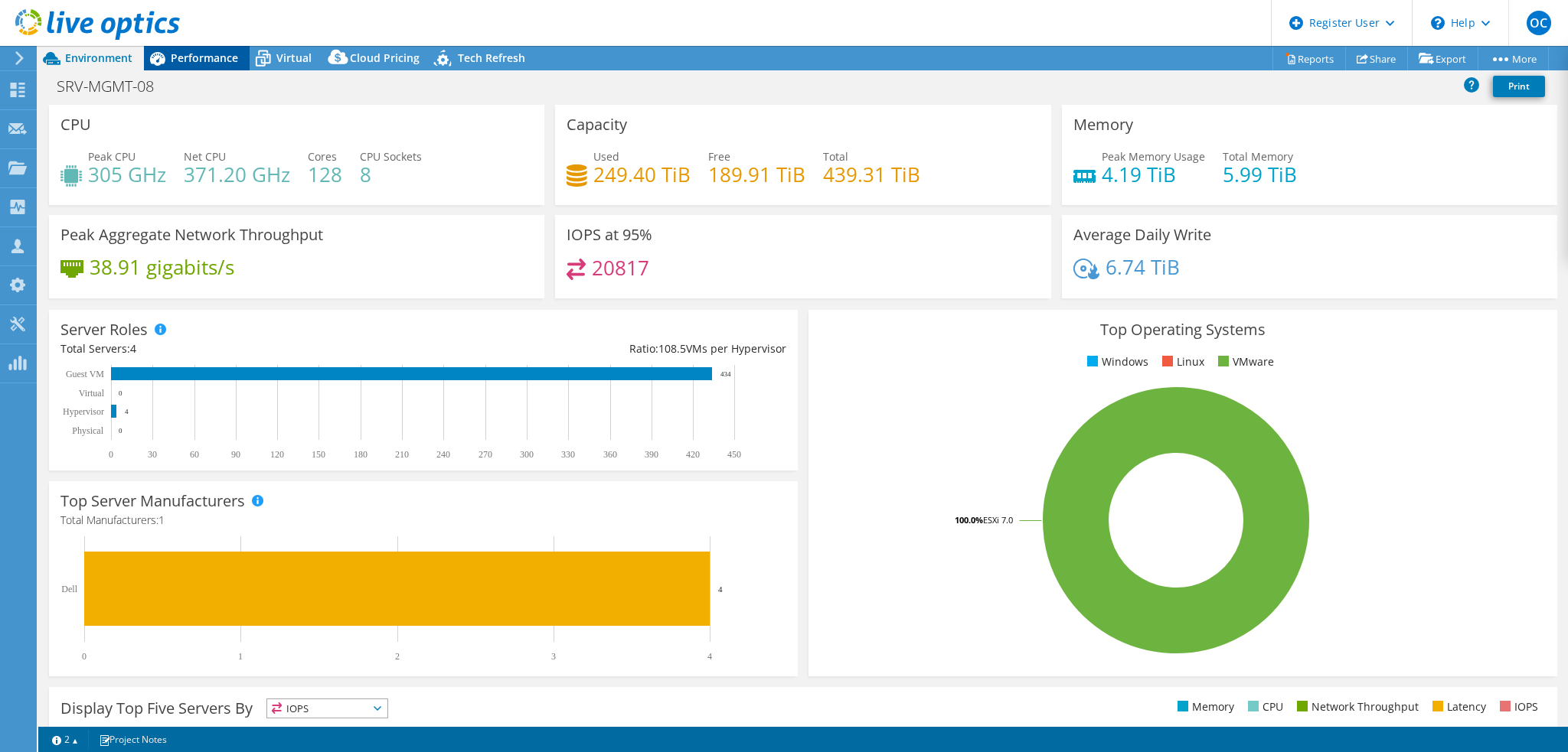
click at [224, 67] on div "Performance" at bounding box center [197, 58] width 105 height 24
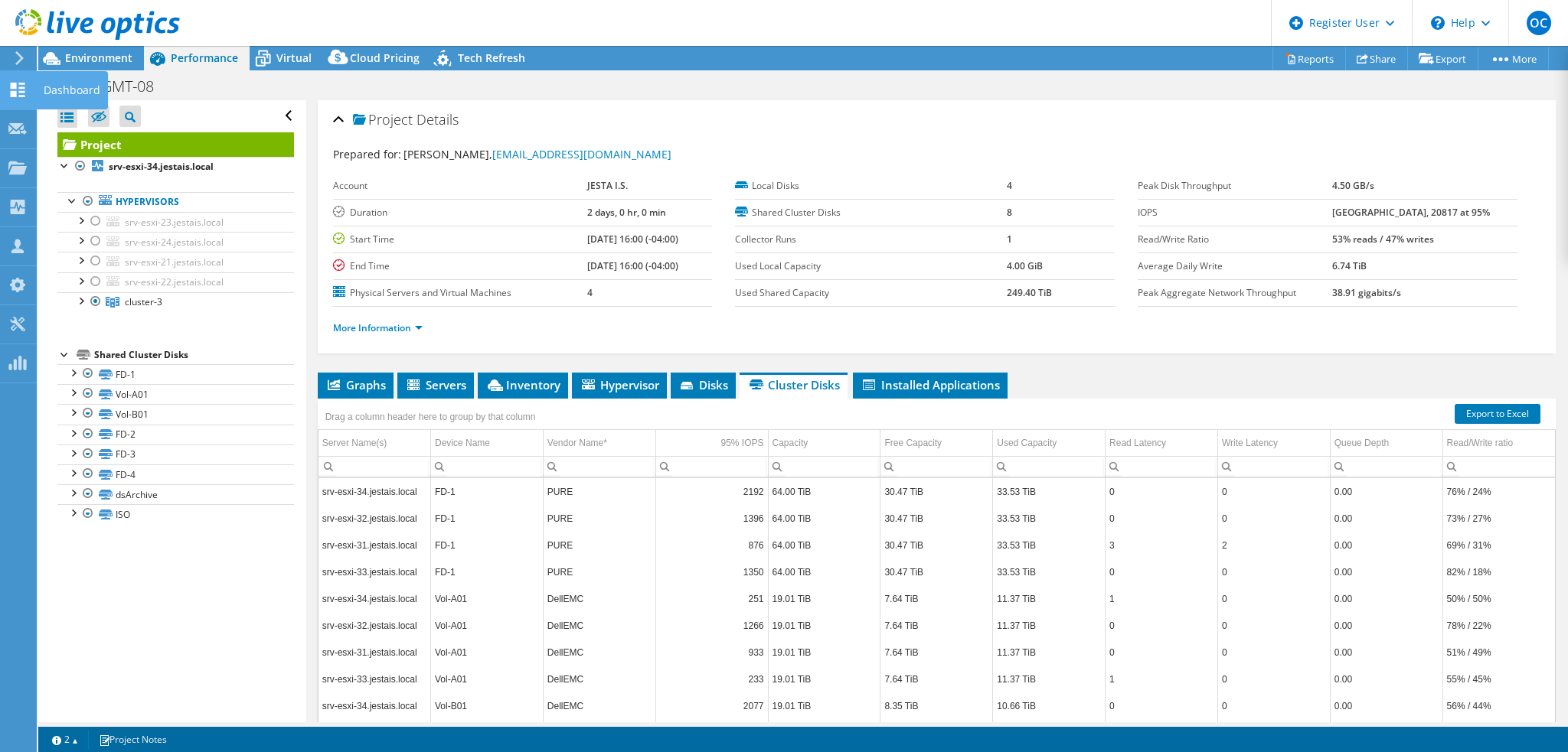
click at [24, 94] on use at bounding box center [17, 89] width 14 height 14
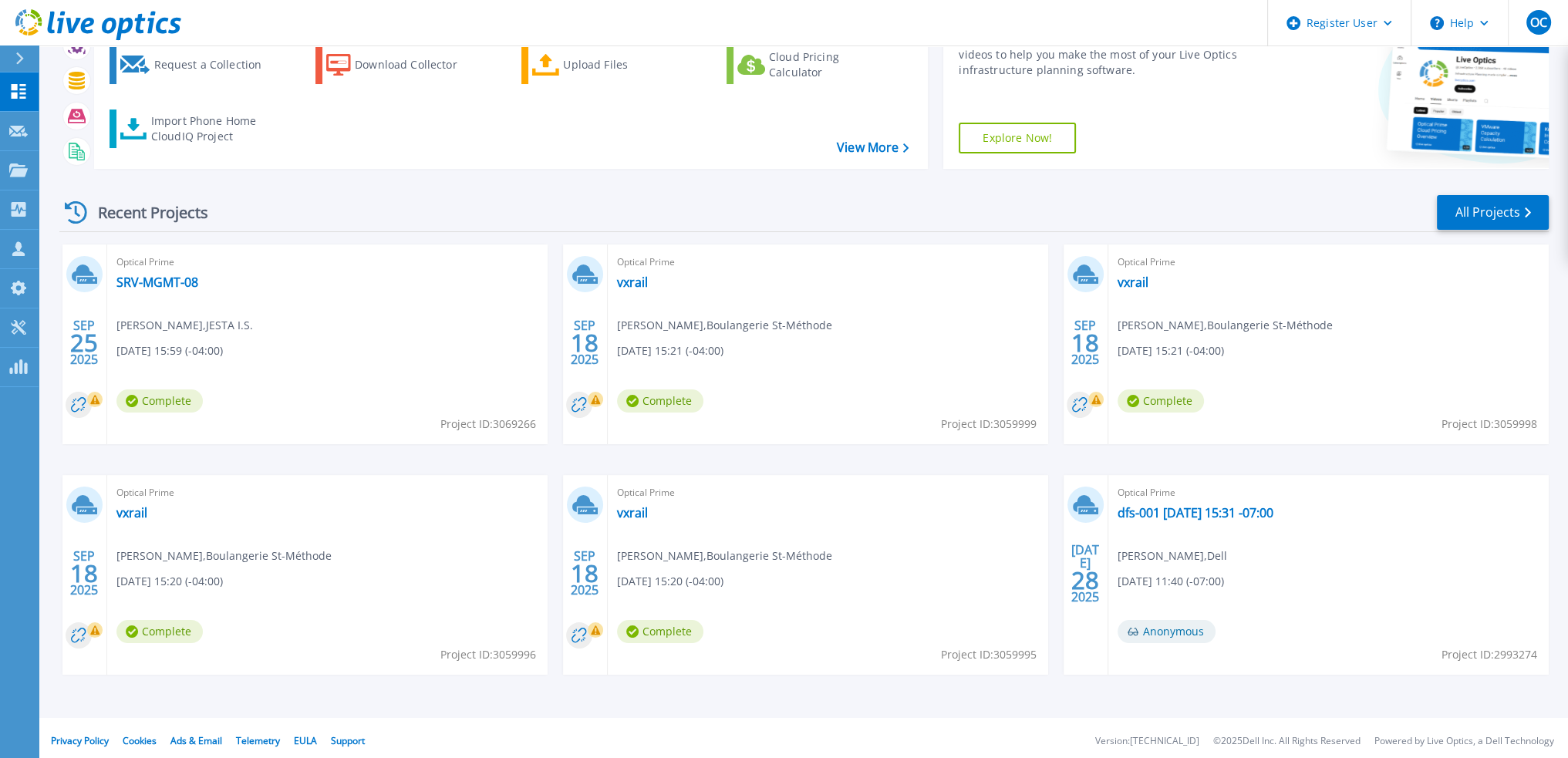
scroll to position [96, 0]
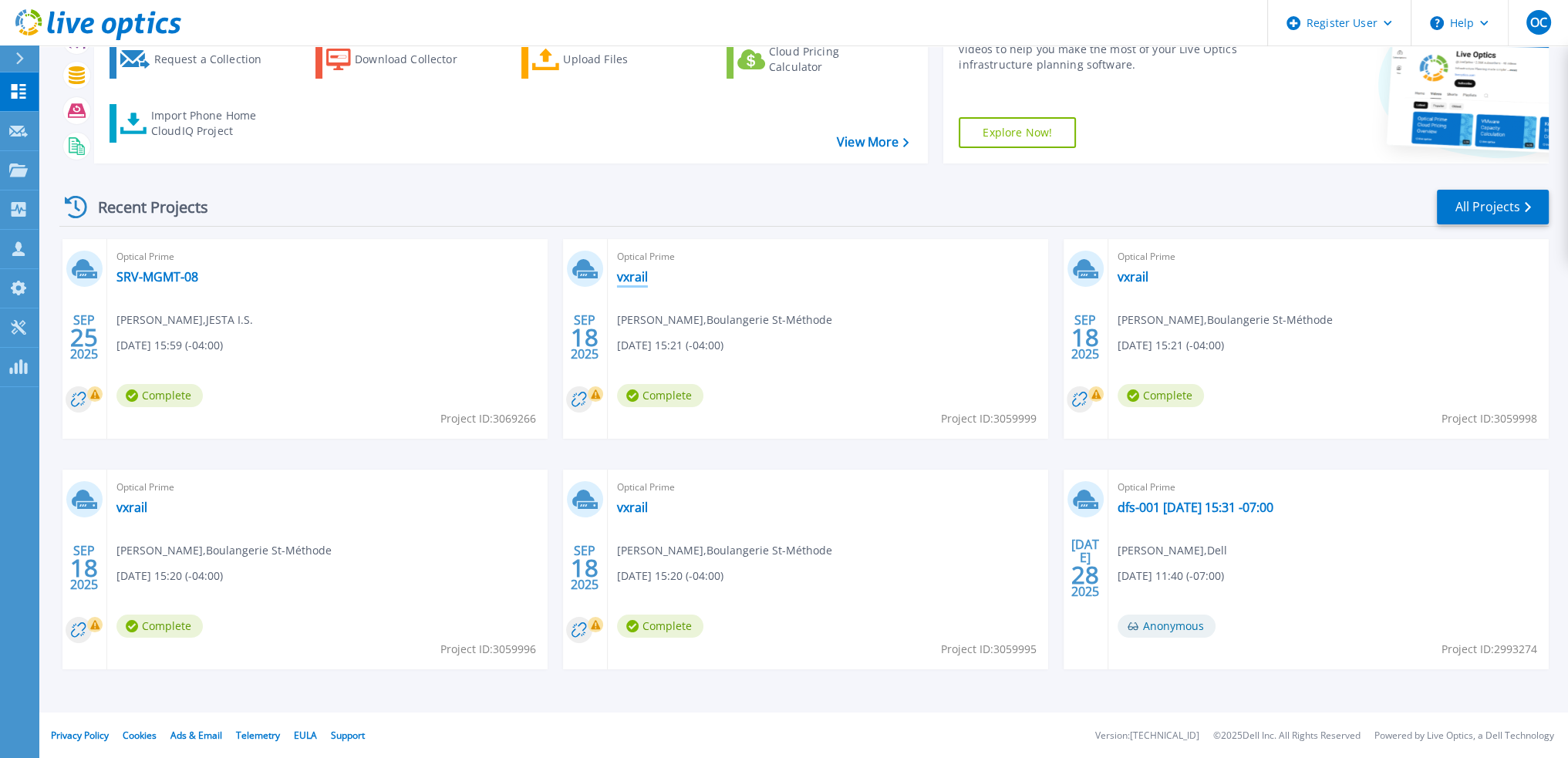
click at [638, 279] on link "vxrail" at bounding box center [633, 277] width 31 height 15
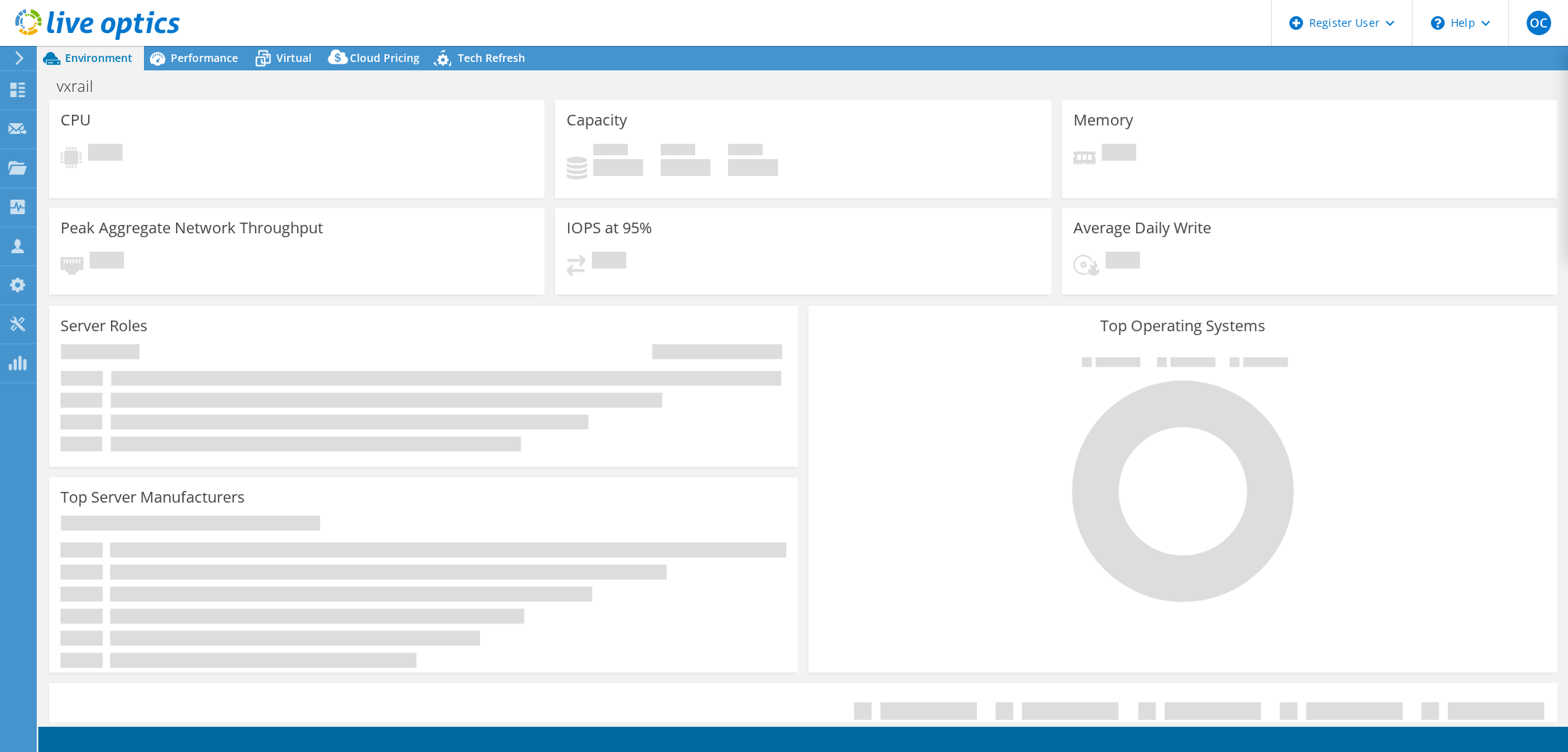
select select "USD"
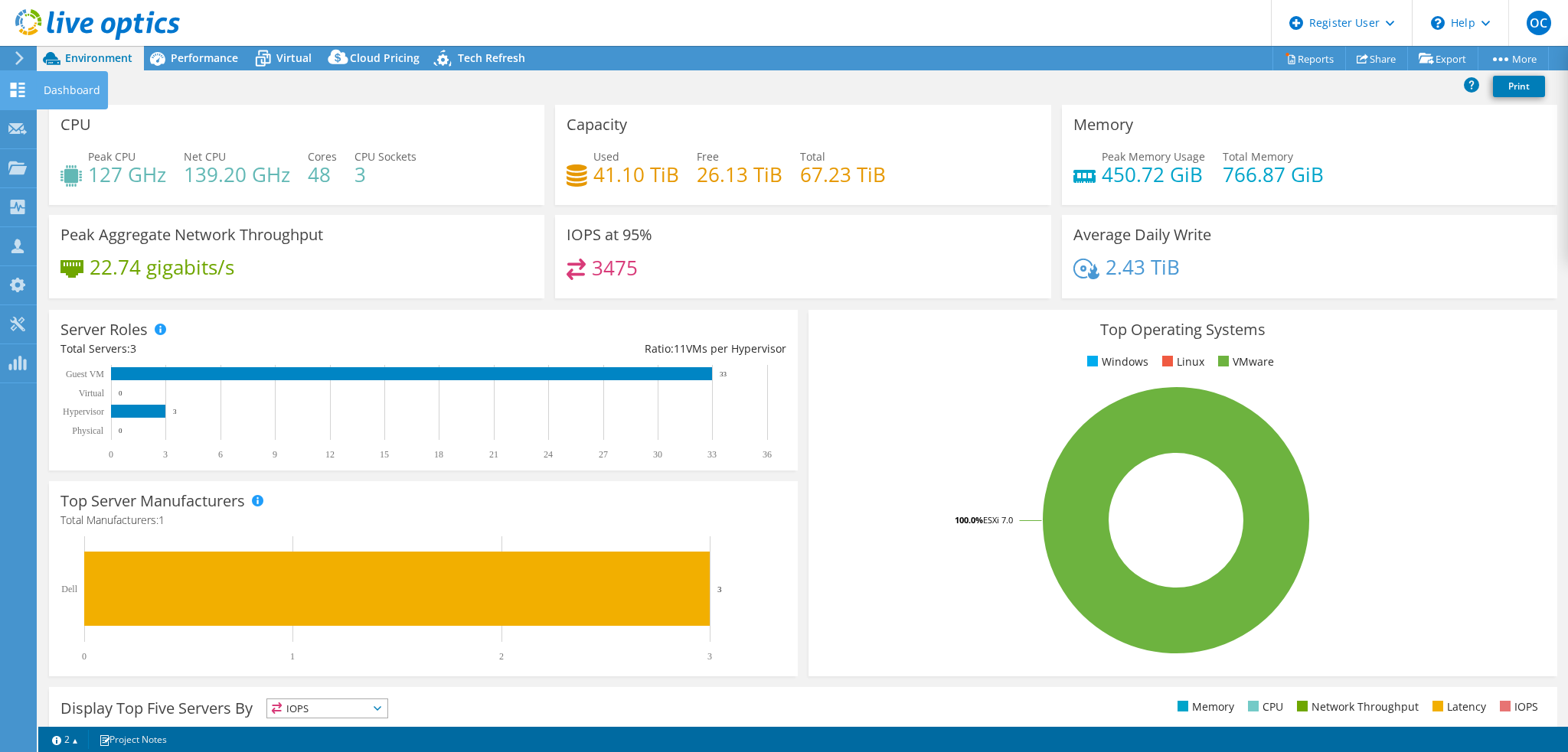
click at [20, 90] on use at bounding box center [17, 89] width 14 height 14
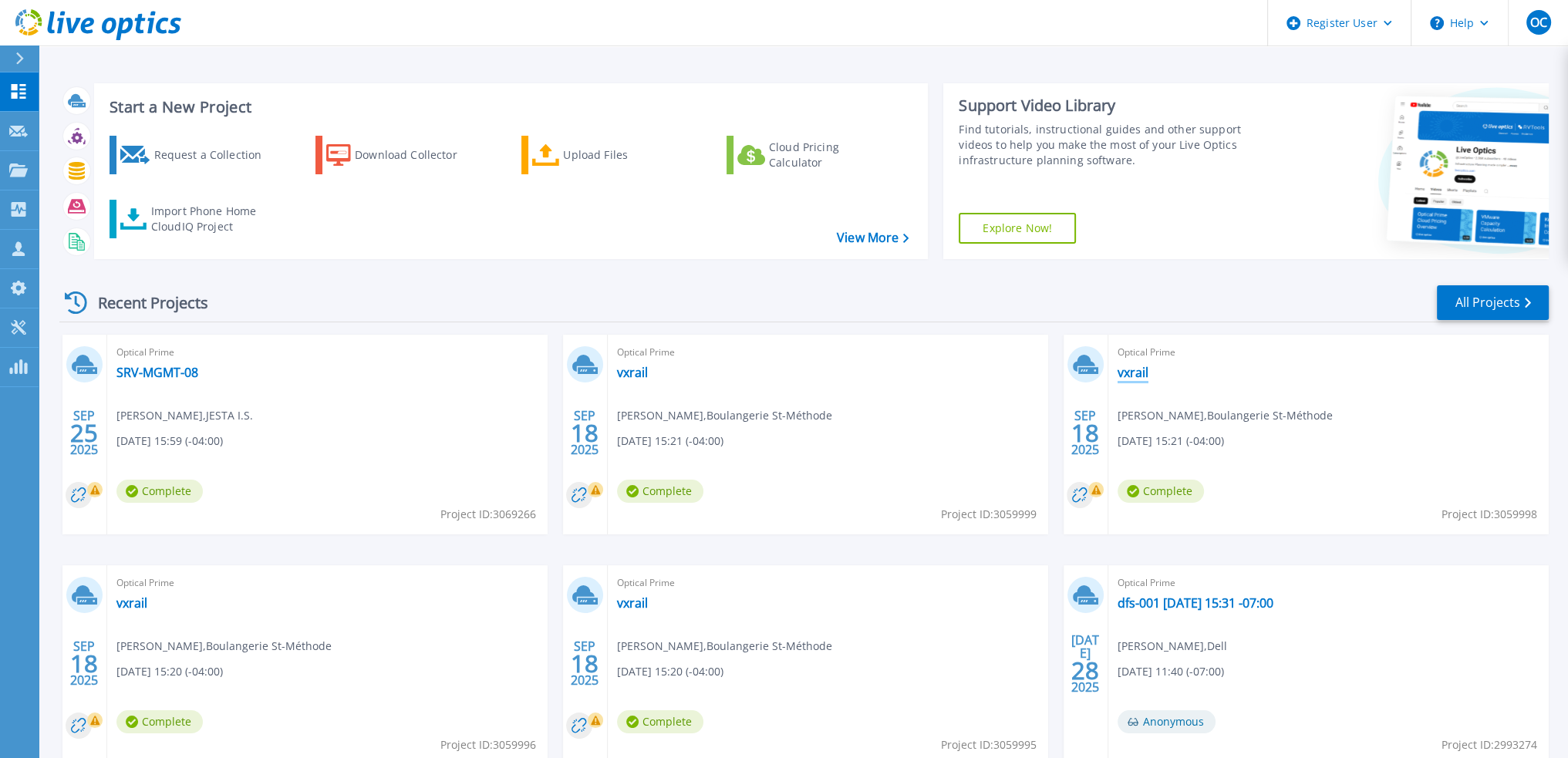
click at [1141, 372] on link "vxrail" at bounding box center [1133, 373] width 31 height 15
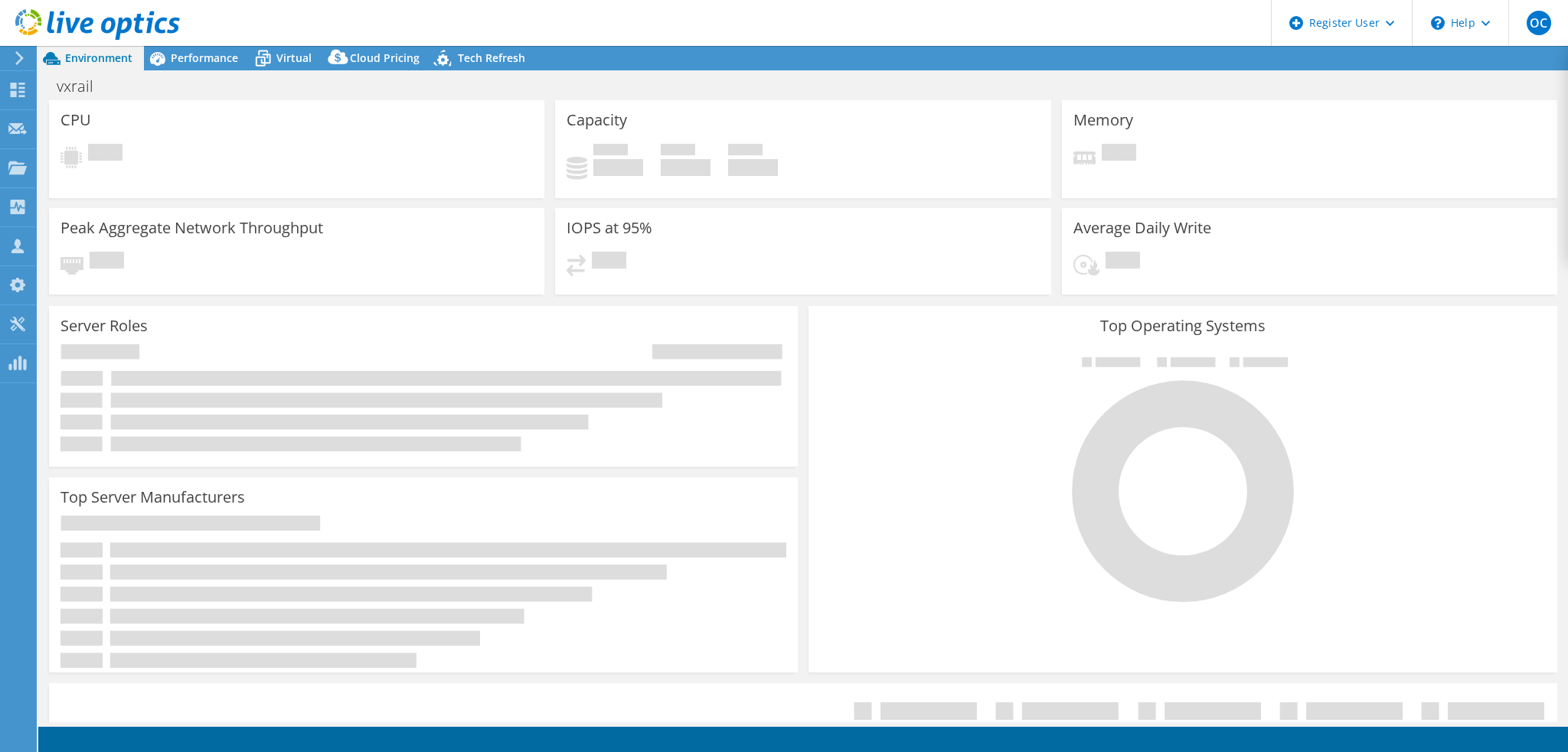
select select "USD"
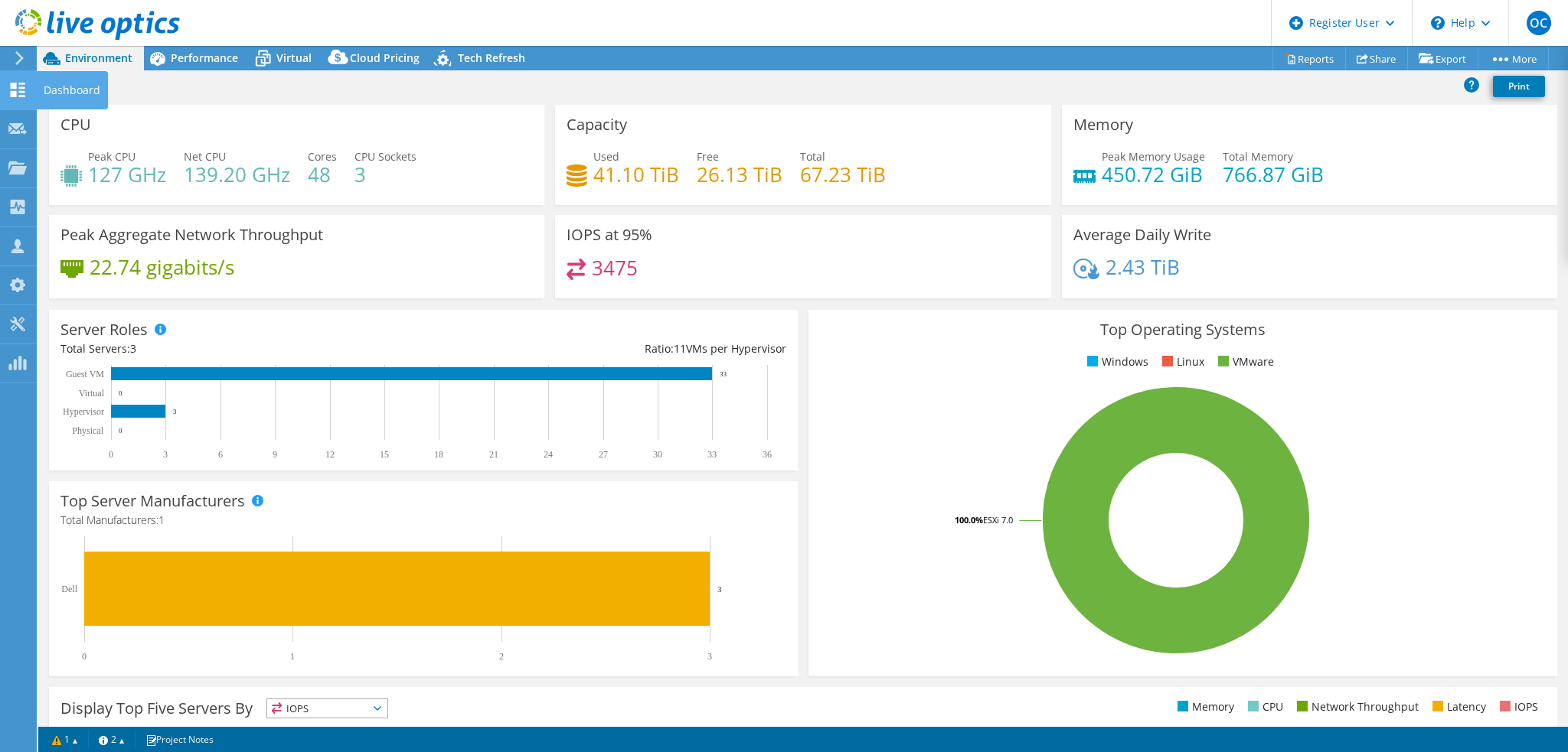
click at [22, 88] on use at bounding box center [17, 89] width 14 height 14
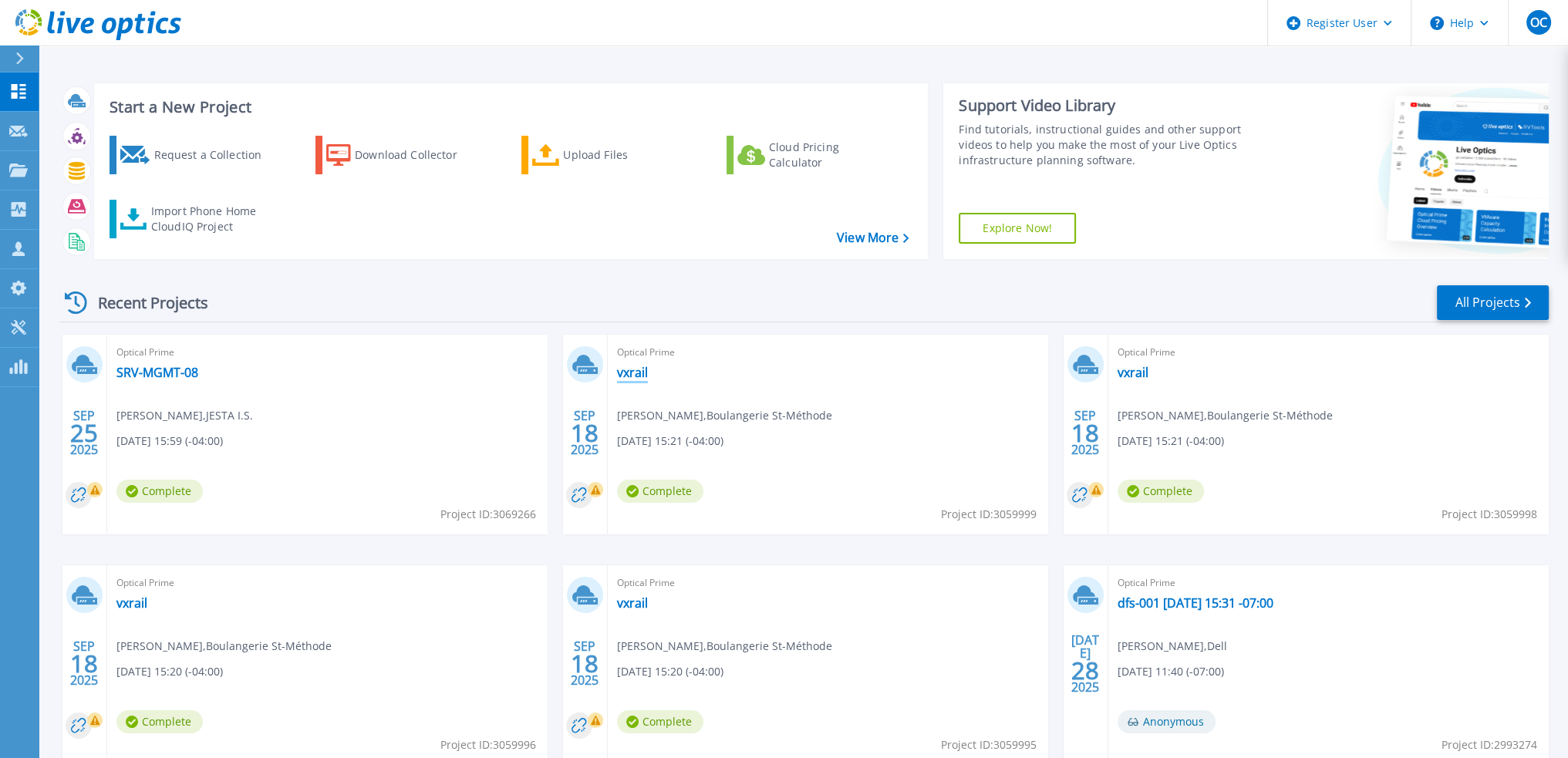
click at [637, 375] on link "vxrail" at bounding box center [633, 373] width 31 height 15
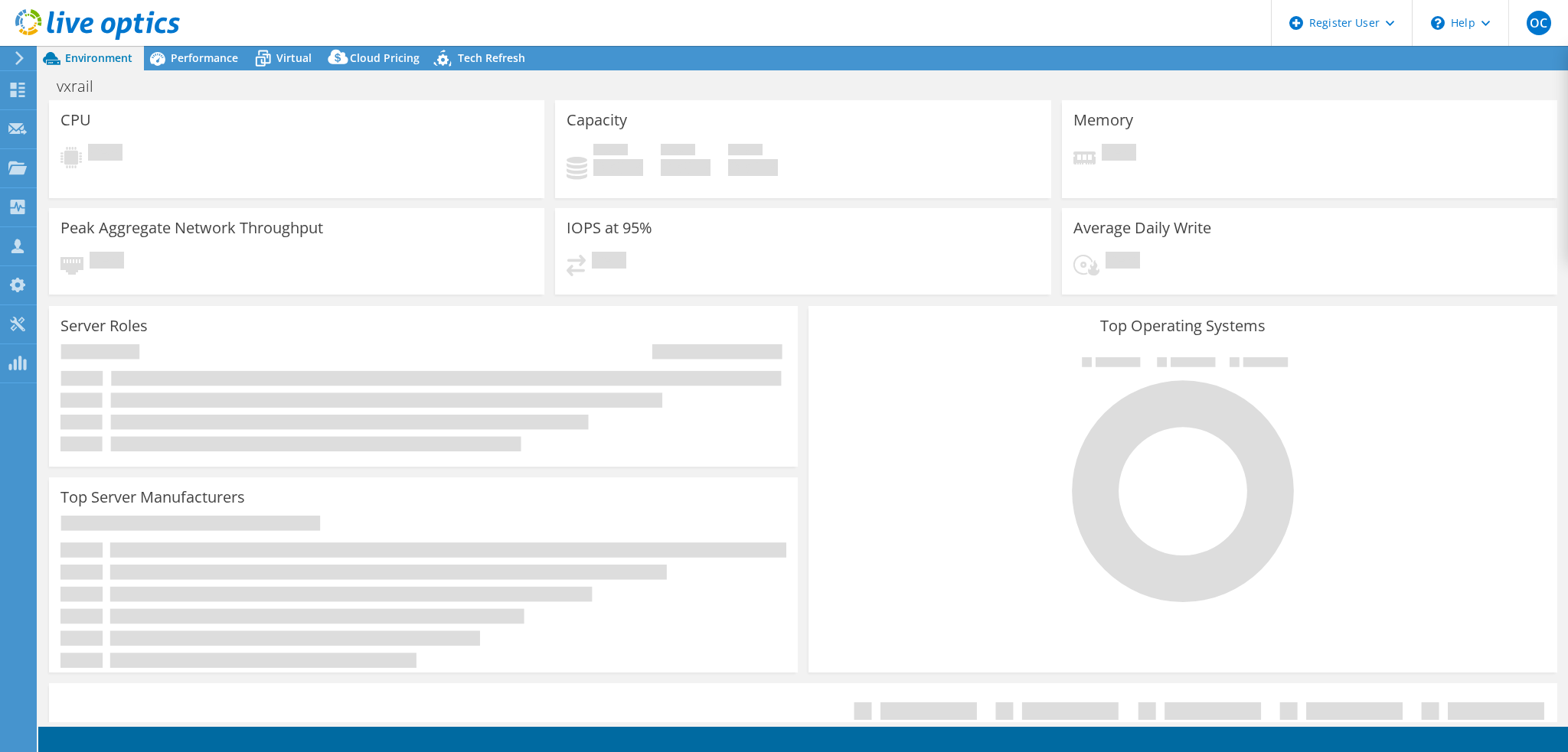
select select "USD"
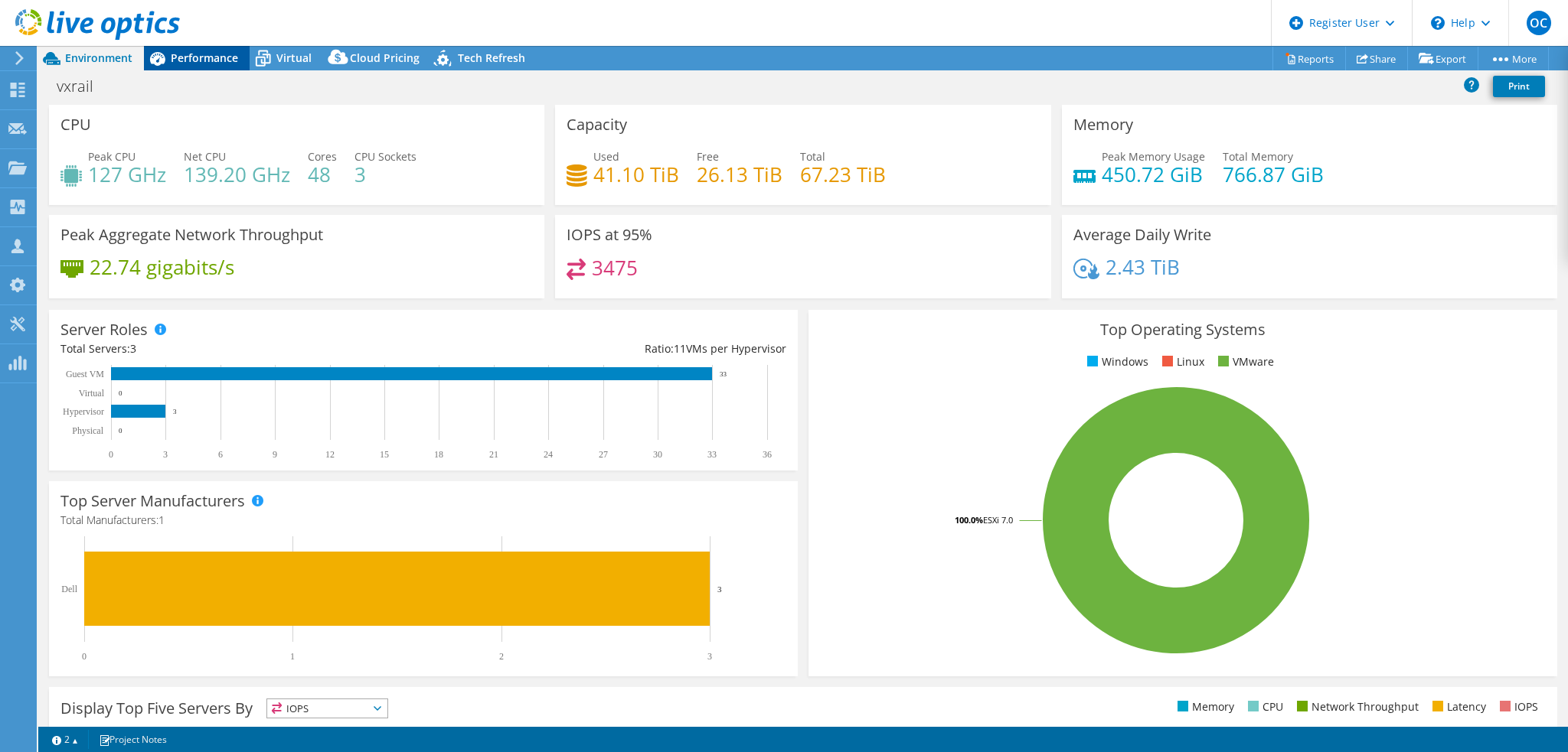
click at [213, 56] on span "Performance" at bounding box center [204, 57] width 68 height 14
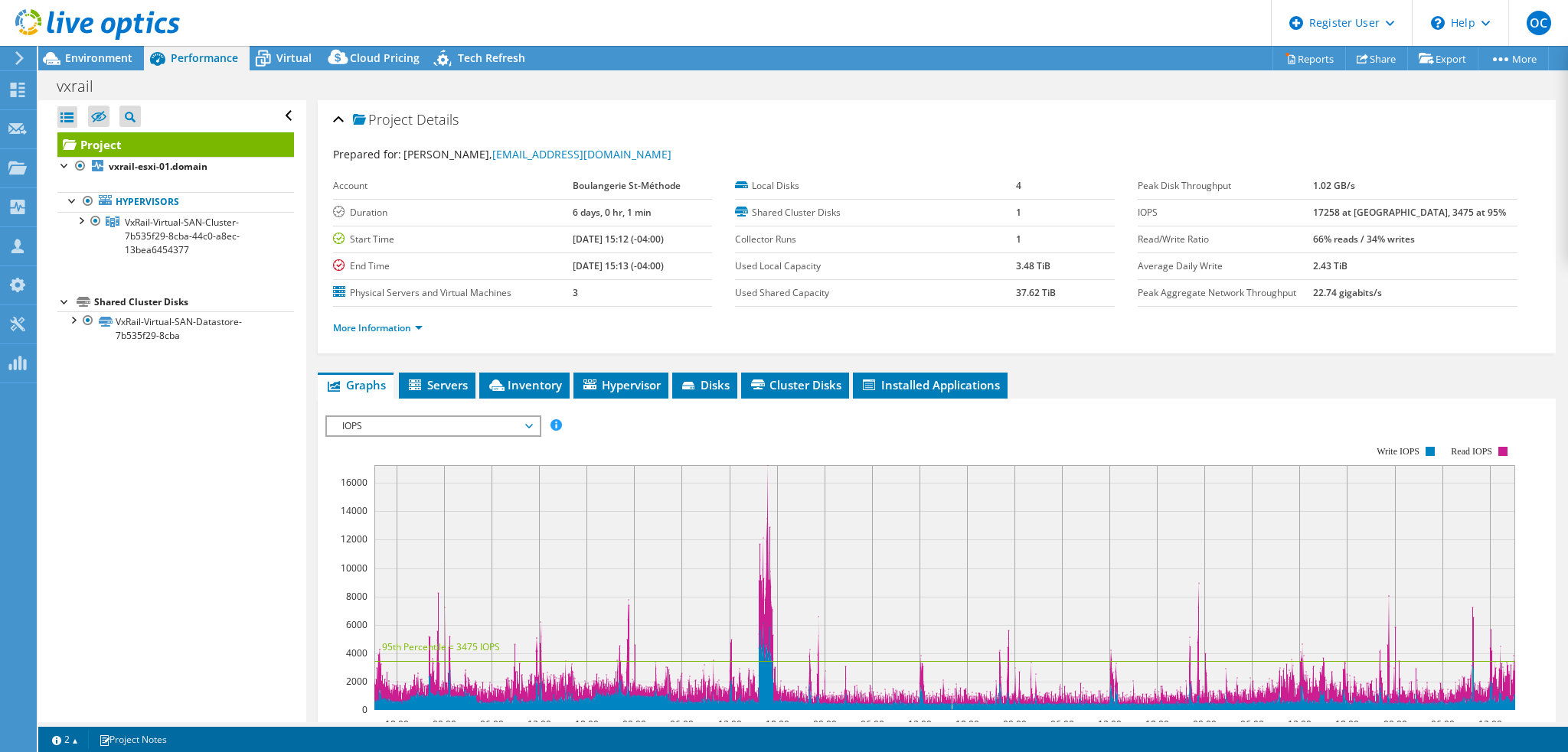
click at [501, 426] on span "IOPS" at bounding box center [432, 426] width 197 height 19
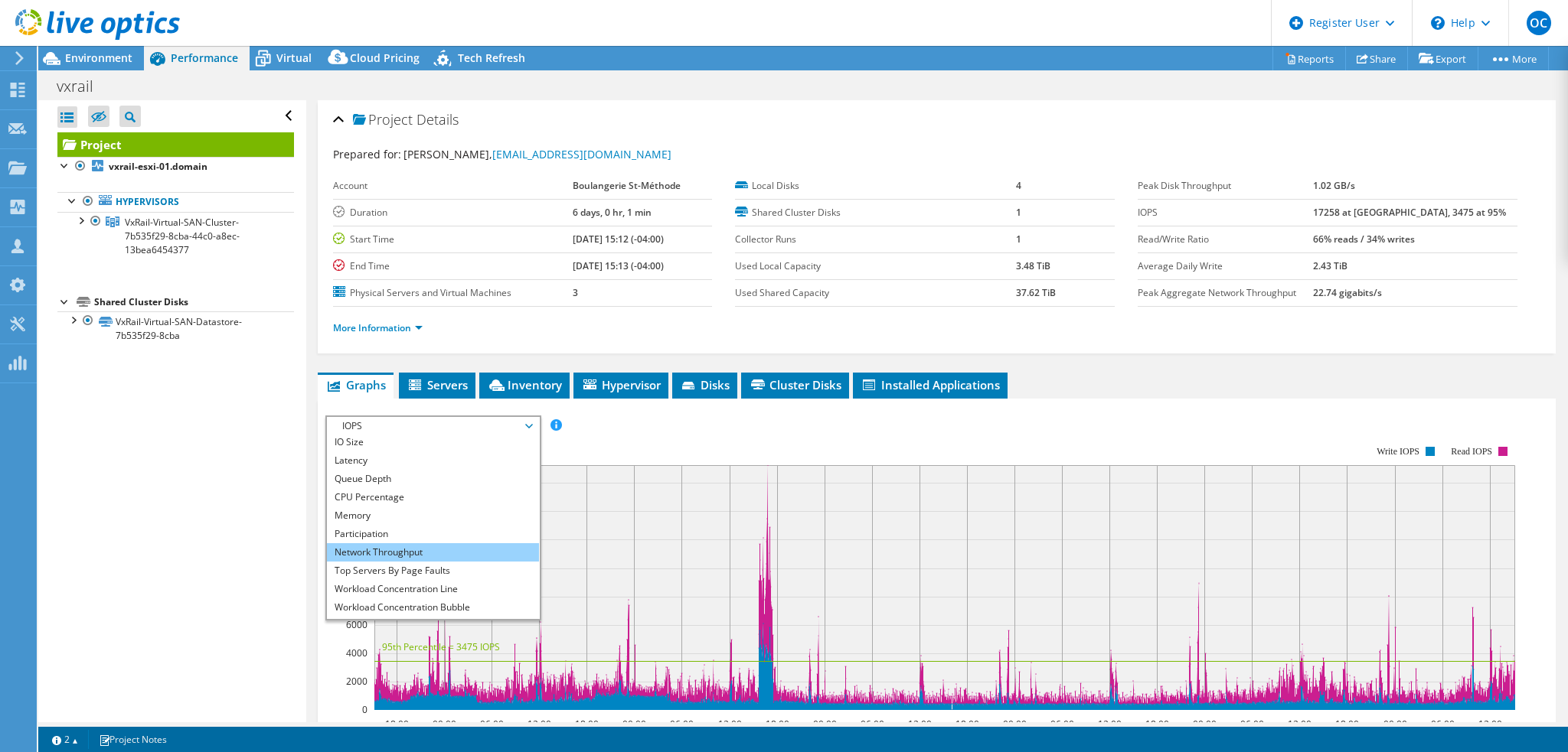
scroll to position [56, 0]
click at [433, 608] on li "All" at bounding box center [432, 610] width 212 height 19
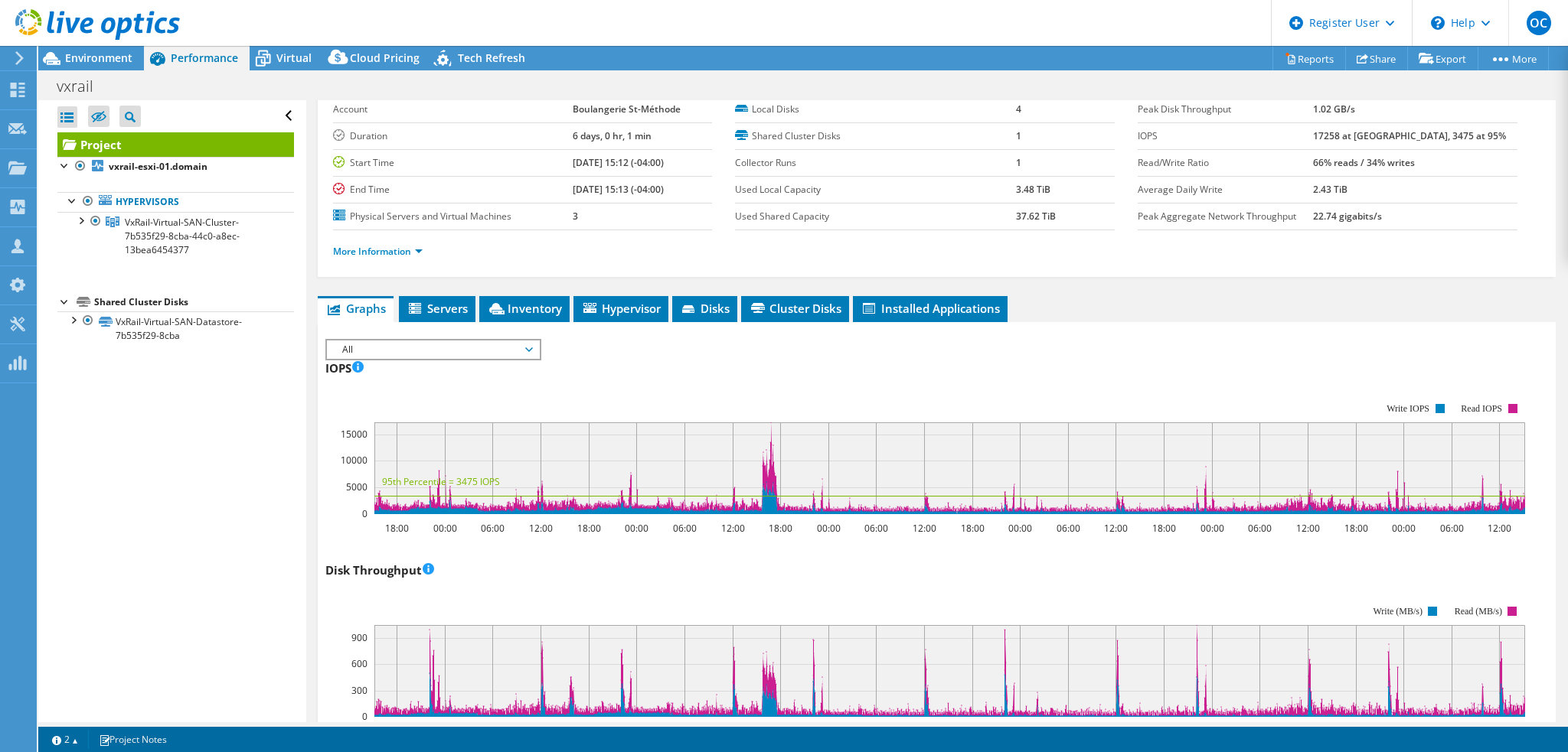
scroll to position [0, 0]
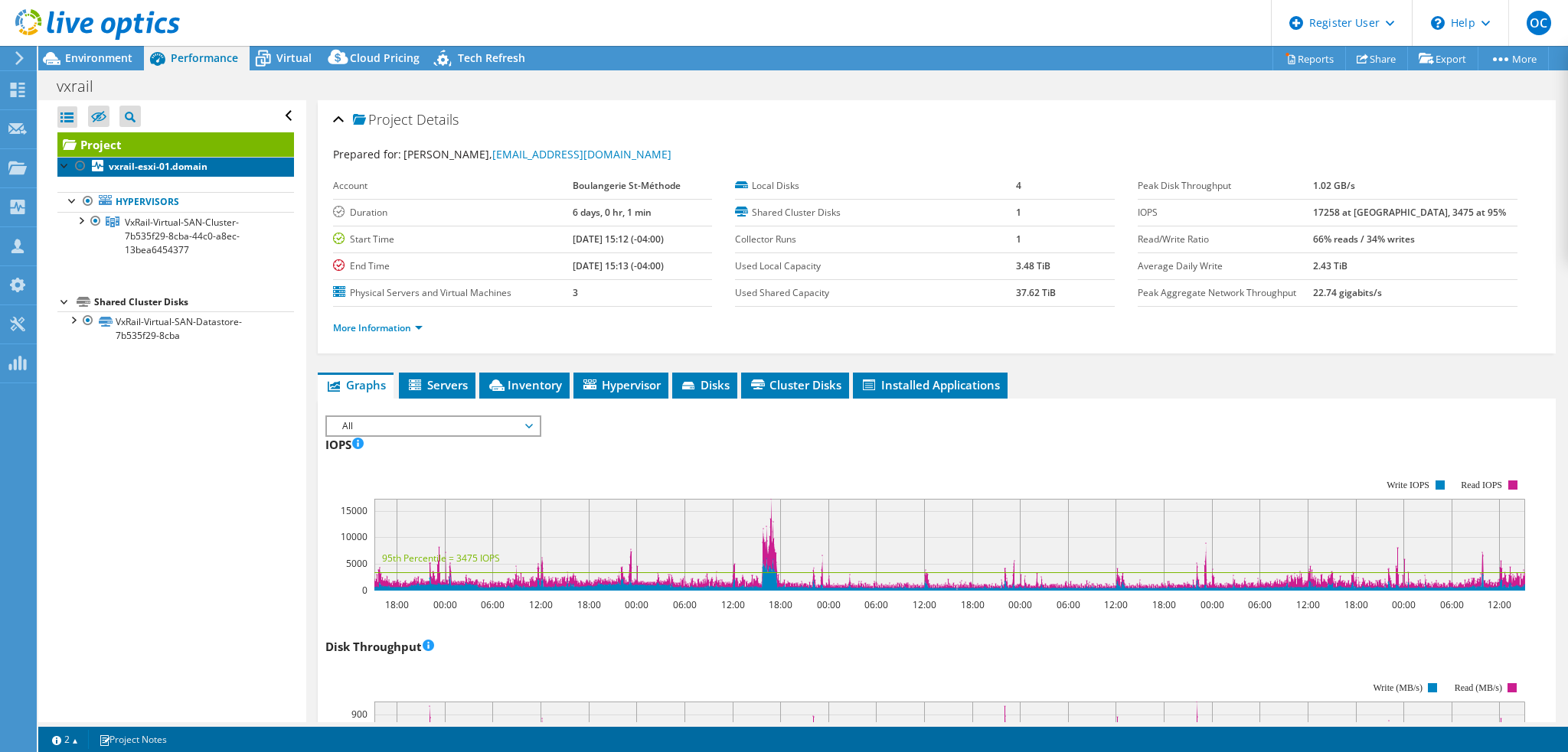
click at [189, 169] on b "vxrail-esxi-01.domain" at bounding box center [157, 167] width 99 height 13
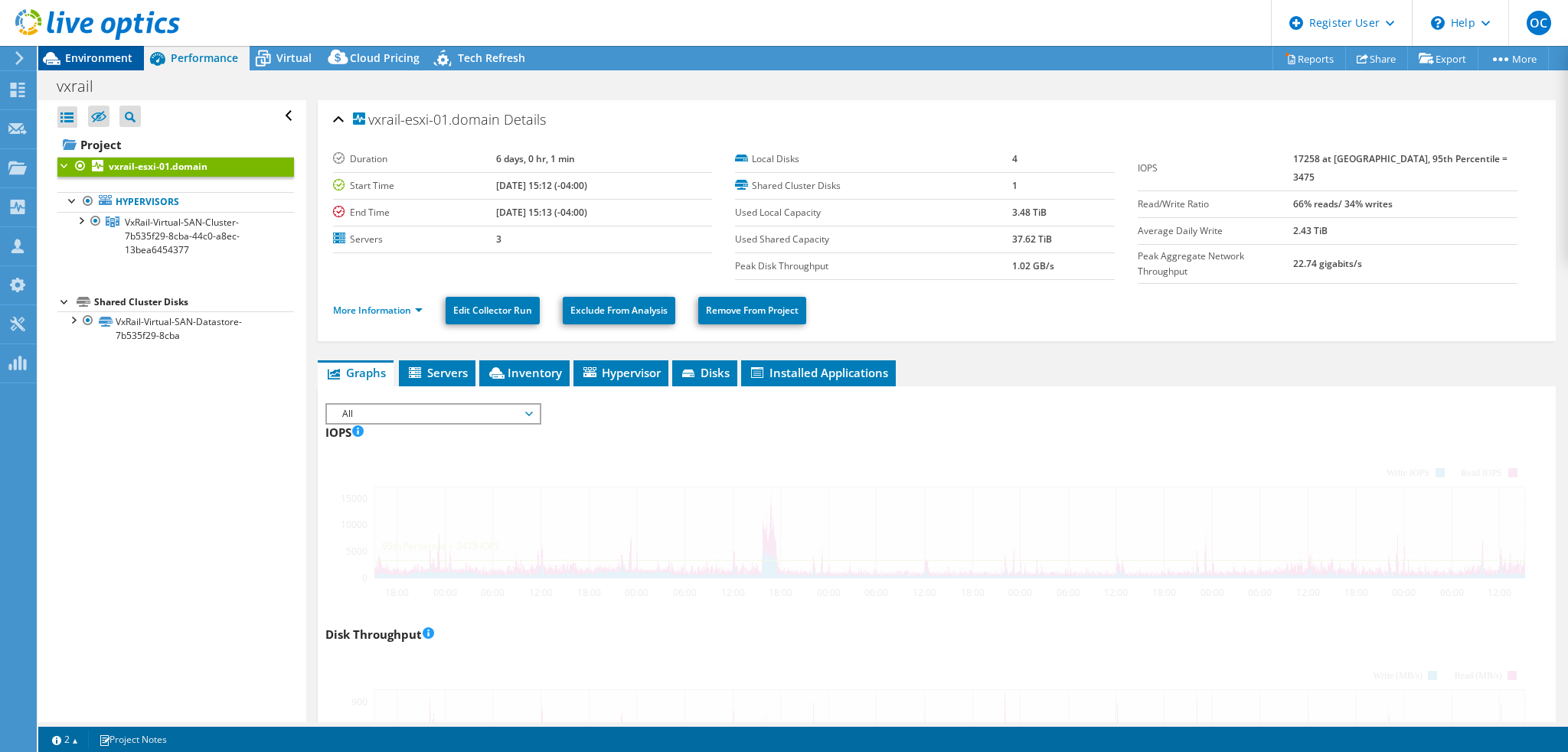
click at [105, 52] on span "Environment" at bounding box center [99, 57] width 68 height 14
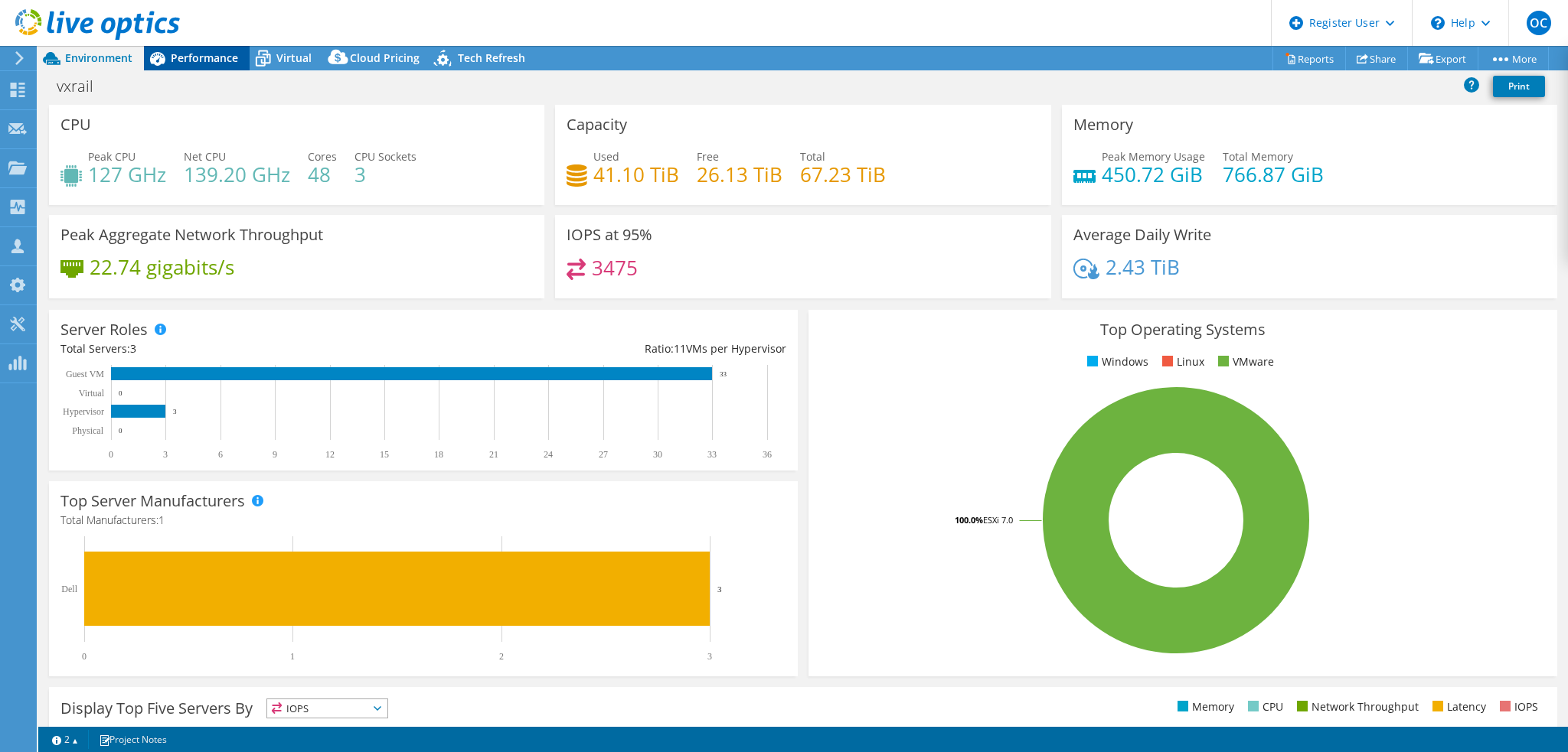
click at [223, 63] on span "Performance" at bounding box center [204, 57] width 68 height 14
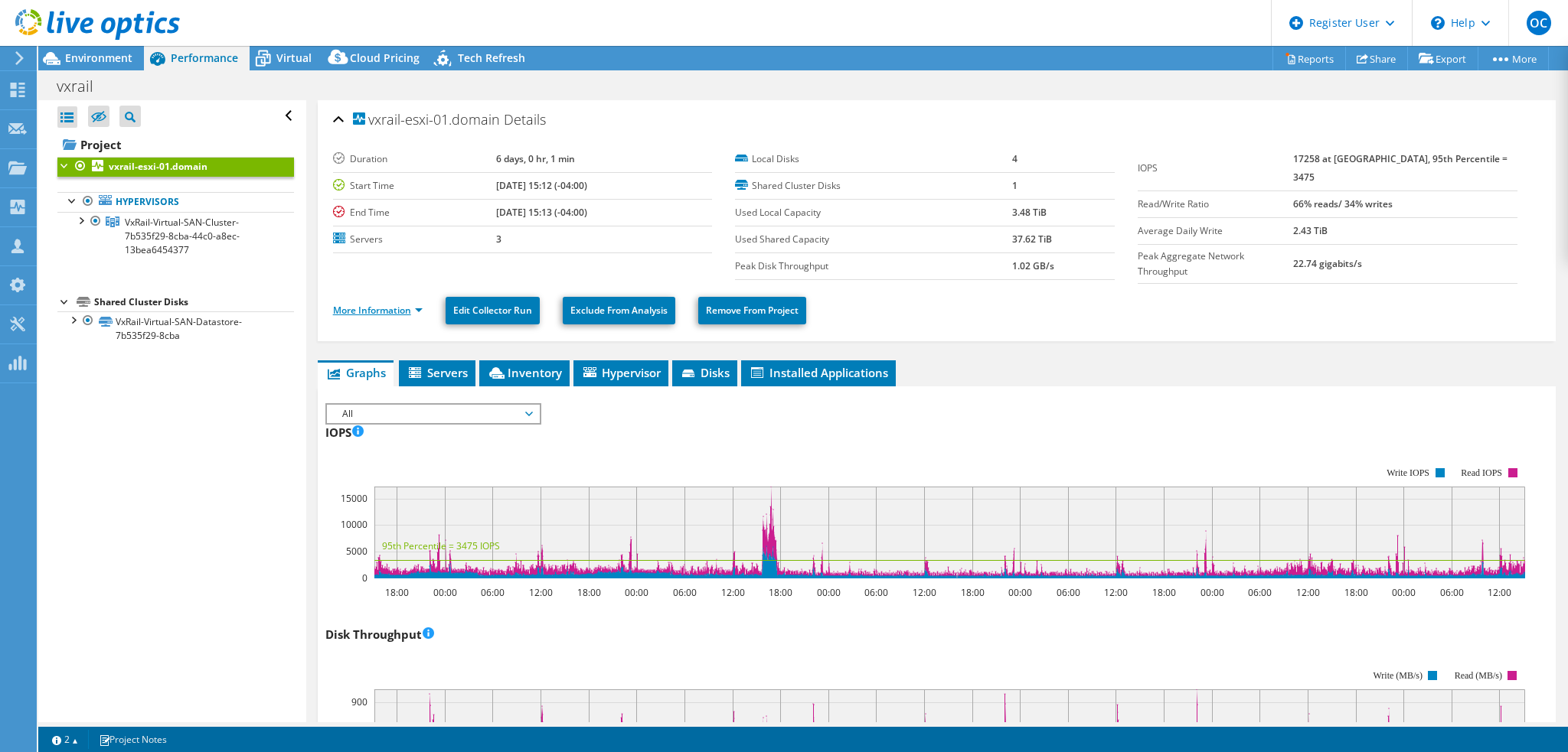
click at [420, 304] on link "More Information" at bounding box center [378, 311] width 89 height 13
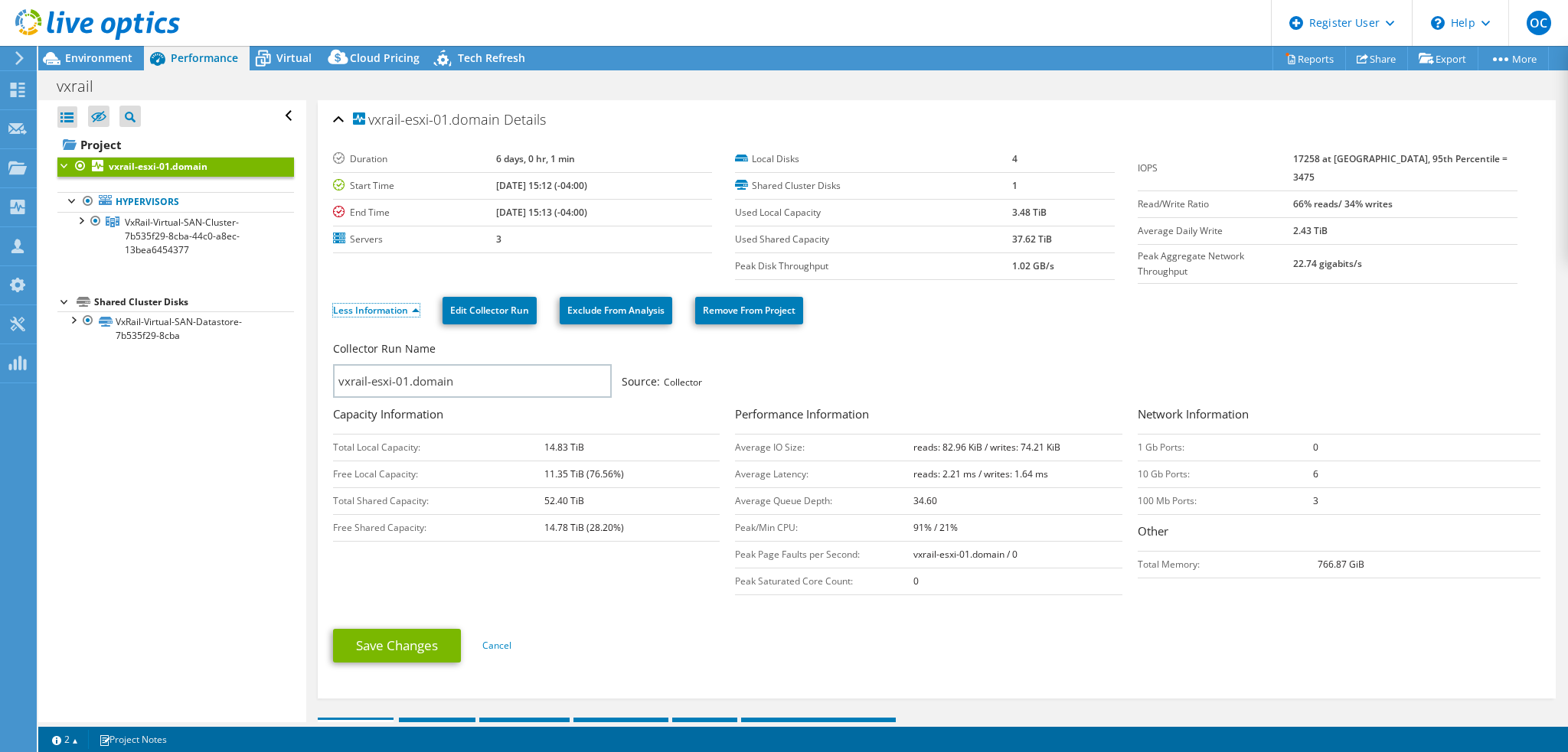
scroll to position [76, 0]
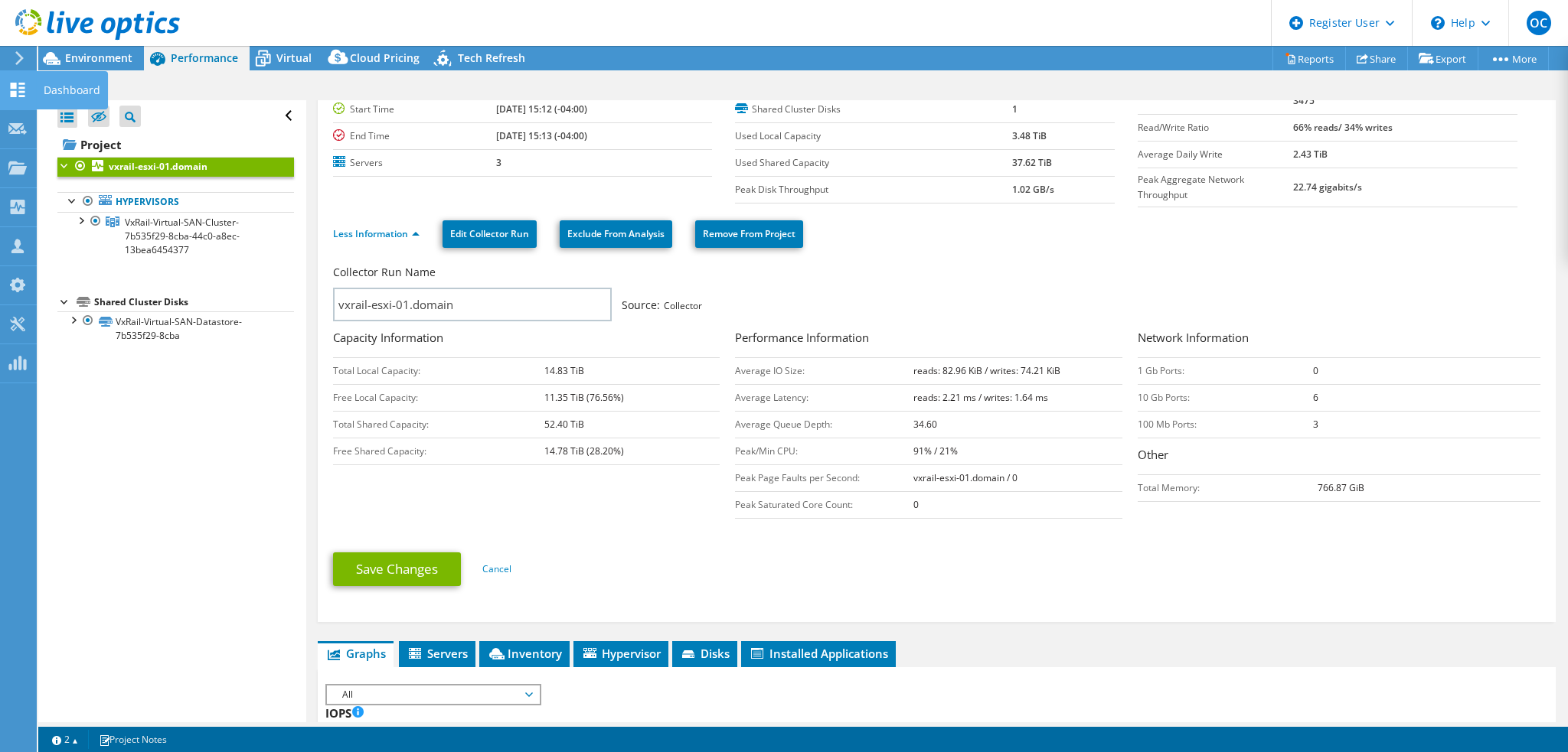
click at [15, 88] on icon at bounding box center [18, 89] width 19 height 14
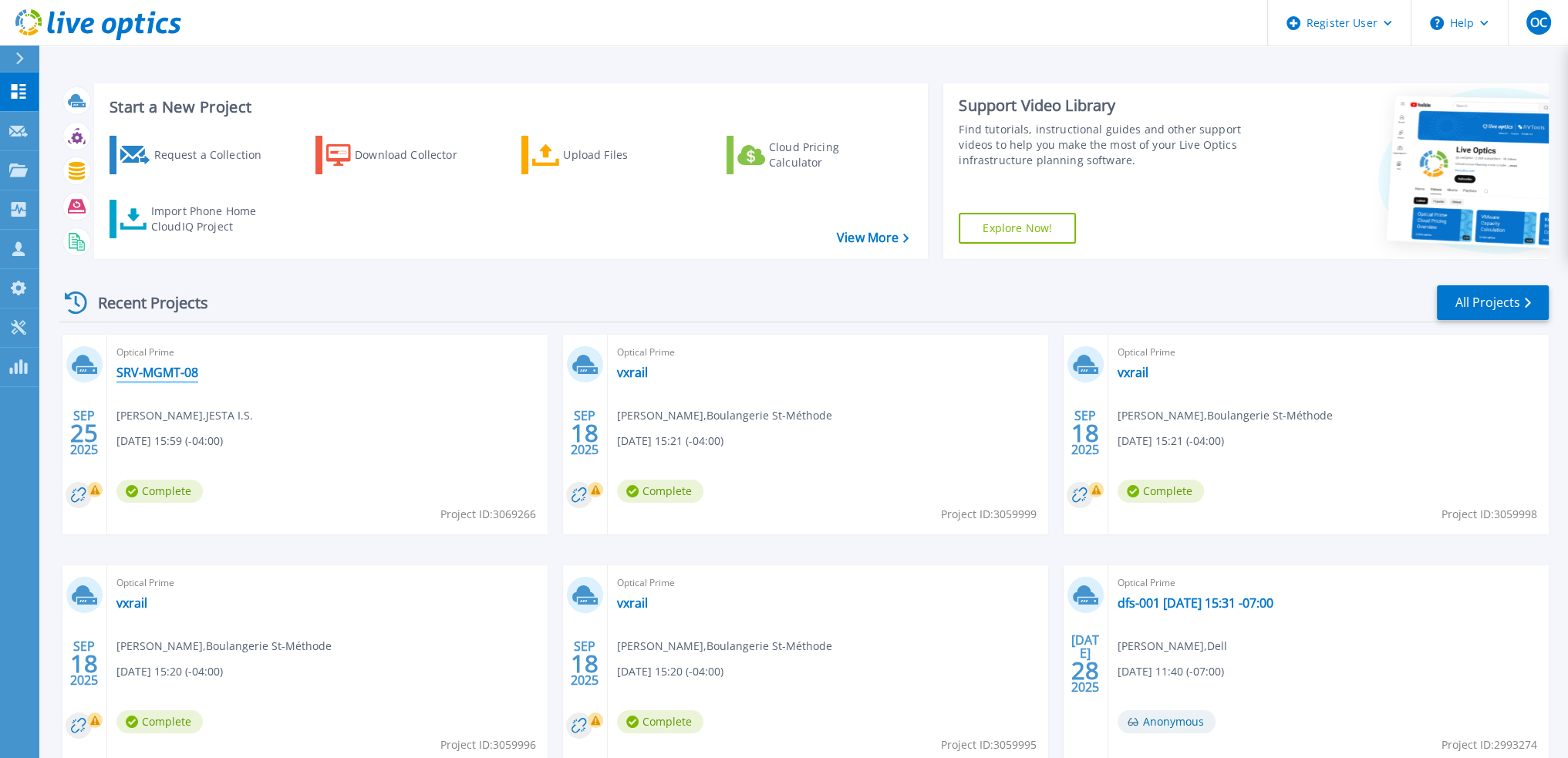
click at [160, 370] on link "SRV-MGMT-08" at bounding box center [157, 373] width 82 height 15
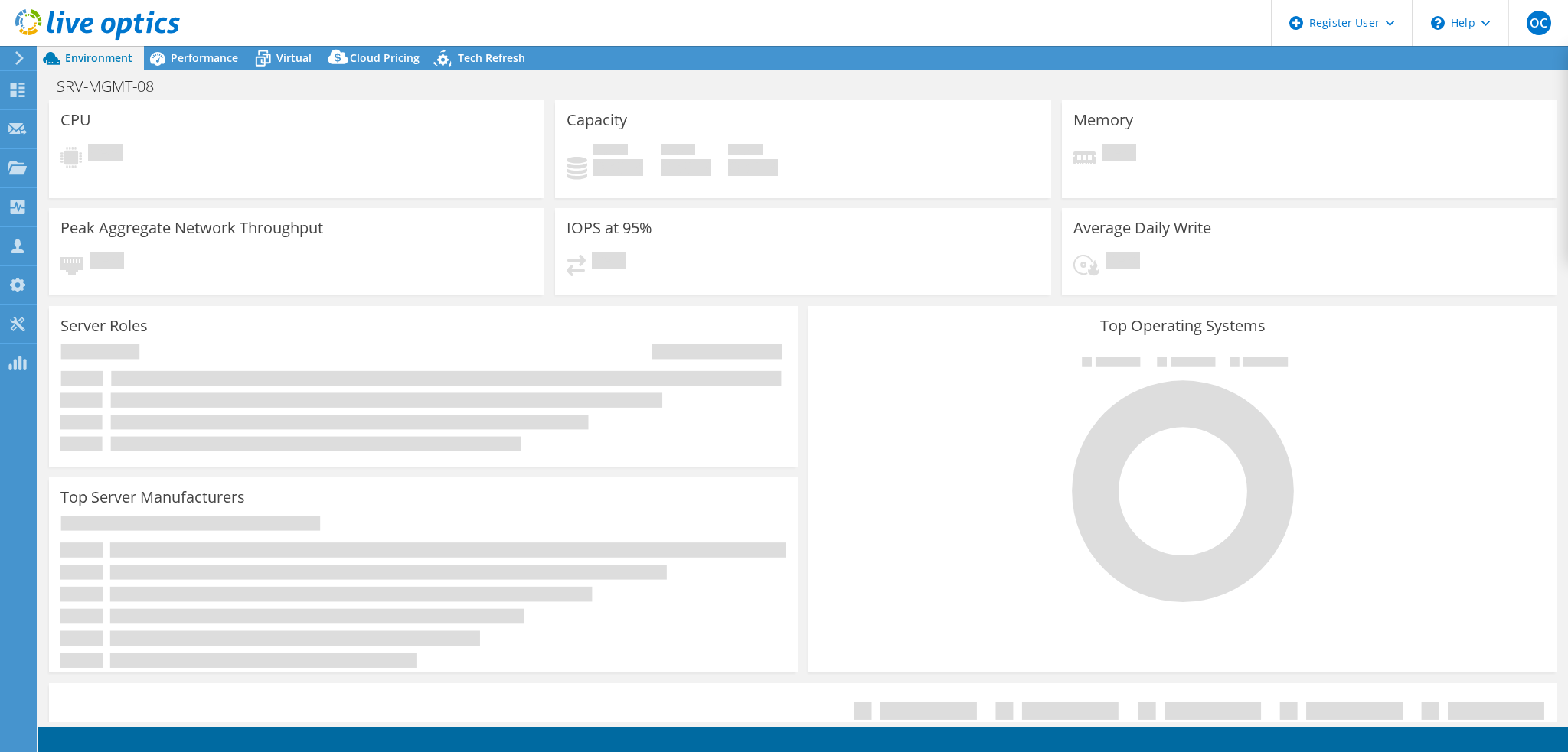
select select "[GEOGRAPHIC_DATA]"
select select "USD"
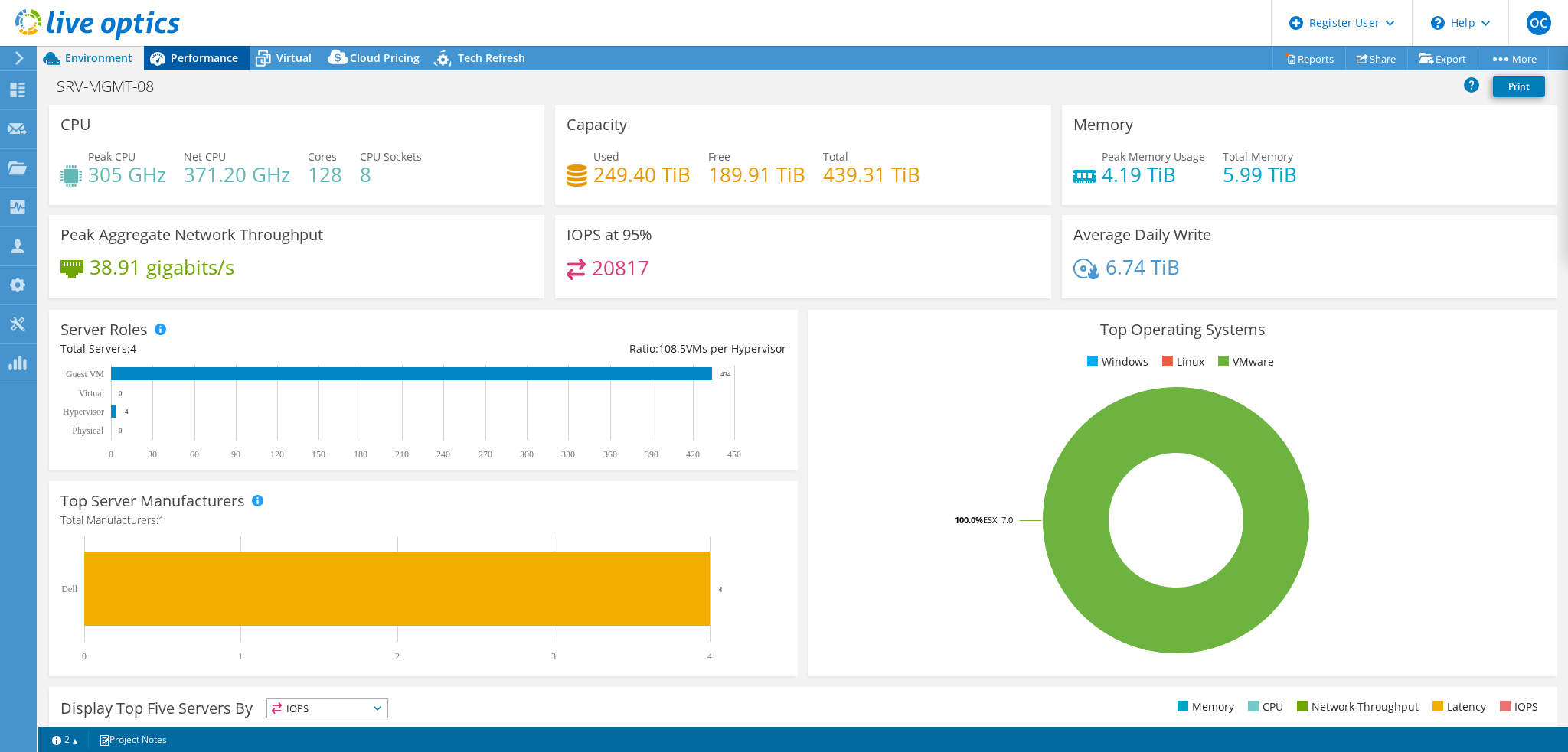
click at [219, 59] on span "Performance" at bounding box center [204, 57] width 68 height 14
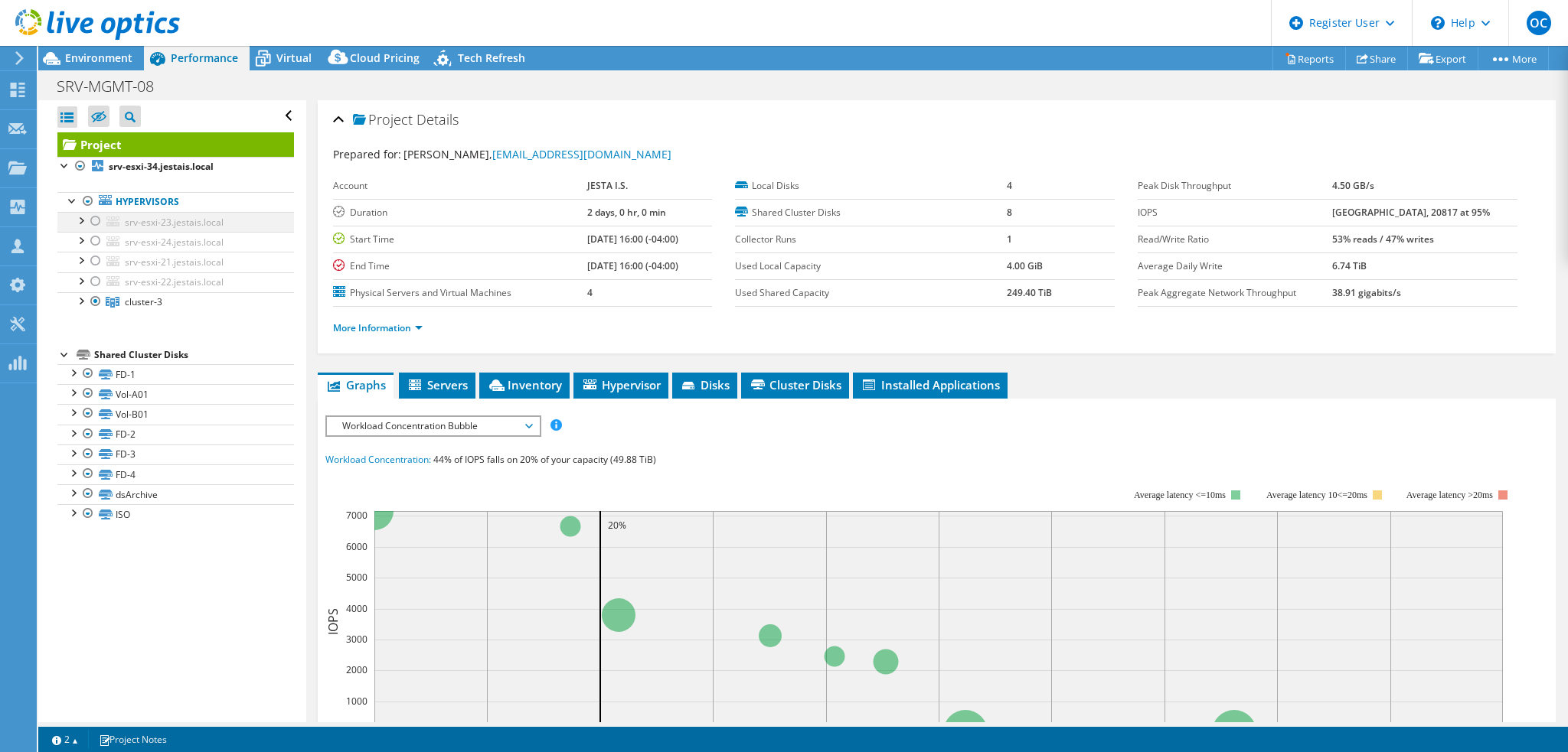
click at [95, 219] on div at bounding box center [96, 221] width 15 height 19
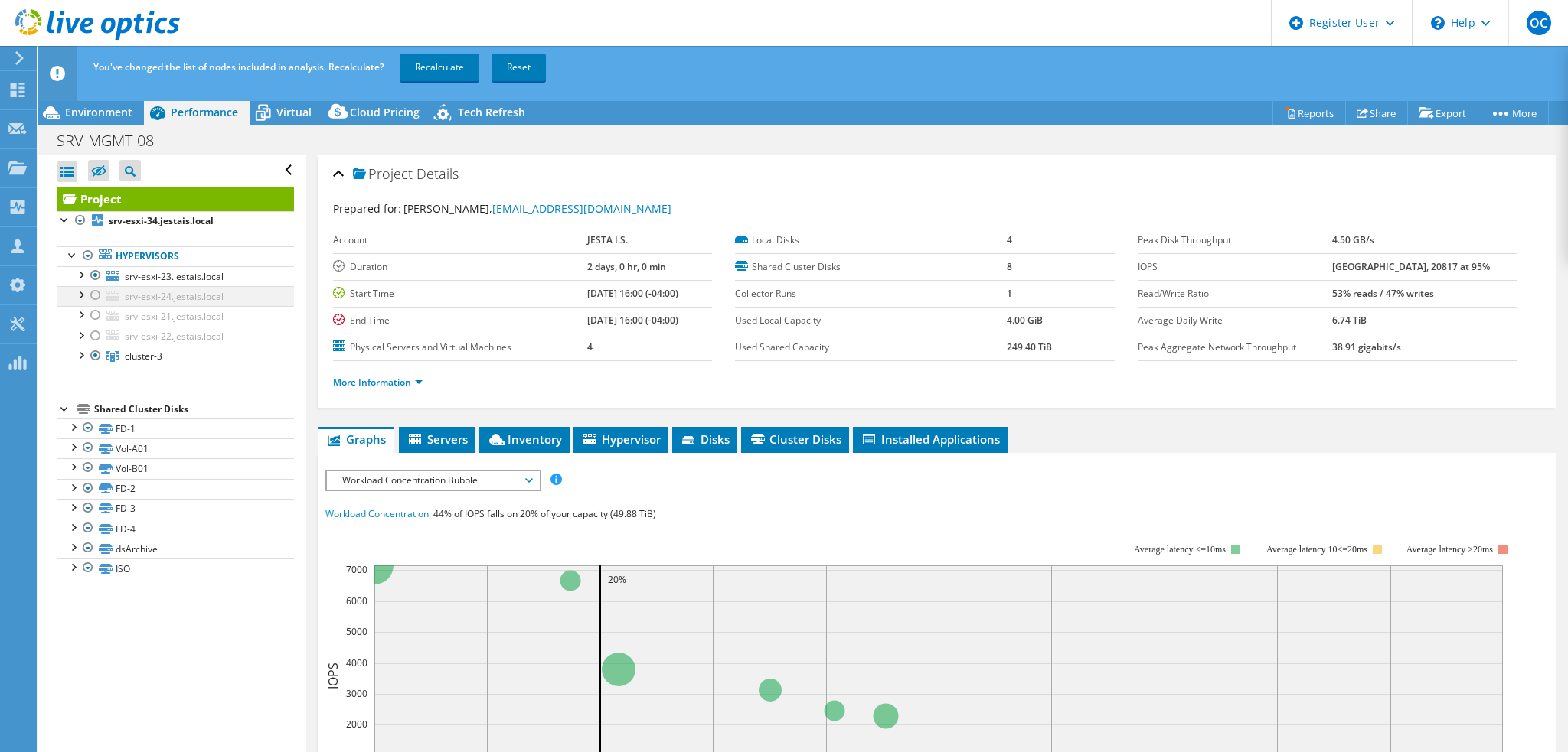
click at [95, 296] on div at bounding box center [96, 296] width 15 height 19
click at [96, 315] on div at bounding box center [96, 315] width 15 height 19
click at [95, 333] on div at bounding box center [96, 336] width 15 height 19
click at [445, 72] on link "Recalculate" at bounding box center [439, 67] width 80 height 27
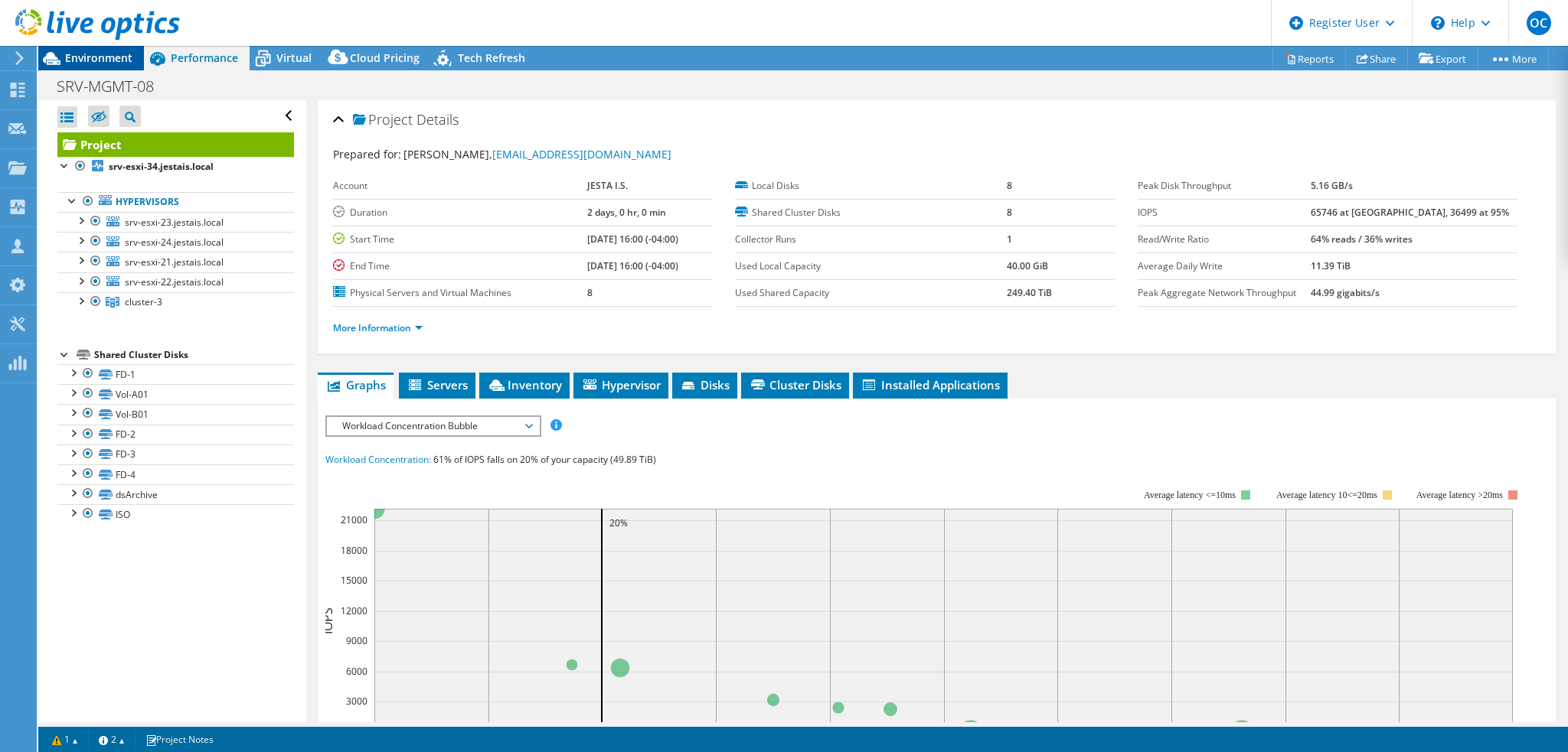
click at [109, 56] on span "Environment" at bounding box center [99, 57] width 68 height 14
